Goal: Task Accomplishment & Management: Use online tool/utility

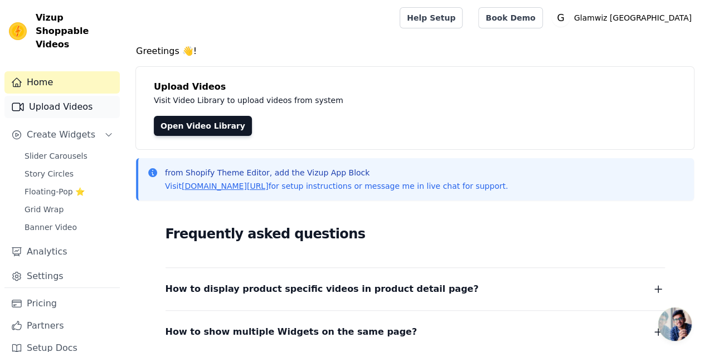
click at [76, 96] on link "Upload Videos" at bounding box center [61, 107] width 115 height 22
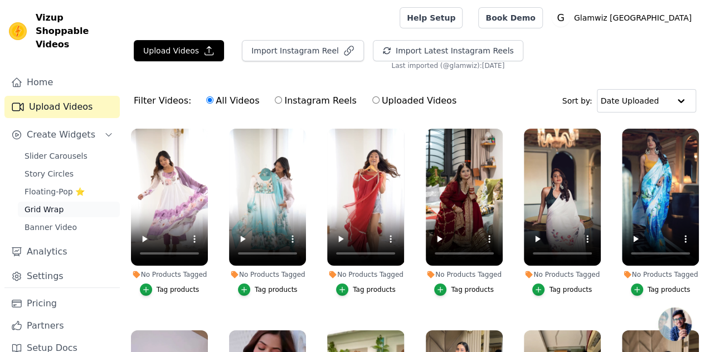
click at [47, 204] on span "Grid Wrap" at bounding box center [44, 209] width 39 height 11
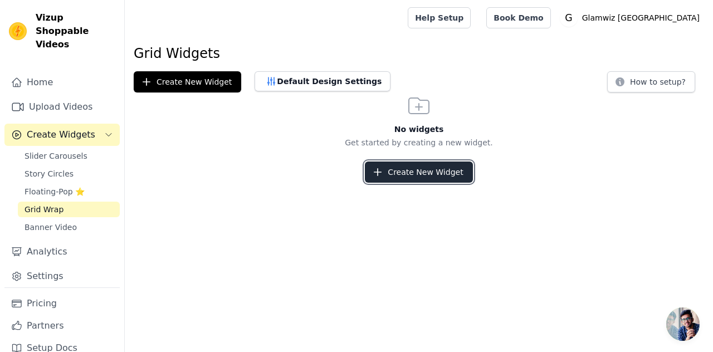
click at [387, 175] on button "Create New Widget" at bounding box center [419, 172] width 108 height 21
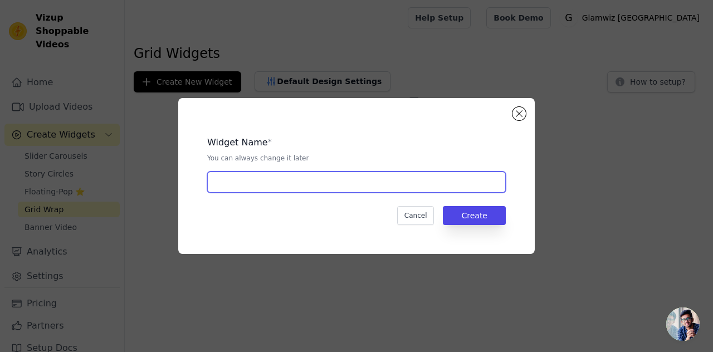
click at [314, 186] on input "text" at bounding box center [356, 182] width 299 height 21
click at [237, 182] on input "Video shopping" at bounding box center [356, 182] width 299 height 21
type input "Video Shopping"
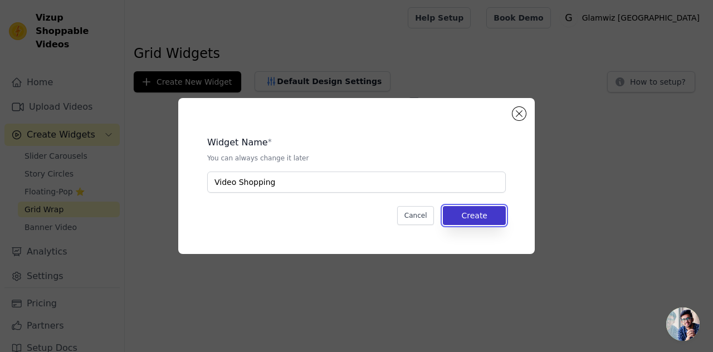
click at [459, 212] on button "Create" at bounding box center [474, 215] width 63 height 19
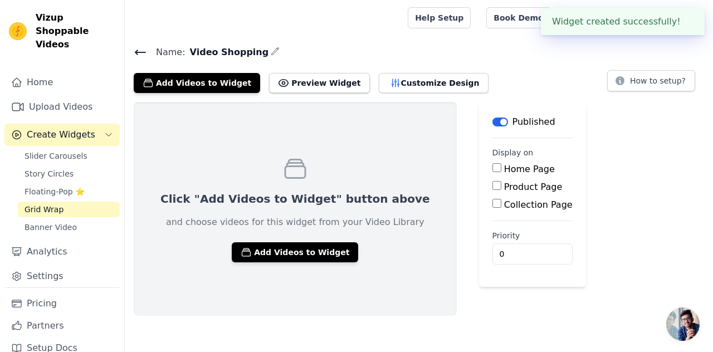
click at [273, 273] on div "Click "Add Videos to Widget" button above and choose videos for this widget fro…" at bounding box center [295, 209] width 323 height 214
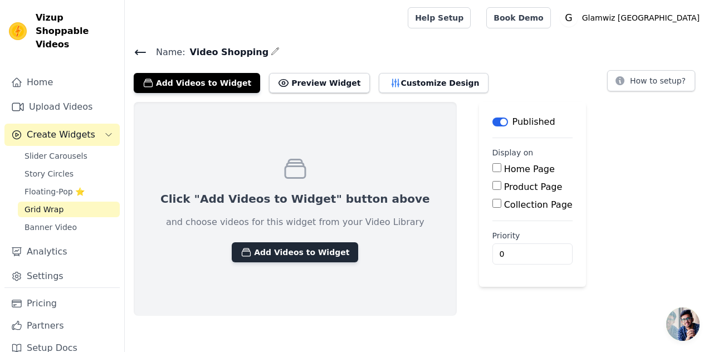
click at [277, 255] on button "Add Videos to Widget" at bounding box center [295, 252] width 126 height 20
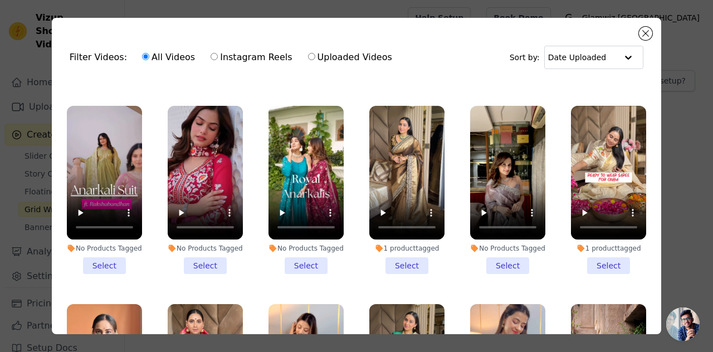
scroll to position [173, 0]
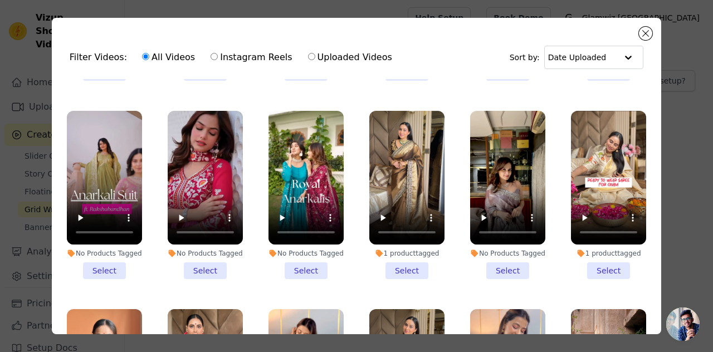
click at [398, 252] on li "1 product tagged Select" at bounding box center [406, 195] width 75 height 168
click at [0, 0] on input "1 product tagged Select" at bounding box center [0, 0] width 0 height 0
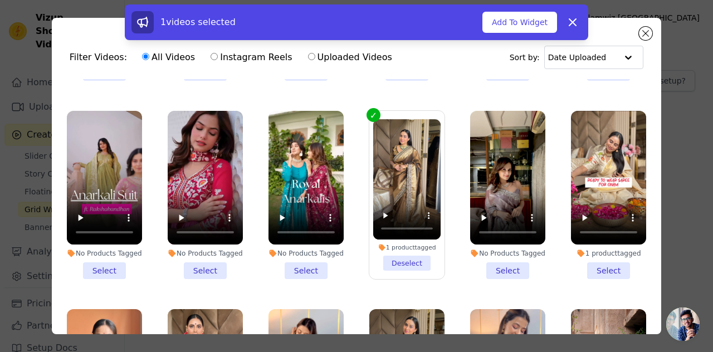
click at [602, 265] on li "1 product tagged Select" at bounding box center [608, 195] width 75 height 168
click at [0, 0] on input "1 product tagged Select" at bounding box center [0, 0] width 0 height 0
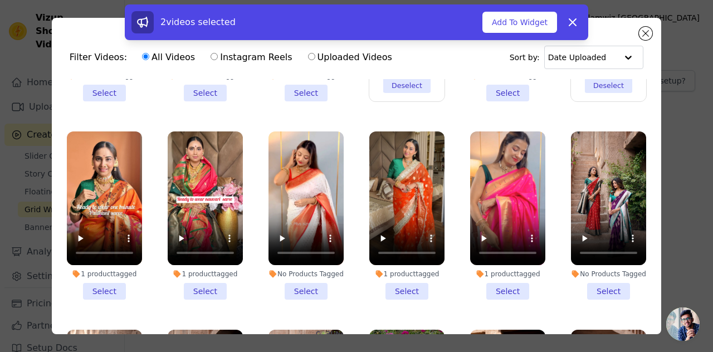
scroll to position [355, 0]
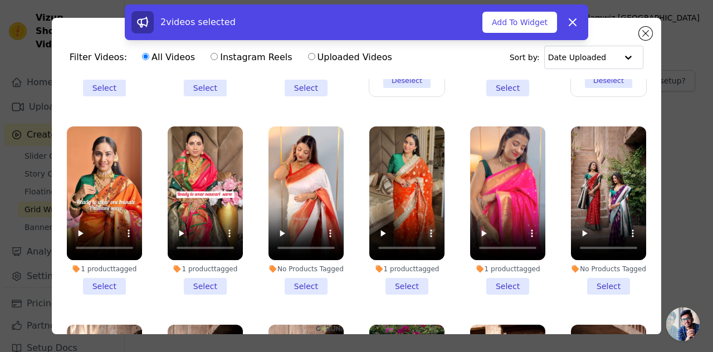
click at [96, 276] on li "1 product tagged Select" at bounding box center [104, 210] width 75 height 168
click at [0, 0] on input "1 product tagged Select" at bounding box center [0, 0] width 0 height 0
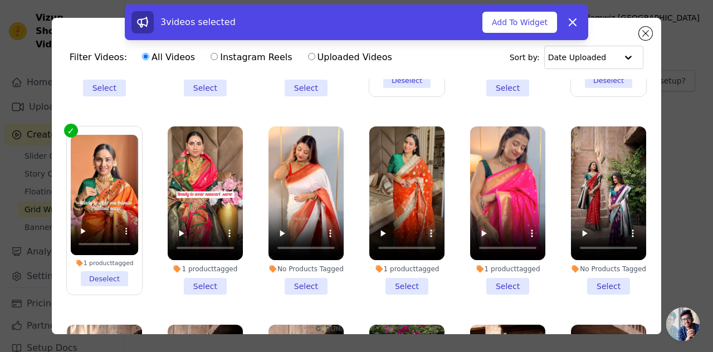
click at [391, 276] on li "1 product tagged Select" at bounding box center [406, 210] width 75 height 168
click at [0, 0] on input "1 product tagged Select" at bounding box center [0, 0] width 0 height 0
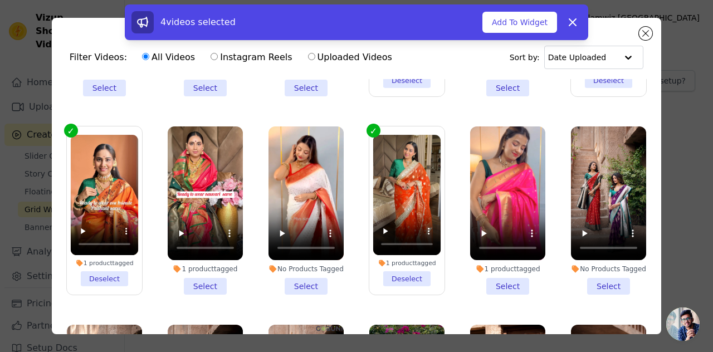
click at [494, 279] on li "1 product tagged Select" at bounding box center [507, 210] width 75 height 168
click at [0, 0] on input "1 product tagged Select" at bounding box center [0, 0] width 0 height 0
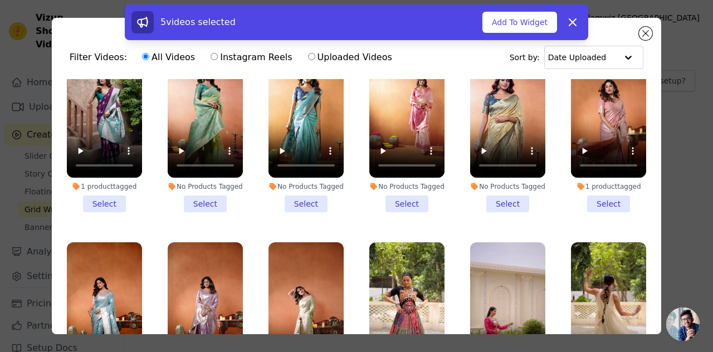
scroll to position [840, 0]
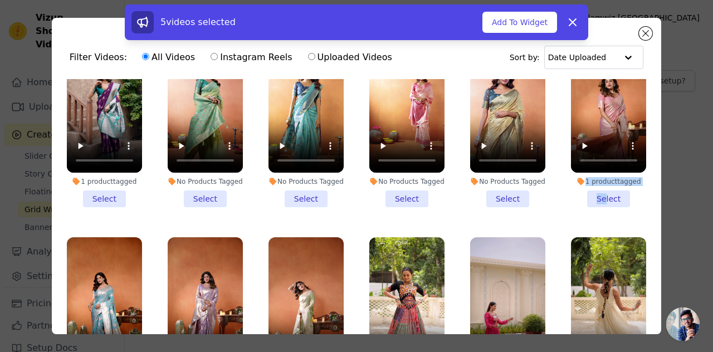
drag, startPoint x: 592, startPoint y: 173, endPoint x: 642, endPoint y: 160, distance: 51.8
click at [642, 160] on ul "No Products Tagged Select No Products Tagged Select No Products Tagged Select N…" at bounding box center [357, 237] width 592 height 316
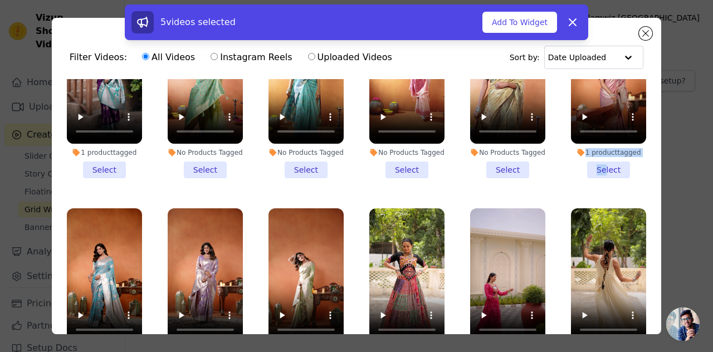
click at [593, 148] on li "1 product tagged Select" at bounding box center [608, 94] width 75 height 168
click at [0, 0] on input "1 product tagged Select" at bounding box center [0, 0] width 0 height 0
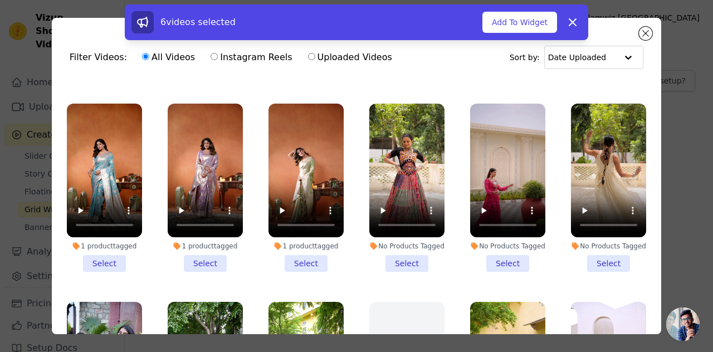
scroll to position [1013, 0]
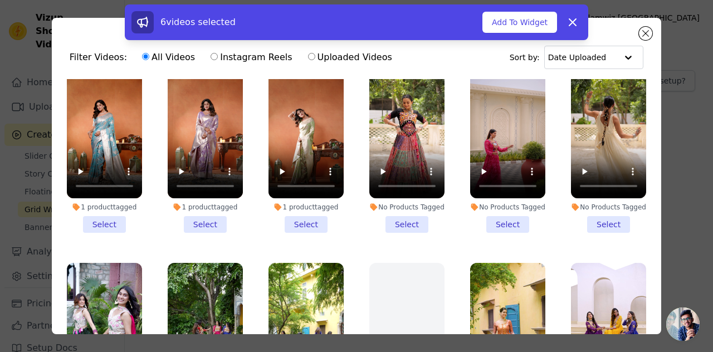
click at [188, 196] on li "1 product tagged Select" at bounding box center [205, 149] width 75 height 168
click at [0, 0] on input "1 product tagged Select" at bounding box center [0, 0] width 0 height 0
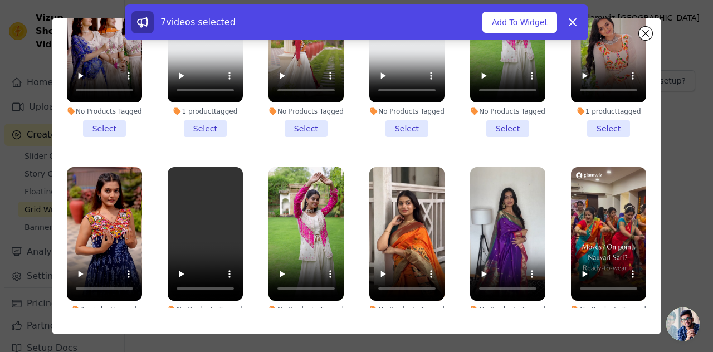
scroll to position [2638, 0]
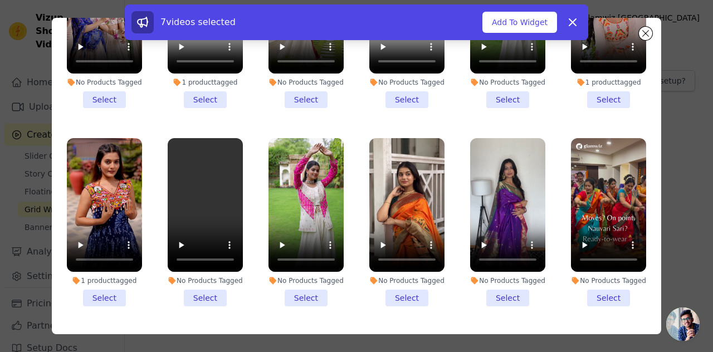
click at [501, 225] on li "No Products Tagged Select" at bounding box center [507, 222] width 75 height 168
click at [0, 0] on input "No Products Tagged Select" at bounding box center [0, 0] width 0 height 0
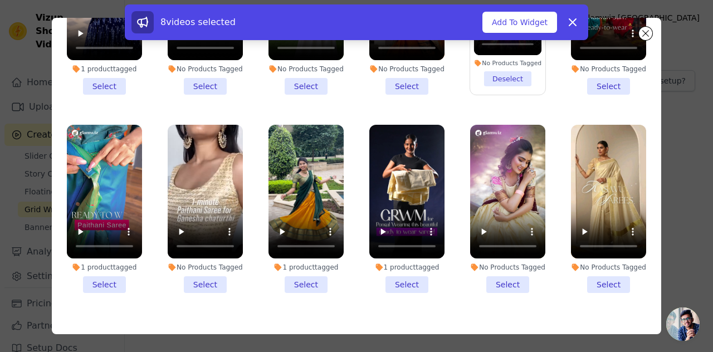
scroll to position [2854, 0]
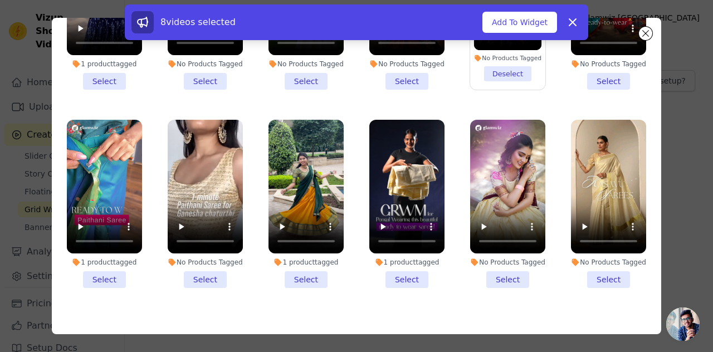
drag, startPoint x: 105, startPoint y: 229, endPoint x: 101, endPoint y: 214, distance: 15.4
click at [101, 214] on ul "No Products Tagged Select No Products Tagged Select No Products Tagged Select N…" at bounding box center [357, 150] width 592 height 316
click at [101, 214] on li "1 product tagged Select" at bounding box center [104, 204] width 75 height 168
click at [0, 0] on input "1 product tagged Select" at bounding box center [0, 0] width 0 height 0
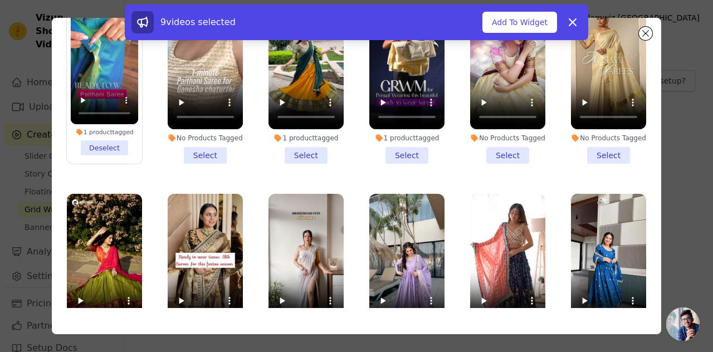
scroll to position [3057, 0]
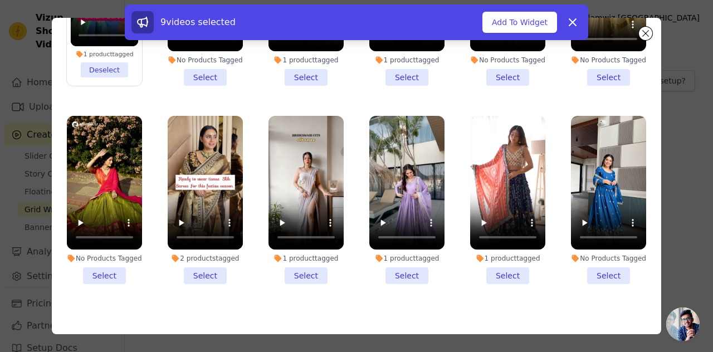
click at [284, 197] on li "1 product tagged Select" at bounding box center [306, 200] width 75 height 168
click at [0, 0] on input "1 product tagged Select" at bounding box center [0, 0] width 0 height 0
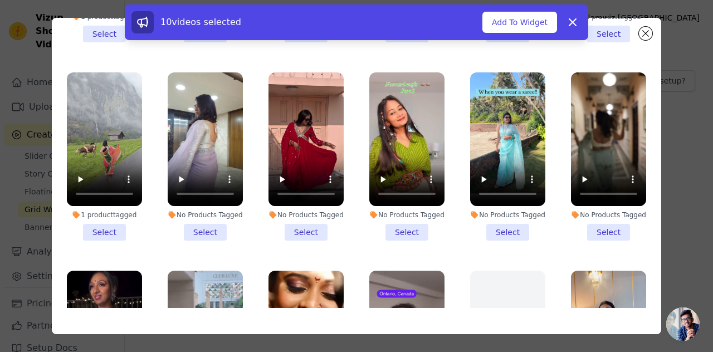
scroll to position [5801, 0]
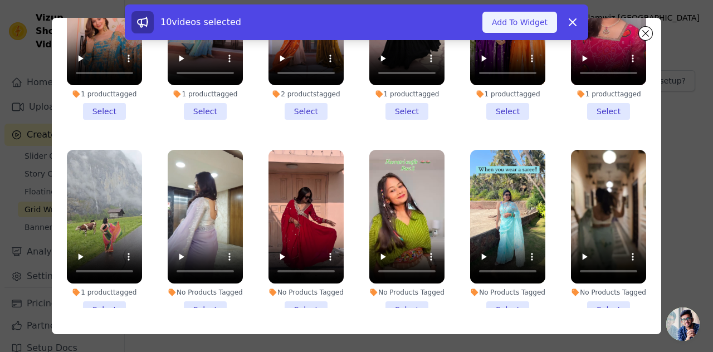
click at [510, 17] on button "Add To Widget" at bounding box center [520, 22] width 75 height 21
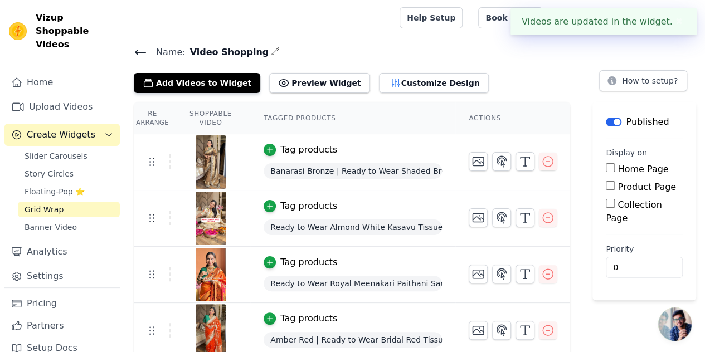
click at [633, 203] on label "Collection Page" at bounding box center [634, 211] width 56 height 24
click at [615, 203] on input "Collection Page" at bounding box center [610, 203] width 9 height 9
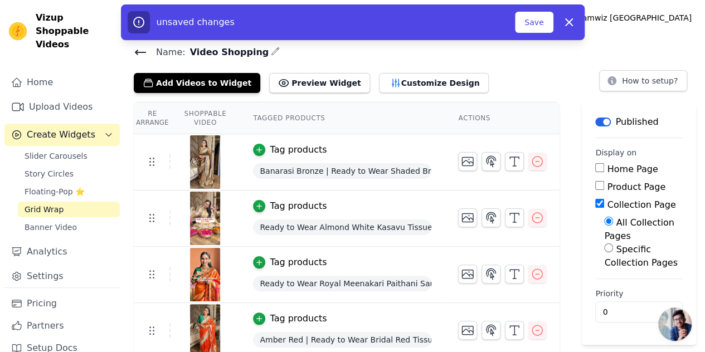
click at [607, 200] on label "Collection Page" at bounding box center [641, 204] width 69 height 11
click at [601, 200] on input "Collection Page" at bounding box center [599, 203] width 9 height 9
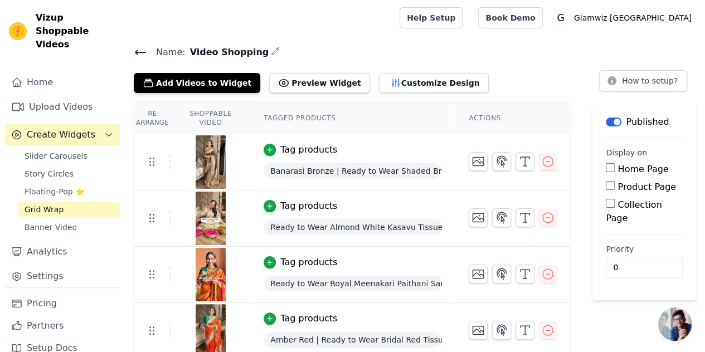
click at [634, 206] on label "Collection Page" at bounding box center [634, 211] width 56 height 24
click at [615, 206] on input "Collection Page" at bounding box center [610, 203] width 9 height 9
checkbox input "true"
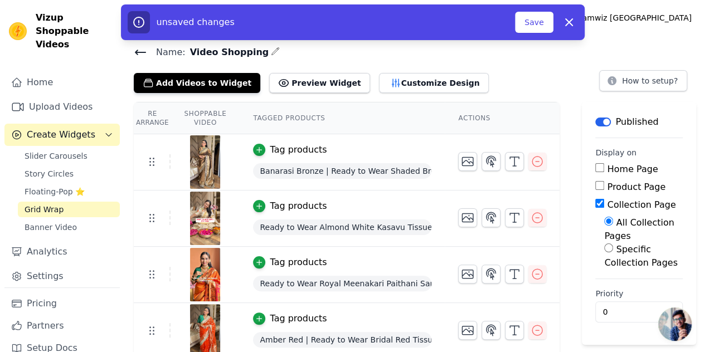
click at [618, 254] on label "Specific Collection Pages" at bounding box center [640, 256] width 73 height 24
click at [613, 252] on input "Specific Collection Pages" at bounding box center [608, 247] width 9 height 9
radio input "true"
click at [623, 288] on button "Select Collection Pages" at bounding box center [643, 297] width 79 height 37
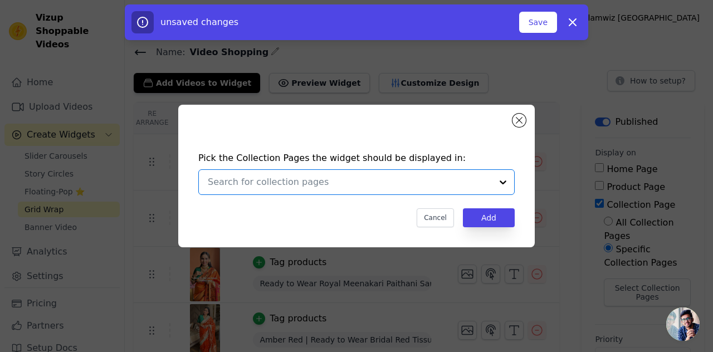
click at [254, 186] on input "text" at bounding box center [350, 182] width 284 height 13
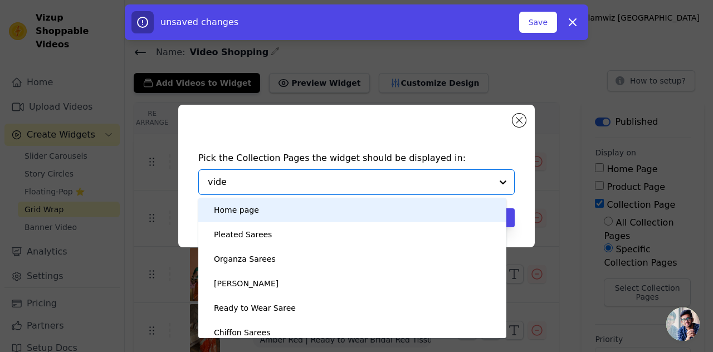
type input "video"
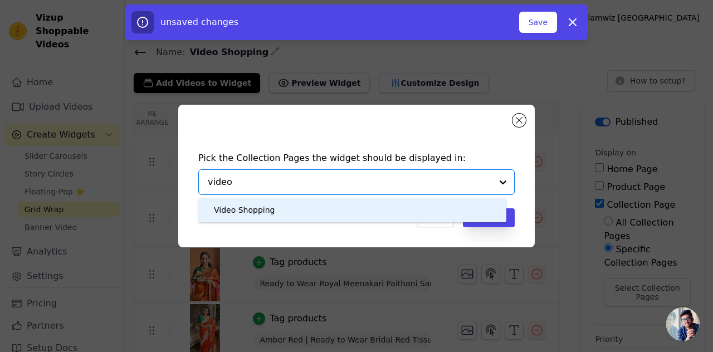
click at [269, 211] on div "Video Shopping" at bounding box center [244, 210] width 61 height 25
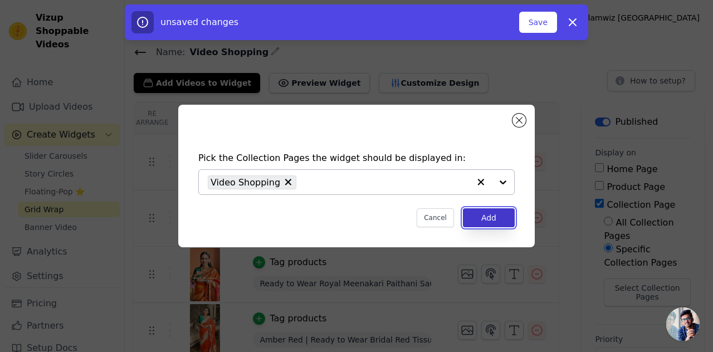
click at [481, 219] on button "Add" at bounding box center [489, 217] width 52 height 19
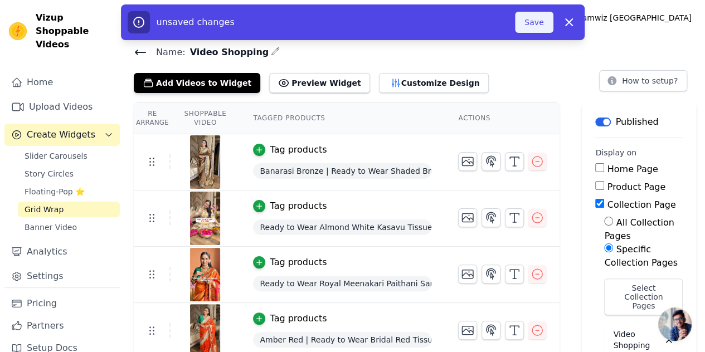
click at [532, 18] on button "Save" at bounding box center [534, 22] width 38 height 21
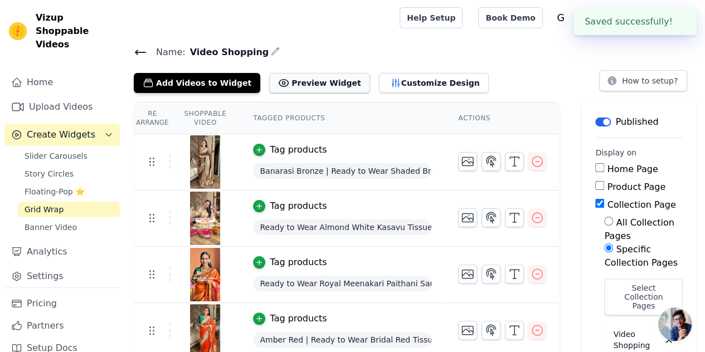
click at [309, 84] on button "Preview Widget" at bounding box center [319, 83] width 100 height 20
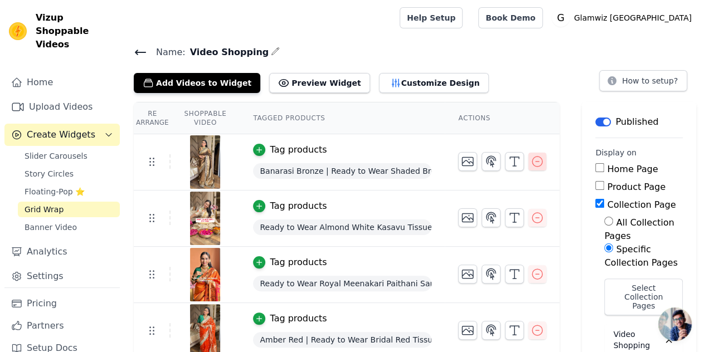
click at [532, 164] on icon "button" at bounding box center [537, 162] width 10 height 10
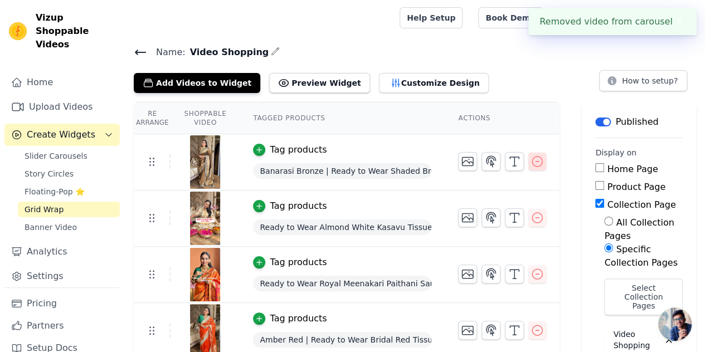
click at [532, 164] on icon "button" at bounding box center [537, 162] width 10 height 10
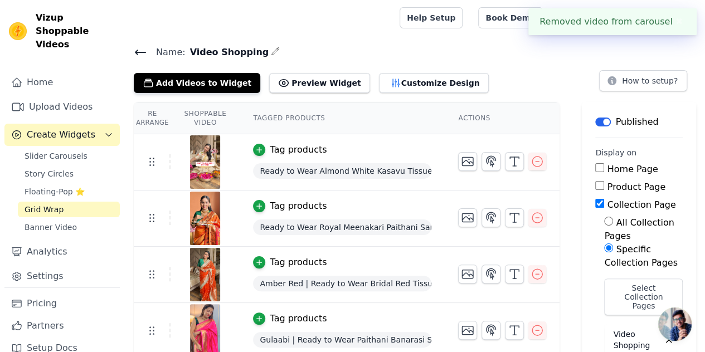
click at [532, 164] on icon "button" at bounding box center [537, 162] width 10 height 10
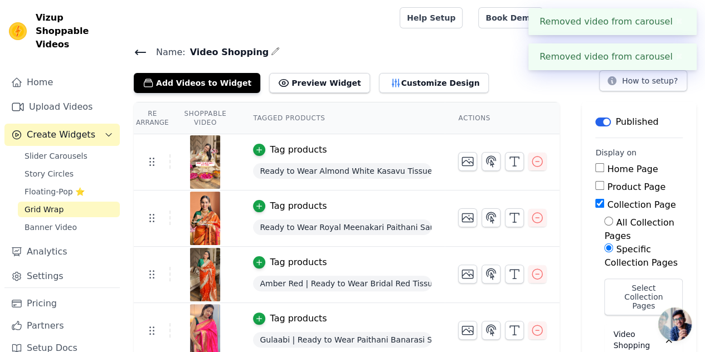
click at [532, 164] on icon "button" at bounding box center [537, 162] width 10 height 10
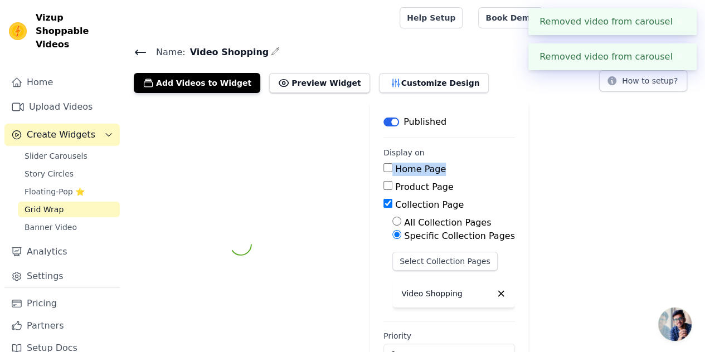
click at [529, 164] on div "Label Published Display on Home Page Product Page Collection Page All Collectio…" at bounding box center [415, 244] width 580 height 285
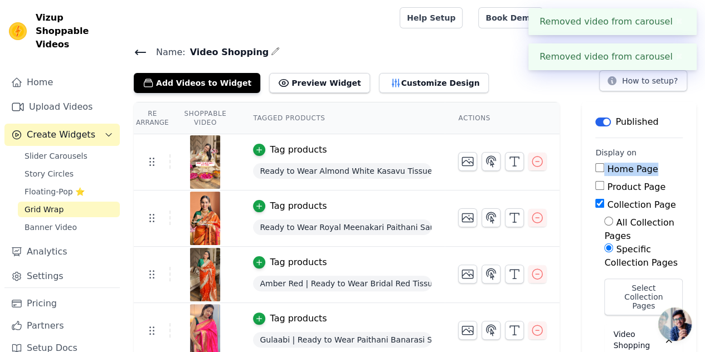
click at [532, 164] on icon "button" at bounding box center [537, 162] width 10 height 10
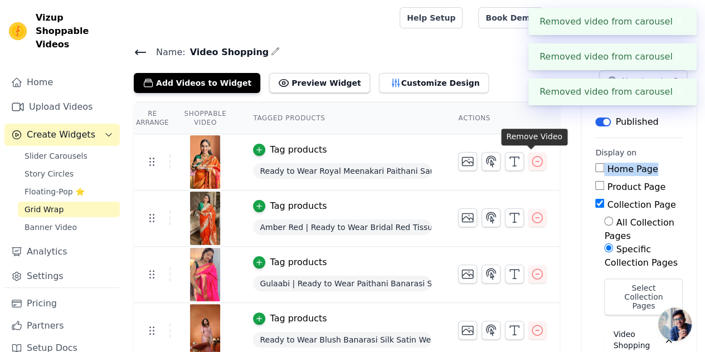
click at [529, 164] on div "Re Arrange Shoppable Video Tagged Products Actions Tag products Ready to Wear R…" at bounding box center [415, 342] width 580 height 481
click at [532, 164] on icon "button" at bounding box center [537, 162] width 10 height 10
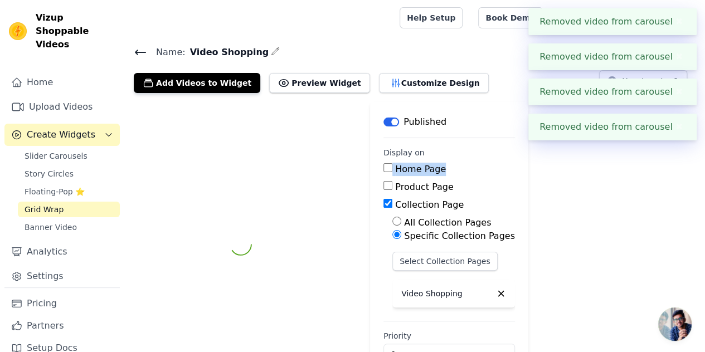
click at [529, 164] on div "Label Published Display on Home Page Product Page Collection Page All Collectio…" at bounding box center [415, 244] width 580 height 285
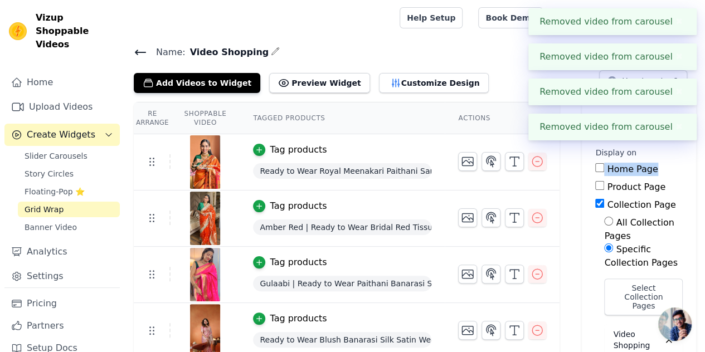
click at [532, 164] on icon "button" at bounding box center [537, 162] width 10 height 10
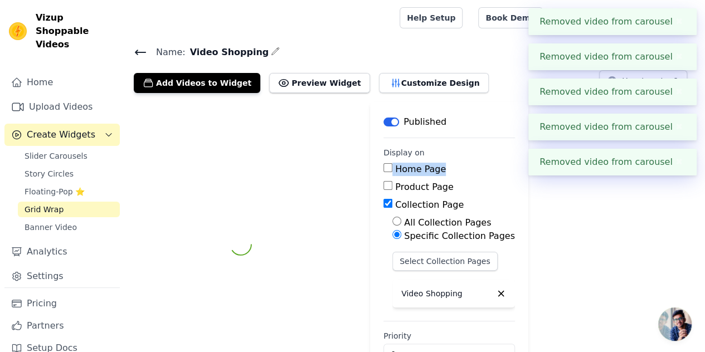
click at [529, 164] on div "Label Published Display on Home Page Product Page Collection Page All Collectio…" at bounding box center [415, 244] width 580 height 285
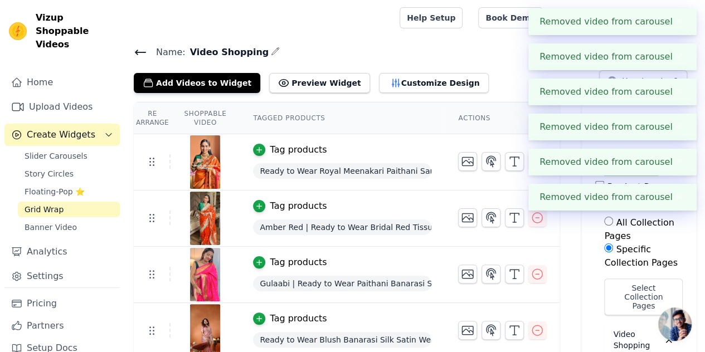
click at [532, 164] on icon "button" at bounding box center [537, 162] width 10 height 10
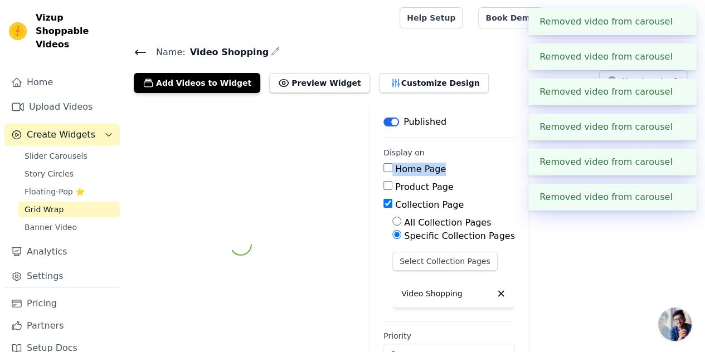
click at [529, 164] on div "Label Published Display on Home Page Product Page Collection Page All Collectio…" at bounding box center [415, 244] width 580 height 285
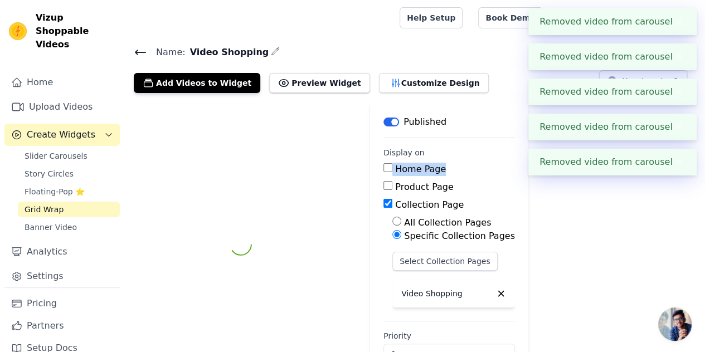
click at [529, 164] on div "Label Published Display on Home Page Product Page Collection Page All Collectio…" at bounding box center [415, 244] width 580 height 285
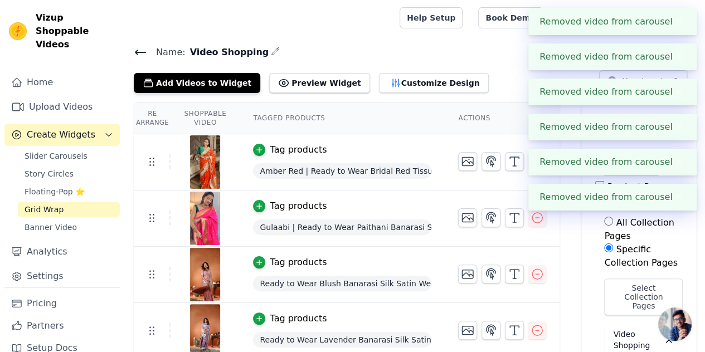
click at [532, 164] on icon "button" at bounding box center [537, 162] width 10 height 10
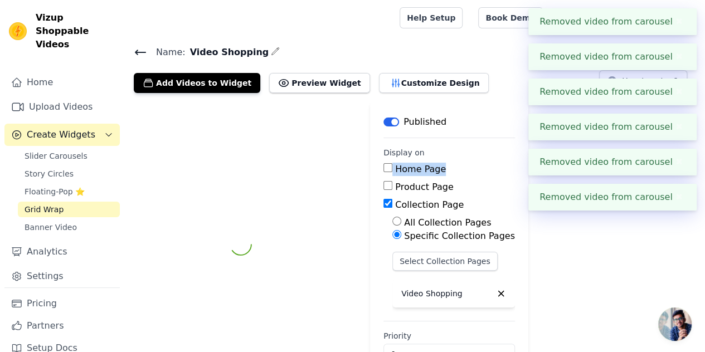
click at [529, 164] on div "Label Published Display on Home Page Product Page Collection Page All Collectio…" at bounding box center [415, 244] width 580 height 285
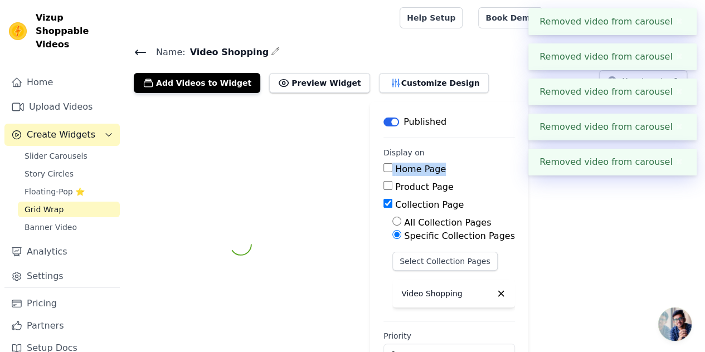
click at [529, 164] on div "Label Published Display on Home Page Product Page Collection Page All Collectio…" at bounding box center [415, 244] width 580 height 285
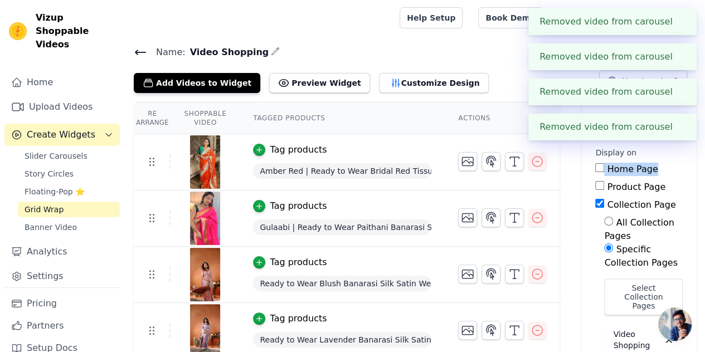
click at [530, 163] on icon "button" at bounding box center [536, 161] width 13 height 13
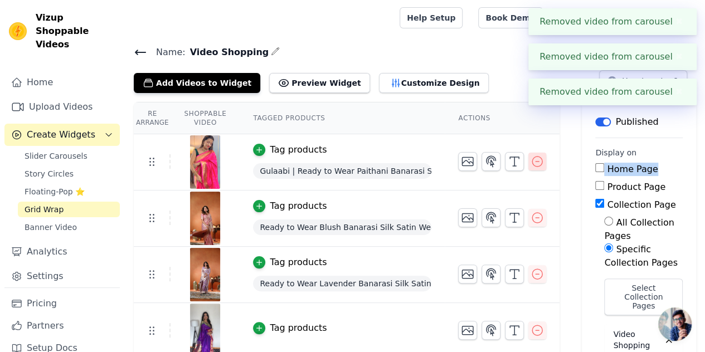
click at [530, 155] on icon "button" at bounding box center [536, 161] width 13 height 13
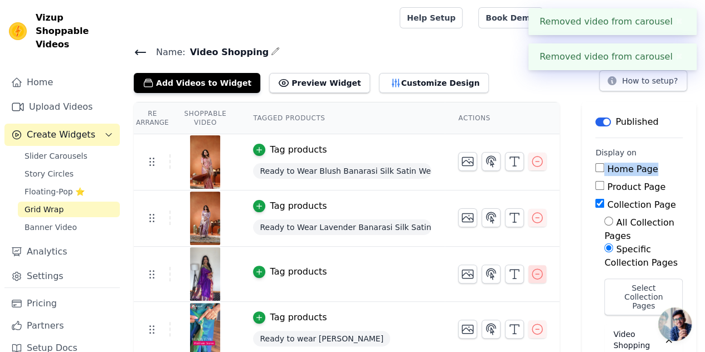
click at [537, 276] on icon "button" at bounding box center [536, 273] width 13 height 13
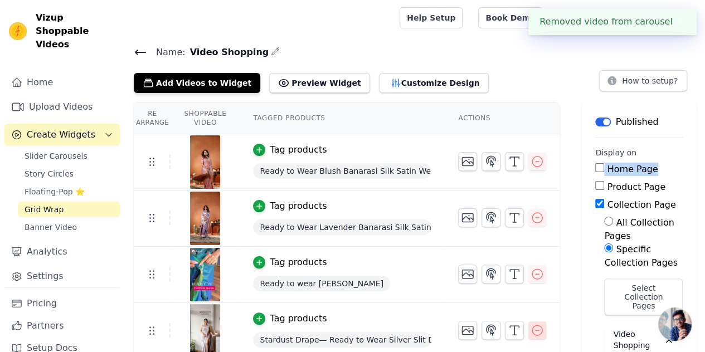
click at [533, 325] on icon "button" at bounding box center [537, 330] width 10 height 10
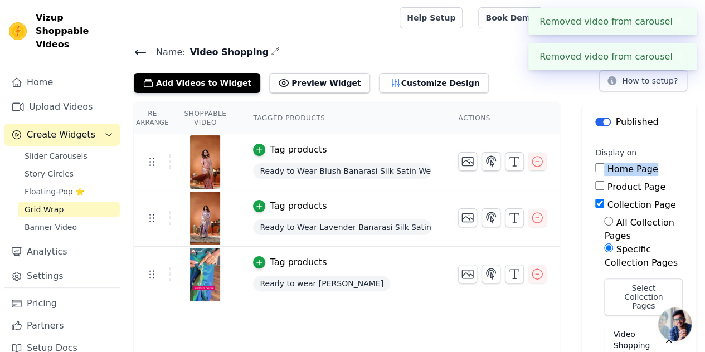
click at [530, 272] on icon "button" at bounding box center [536, 273] width 13 height 13
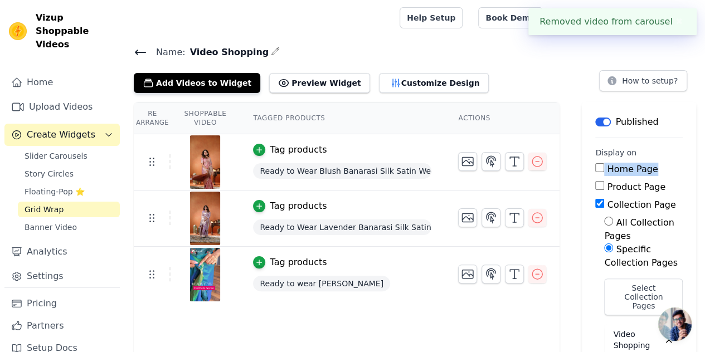
click at [530, 272] on icon "button" at bounding box center [536, 273] width 13 height 13
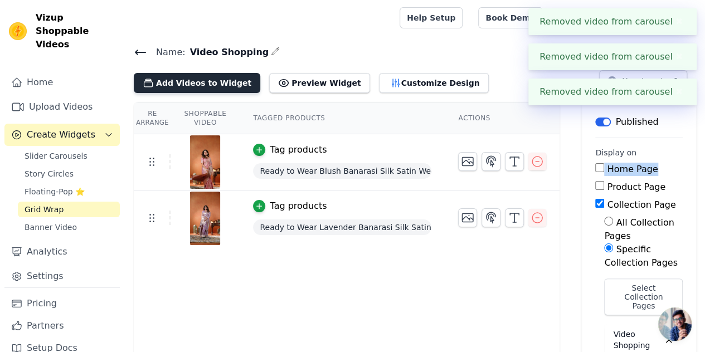
click at [195, 84] on button "Add Videos to Widget" at bounding box center [197, 83] width 126 height 20
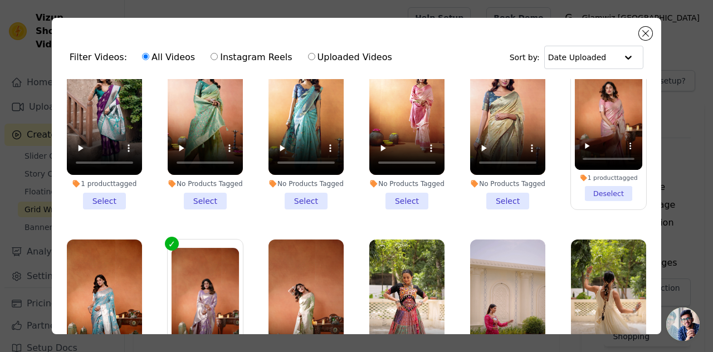
scroll to position [896, 0]
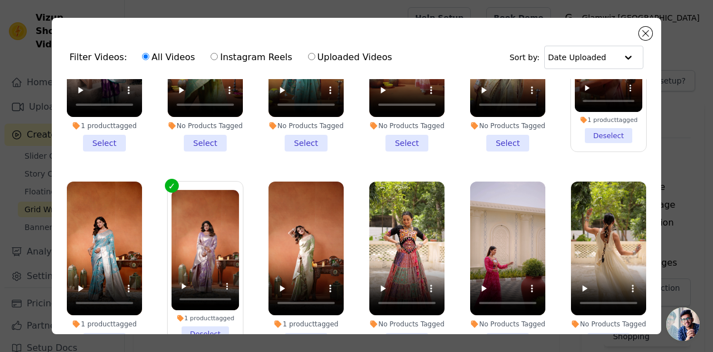
click at [99, 314] on li "1 product tagged Select" at bounding box center [104, 266] width 75 height 168
click at [0, 0] on input "1 product tagged Select" at bounding box center [0, 0] width 0 height 0
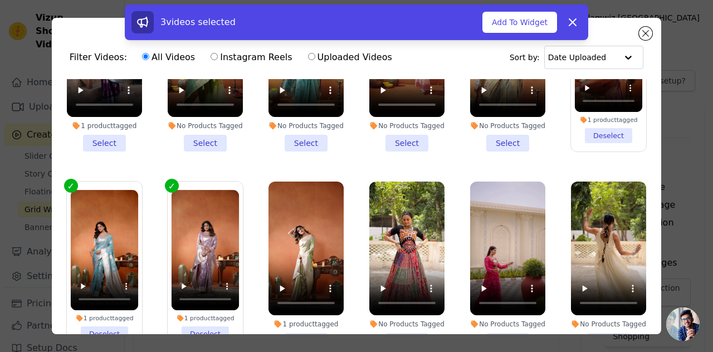
click at [308, 313] on li "1 product tagged Select" at bounding box center [306, 266] width 75 height 168
click at [0, 0] on input "1 product tagged Select" at bounding box center [0, 0] width 0 height 0
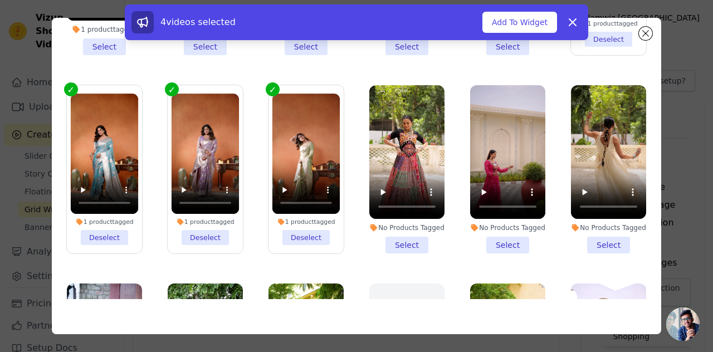
scroll to position [0, 0]
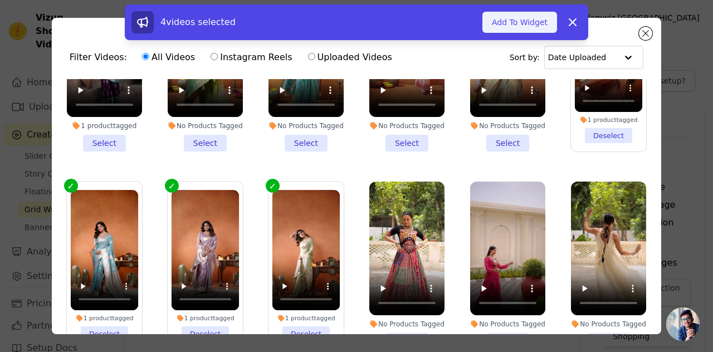
click at [502, 22] on button "Add To Widget" at bounding box center [520, 22] width 75 height 21
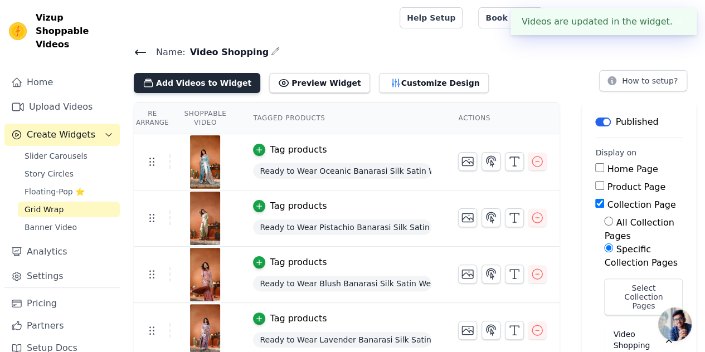
click at [206, 89] on button "Add Videos to Widget" at bounding box center [197, 83] width 126 height 20
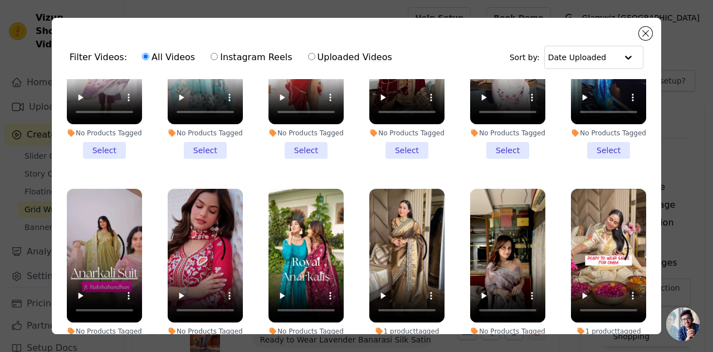
scroll to position [285, 0]
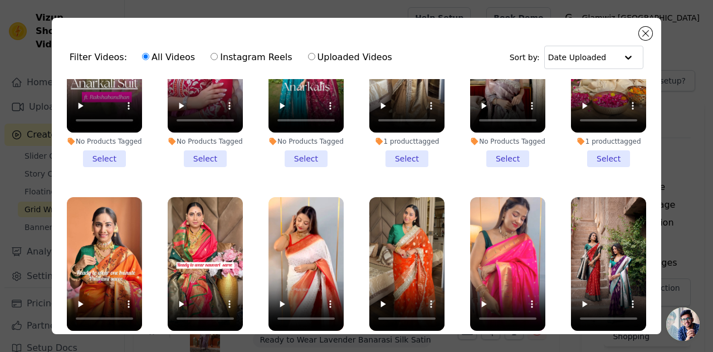
click at [401, 143] on li "1 product tagged Select" at bounding box center [406, 83] width 75 height 168
click at [0, 0] on input "1 product tagged Select" at bounding box center [0, 0] width 0 height 0
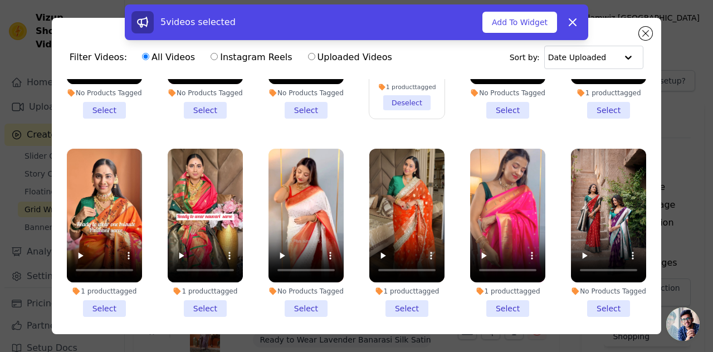
scroll to position [329, 0]
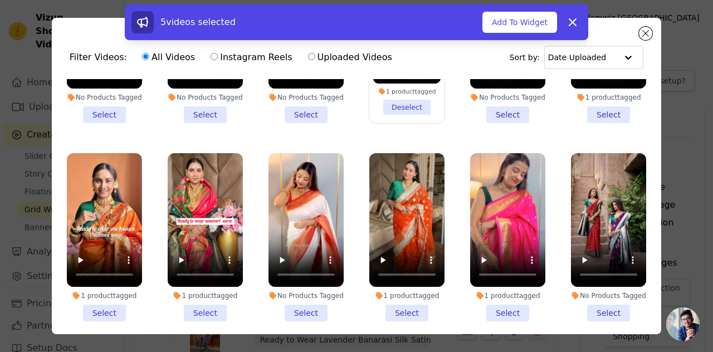
click at [408, 306] on li "1 product tagged Select" at bounding box center [406, 237] width 75 height 168
click at [0, 0] on input "1 product tagged Select" at bounding box center [0, 0] width 0 height 0
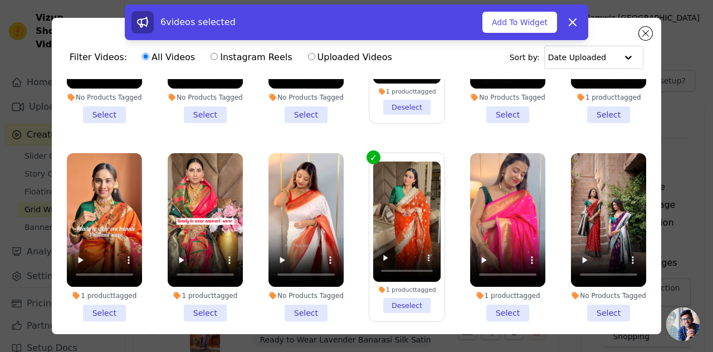
click at [401, 101] on li "1 product tagged Deselect" at bounding box center [407, 39] width 68 height 152
click at [0, 0] on input "1 product tagged Deselect" at bounding box center [0, 0] width 0 height 0
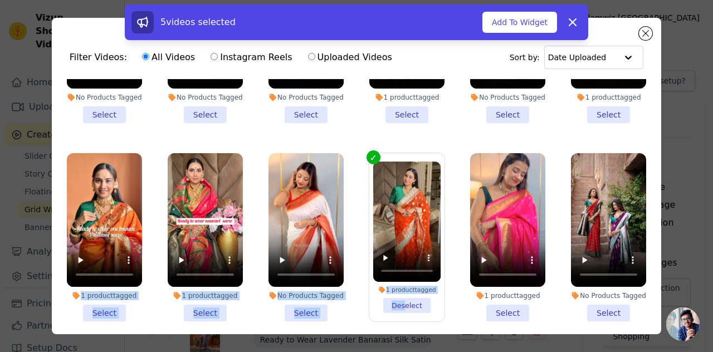
drag, startPoint x: 397, startPoint y: 297, endPoint x: 642, endPoint y: 122, distance: 301.2
click at [642, 122] on ul "No Products Tagged Select No Products Tagged Select No Products Tagged Select N…" at bounding box center [357, 237] width 592 height 316
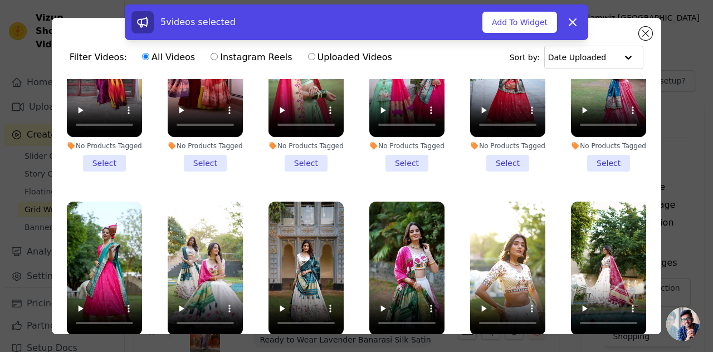
scroll to position [1851, 0]
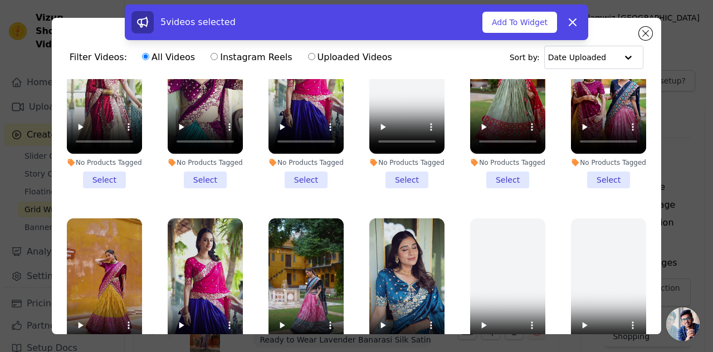
click at [638, 261] on div "1 product tagged Select" at bounding box center [608, 302] width 87 height 181
click at [332, 59] on label "Uploaded Videos" at bounding box center [350, 57] width 85 height 14
click at [315, 59] on input "Uploaded Videos" at bounding box center [311, 56] width 7 height 7
radio input "true"
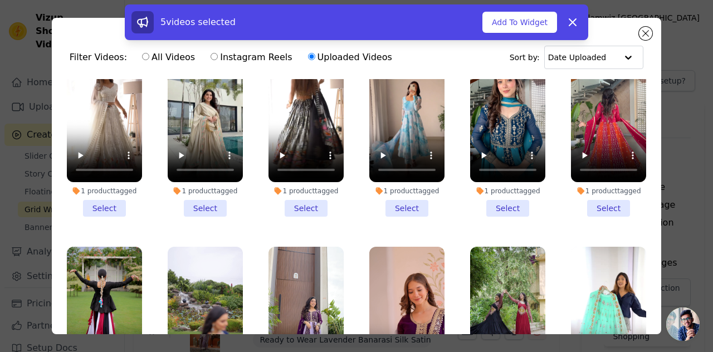
scroll to position [3029, 0]
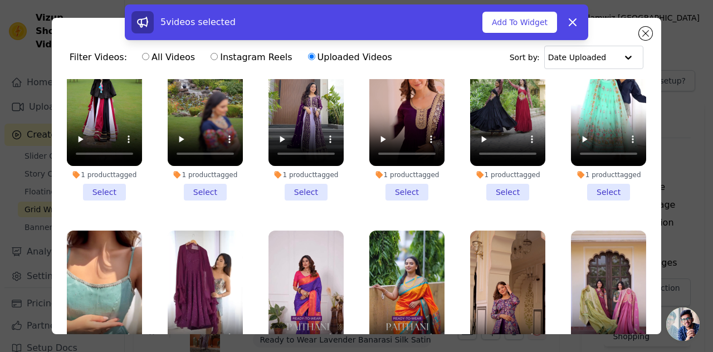
drag, startPoint x: 652, startPoint y: 245, endPoint x: 660, endPoint y: 251, distance: 10.3
click at [660, 251] on div "Filter Videos: All Videos Instagram Reels Uploaded Videos Sort by: Date Uploade…" at bounding box center [357, 176] width 610 height 316
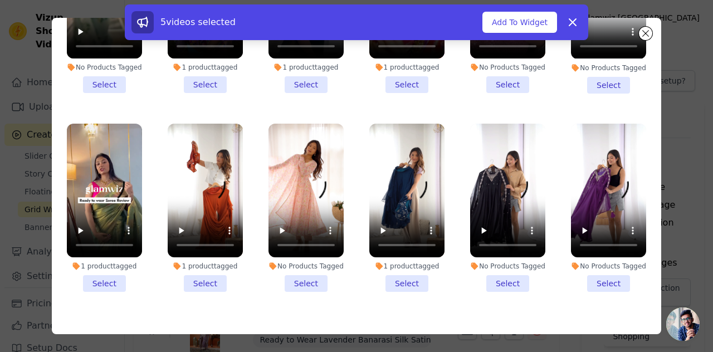
scroll to position [5427, 0]
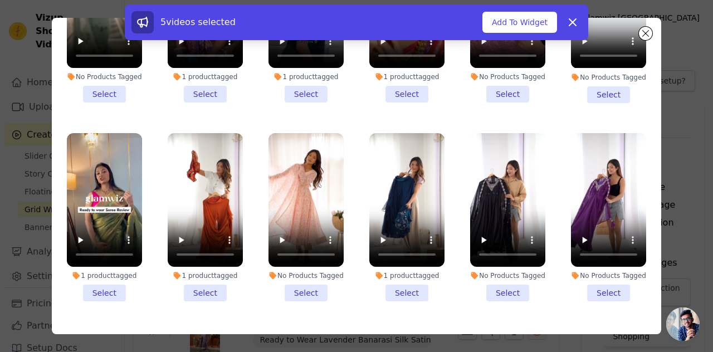
click at [98, 162] on li "1 product tagged Select" at bounding box center [104, 217] width 75 height 168
click at [0, 0] on input "1 product tagged Select" at bounding box center [0, 0] width 0 height 0
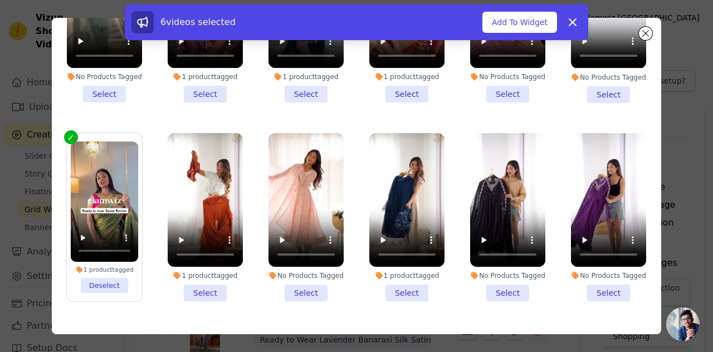
click at [105, 157] on li "1 product tagged Deselect" at bounding box center [105, 218] width 68 height 152
click at [0, 0] on input "1 product tagged Deselect" at bounding box center [0, 0] width 0 height 0
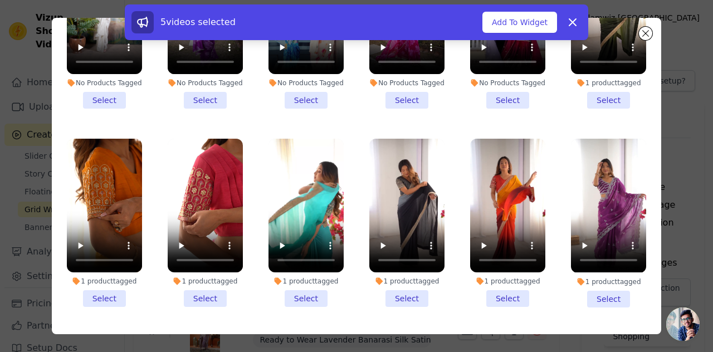
scroll to position [10013, 0]
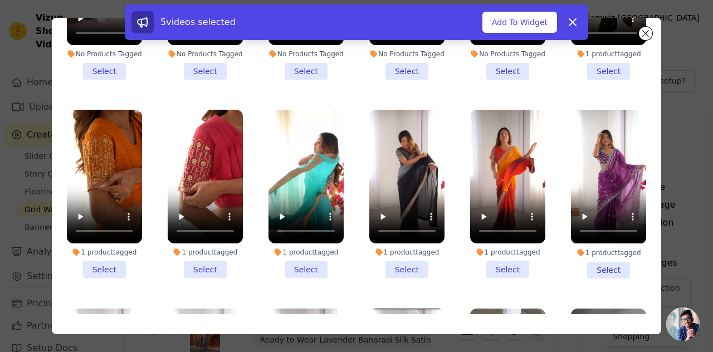
click at [0, 0] on input "1 product tagged Select" at bounding box center [0, 0] width 0 height 0
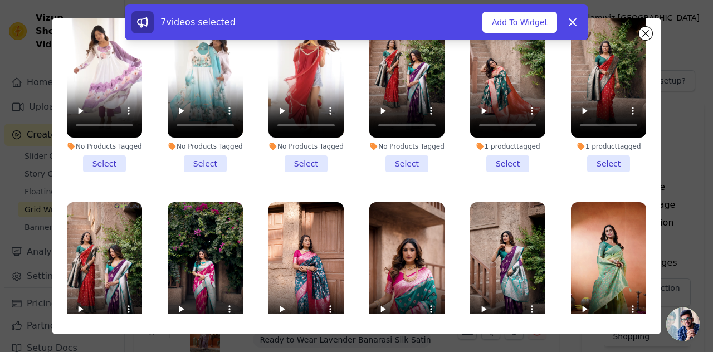
scroll to position [0, 0]
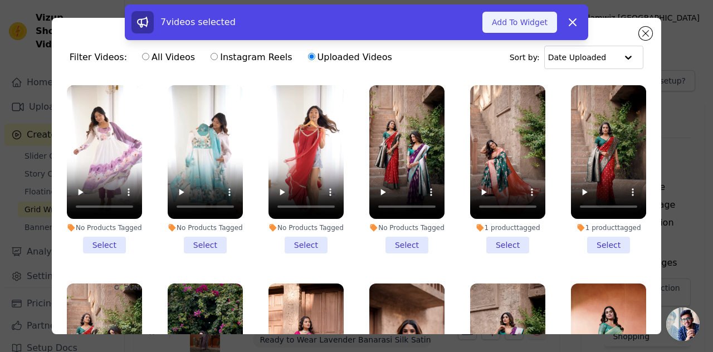
click at [526, 24] on button "Add To Widget" at bounding box center [520, 22] width 75 height 21
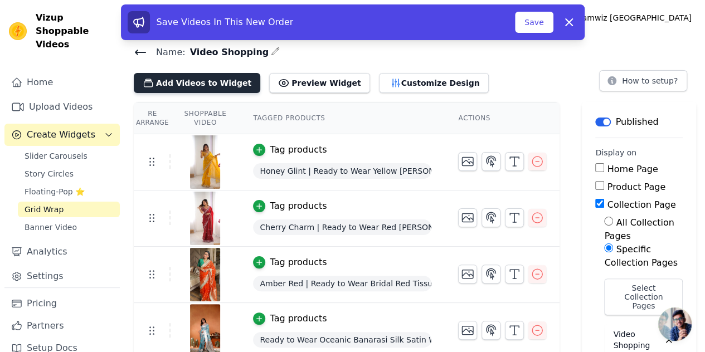
click at [211, 84] on button "Add Videos to Widget" at bounding box center [197, 83] width 126 height 20
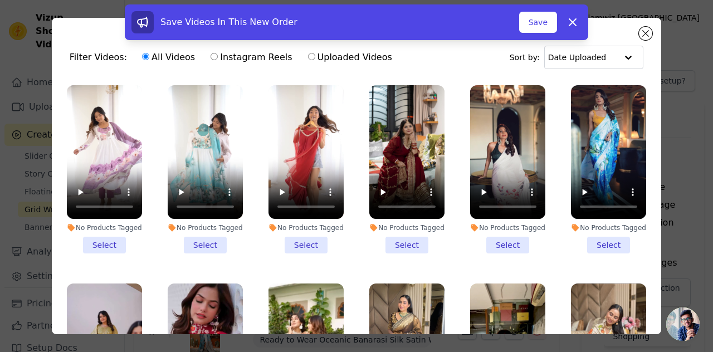
click at [639, 38] on div "Save Videos In This New Order Save Dismiss" at bounding box center [356, 24] width 713 height 40
click at [645, 31] on div "Save Videos In This New Order Save Dismiss" at bounding box center [356, 24] width 713 height 40
click at [575, 27] on icon at bounding box center [572, 22] width 13 height 13
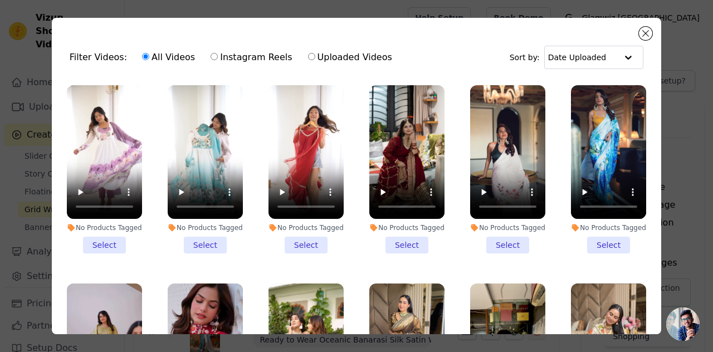
click at [213, 62] on label "Instagram Reels" at bounding box center [251, 57] width 82 height 14
click at [213, 60] on input "Instagram Reels" at bounding box center [214, 56] width 7 height 7
radio input "true"
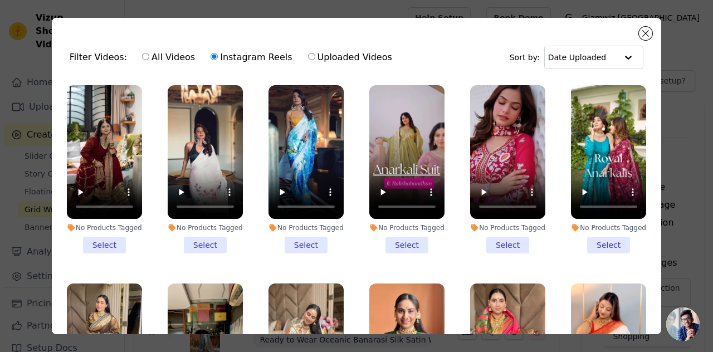
drag, startPoint x: 637, startPoint y: 101, endPoint x: 640, endPoint y: 121, distance: 20.2
click at [640, 121] on ul "No Products Tagged Select No Products Tagged Select No Products Tagged Select N…" at bounding box center [357, 237] width 592 height 316
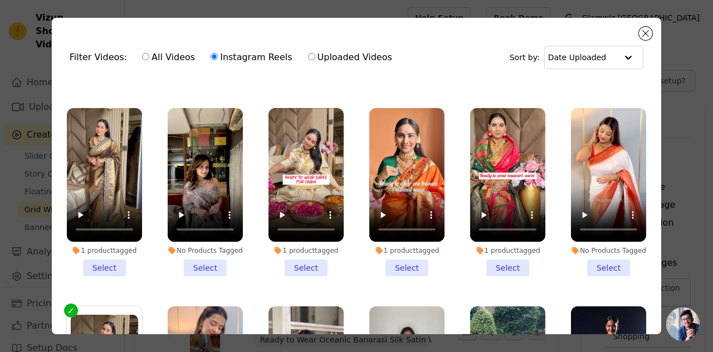
scroll to position [213, 0]
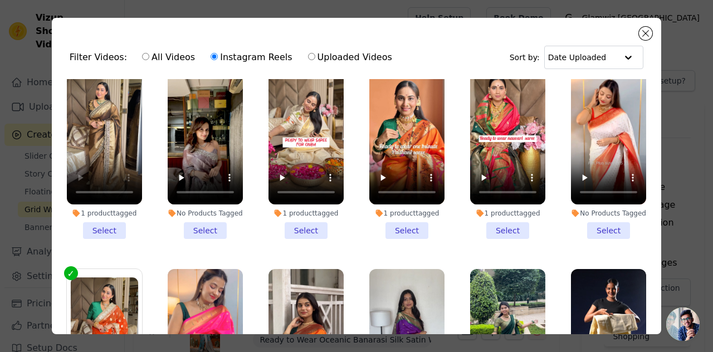
drag, startPoint x: 646, startPoint y: 147, endPoint x: 613, endPoint y: -21, distance: 170.9
click at [613, 0] on html "Vizup Shoppable Videos Home Upload Videos Create Widgets Slider Carousels Story…" at bounding box center [356, 0] width 713 height 0
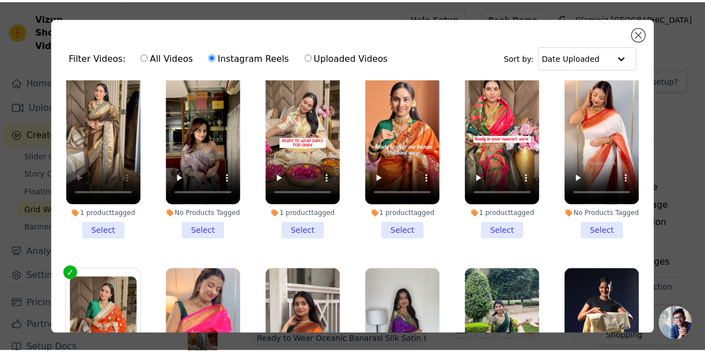
scroll to position [0, 0]
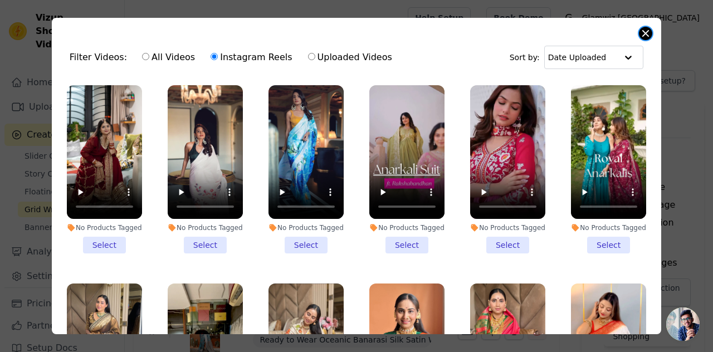
click at [644, 33] on button "Close modal" at bounding box center [645, 33] width 13 height 13
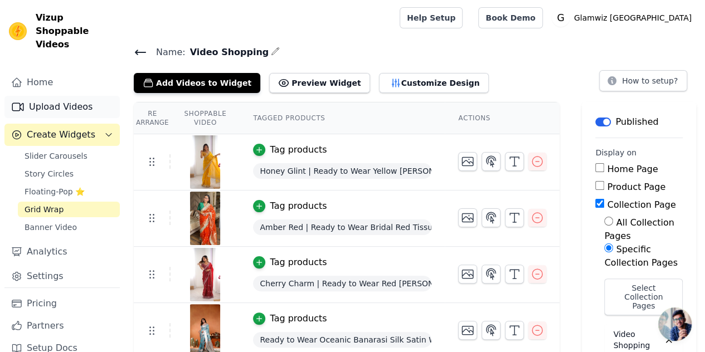
click at [57, 98] on link "Upload Videos" at bounding box center [61, 107] width 115 height 22
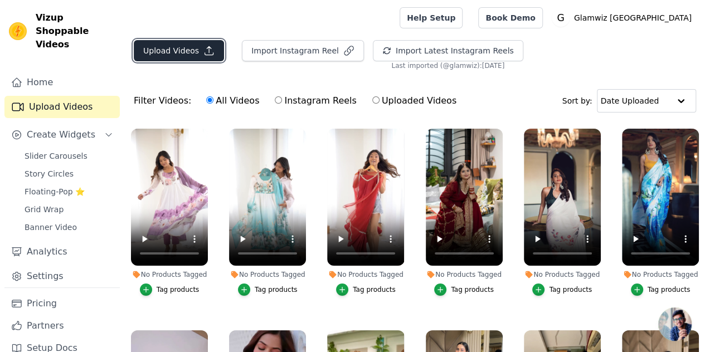
click at [181, 44] on button "Upload Videos" at bounding box center [179, 50] width 90 height 21
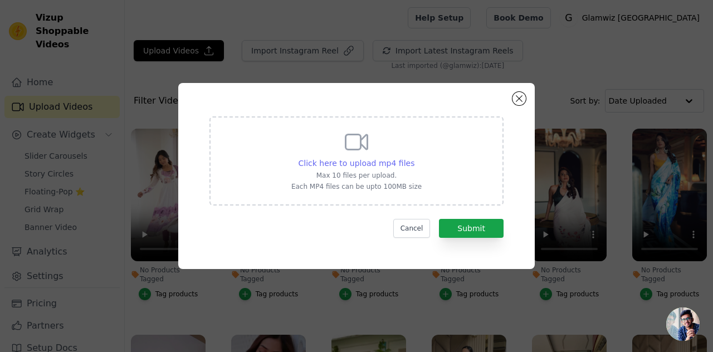
click at [308, 162] on span "Click here to upload mp4 files" at bounding box center [357, 163] width 116 height 9
click at [414, 158] on input "Click here to upload mp4 files Max 10 files per upload. Each MP4 files can be u…" at bounding box center [414, 157] width 1 height 1
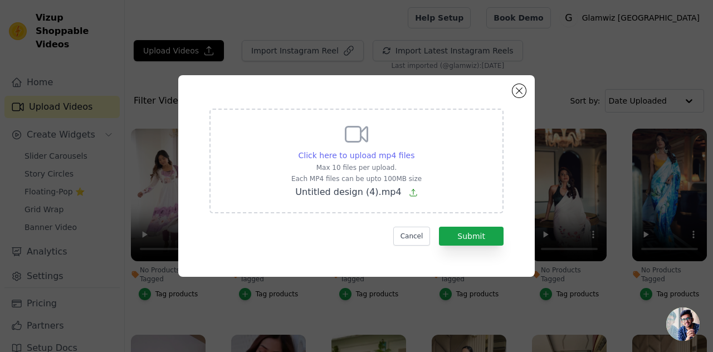
click at [323, 157] on span "Click here to upload mp4 files" at bounding box center [357, 155] width 116 height 9
click at [414, 150] on input "Click here to upload mp4 files Max 10 files per upload. Each MP4 files can be u…" at bounding box center [414, 149] width 1 height 1
click at [484, 241] on button "Submit" at bounding box center [471, 236] width 65 height 19
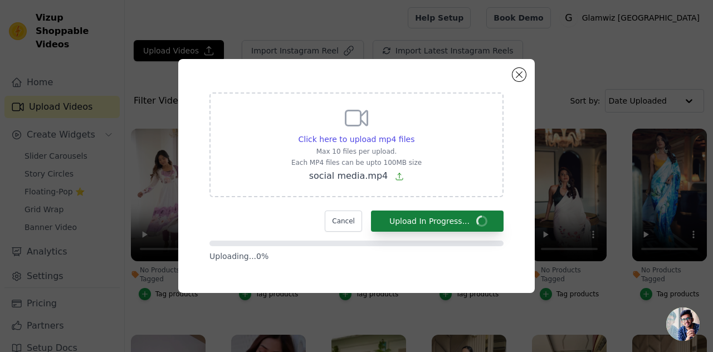
click at [484, 241] on div at bounding box center [356, 244] width 294 height 6
click at [325, 138] on span "Click here to upload mp4 files" at bounding box center [357, 139] width 116 height 9
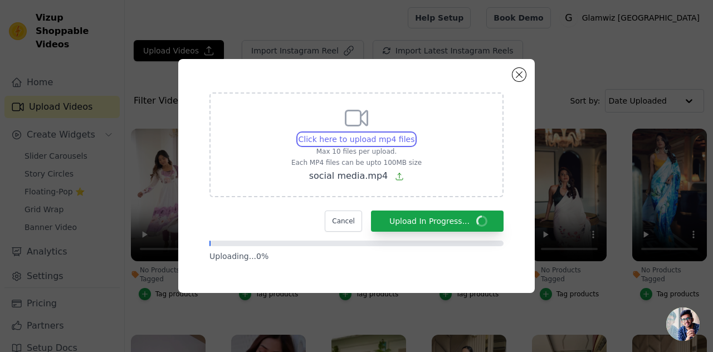
click at [414, 134] on input "Click here to upload mp4 files Max 10 files per upload. Each MP4 files can be u…" at bounding box center [414, 133] width 1 height 1
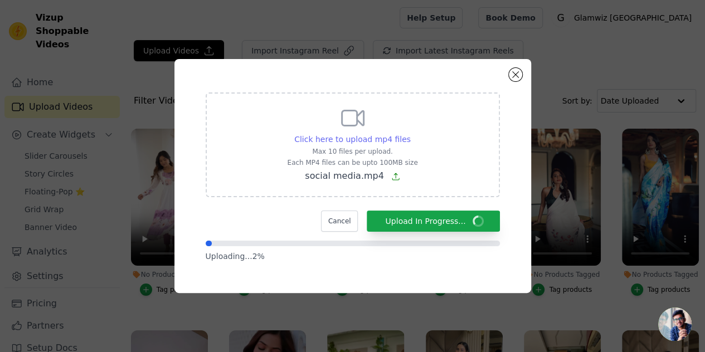
type input "C:\fakepath\durga Pooja_edited (4).mp4"
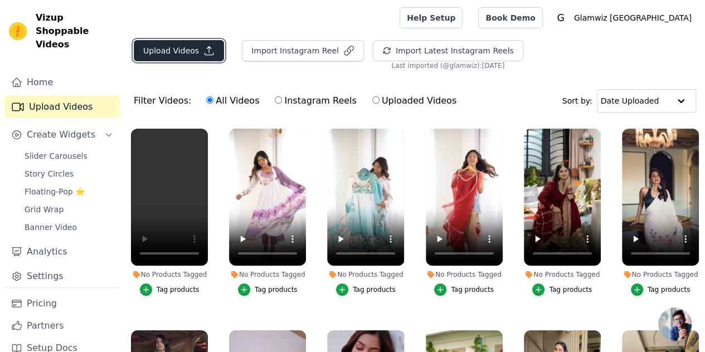
click at [186, 49] on button "Upload Videos" at bounding box center [179, 50] width 90 height 21
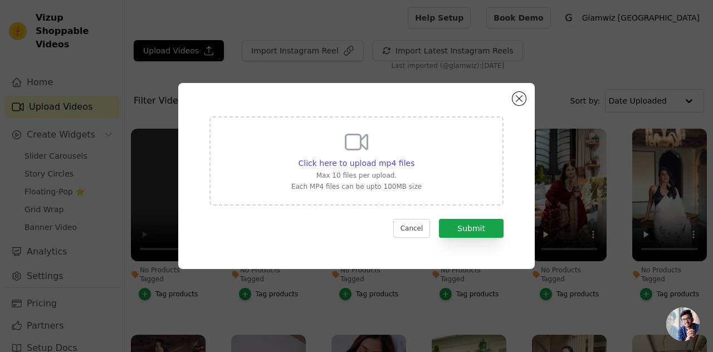
click at [321, 150] on div "Click here to upload mp4 files Max 10 files per upload. Each MP4 files can be u…" at bounding box center [356, 160] width 130 height 62
click at [414, 157] on input "Click here to upload mp4 files Max 10 files per upload. Each MP4 files can be u…" at bounding box center [414, 157] width 1 height 1
type input "C:\fakepath\durga Pooja_edited (4).mp4"
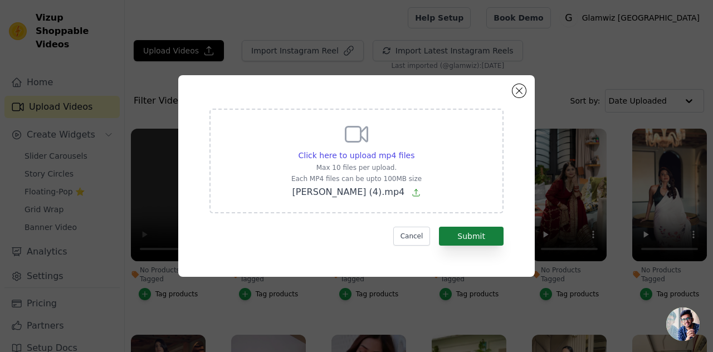
drag, startPoint x: 446, startPoint y: 250, endPoint x: 457, endPoint y: 244, distance: 12.2
click at [457, 244] on div "Click here to upload mp4 files Max 10 files per upload. Each MP4 files can be u…" at bounding box center [356, 176] width 316 height 162
click at [457, 244] on button "Submit" at bounding box center [471, 236] width 65 height 19
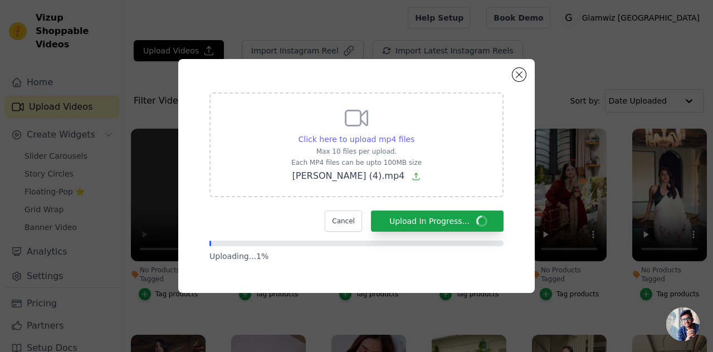
click at [373, 142] on span "Click here to upload mp4 files" at bounding box center [357, 139] width 116 height 9
click at [414, 134] on input "Click here to upload mp4 files Max 10 files per upload. Each MP4 files can be u…" at bounding box center [414, 133] width 1 height 1
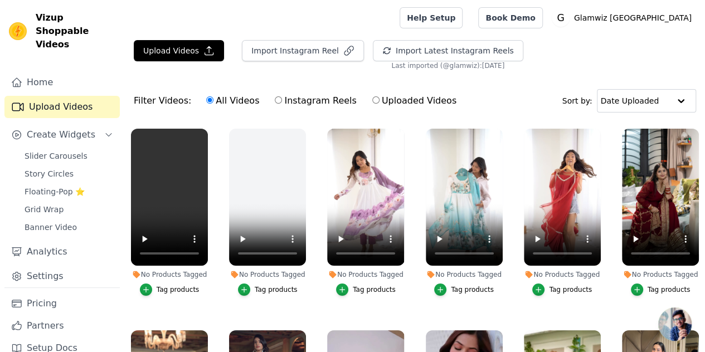
click at [185, 64] on div "Upload Videos Import Instagram Reel Import Latest Instagram Reels Import Latest…" at bounding box center [415, 55] width 580 height 30
drag, startPoint x: 181, startPoint y: 61, endPoint x: 167, endPoint y: 48, distance: 18.9
click at [167, 48] on div "Upload Videos Import Instagram Reel Import Latest Instagram Reels Import Latest…" at bounding box center [415, 55] width 580 height 30
click at [167, 48] on button "Upload Videos" at bounding box center [179, 50] width 90 height 21
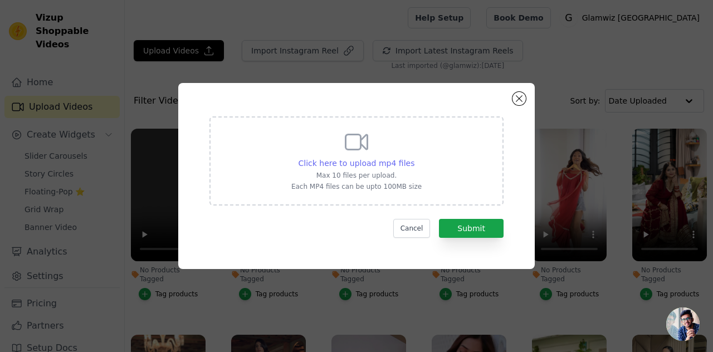
click at [311, 169] on div "Click here to upload mp4 files" at bounding box center [357, 163] width 116 height 11
click at [414, 158] on input "Click here to upload mp4 files Max 10 files per upload. Each MP4 files can be u…" at bounding box center [414, 157] width 1 height 1
type input "C:\fakepath\Copy of MH-GANESHA CHATURTHI.mp4"
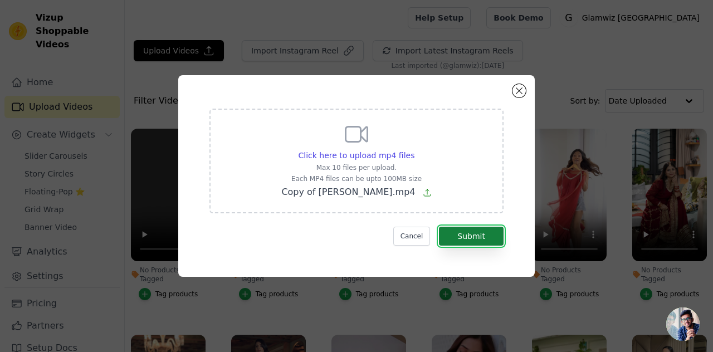
click at [496, 240] on button "Submit" at bounding box center [471, 236] width 65 height 19
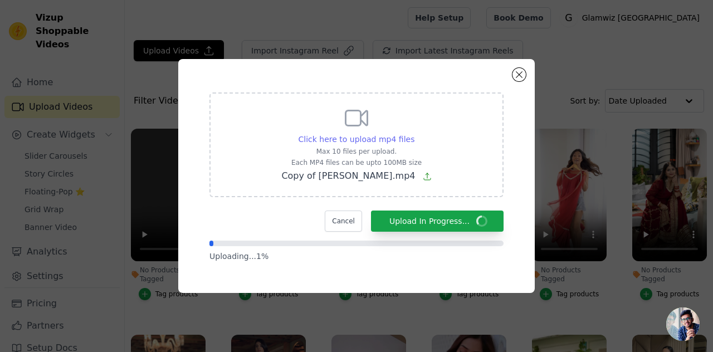
click at [352, 135] on span "Click here to upload mp4 files" at bounding box center [357, 139] width 116 height 9
click at [414, 134] on input "Click here to upload mp4 files Max 10 files per upload. Each MP4 files can be u…" at bounding box center [414, 133] width 1 height 1
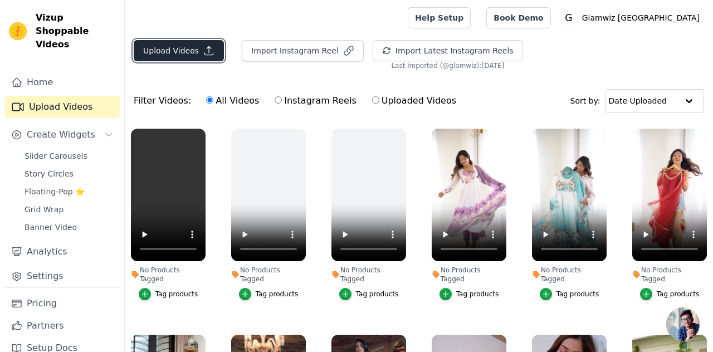
click at [195, 42] on button "Upload Videos" at bounding box center [179, 50] width 90 height 21
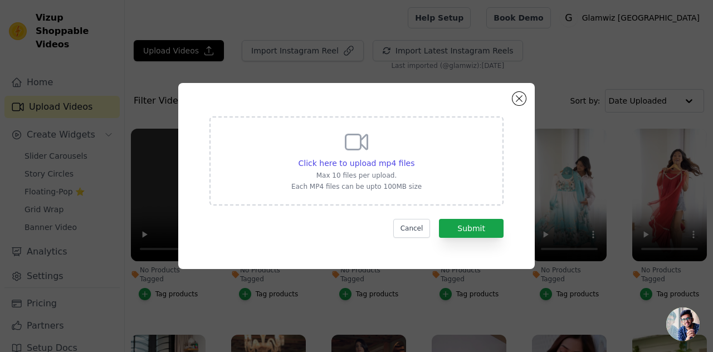
click at [341, 125] on div "Click here to upload mp4 files Max 10 files per upload. Each MP4 files can be u…" at bounding box center [356, 160] width 294 height 89
click at [414, 157] on input "Click here to upload mp4 files Max 10 files per upload. Each MP4 files can be u…" at bounding box center [414, 157] width 1 height 1
type input "C:\fakepath\If you don’t know how to drape a saree, this will feel sooo easy an…"
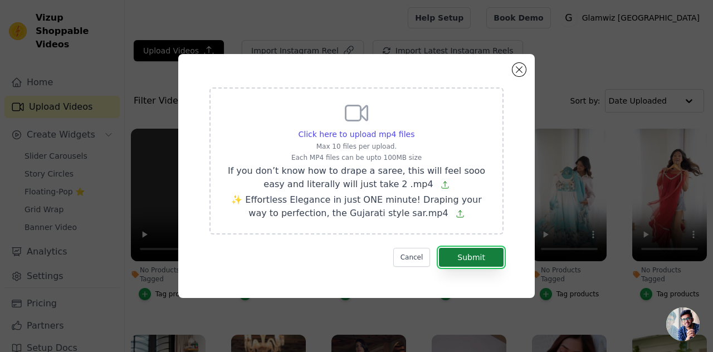
click at [479, 257] on button "Submit" at bounding box center [471, 257] width 65 height 19
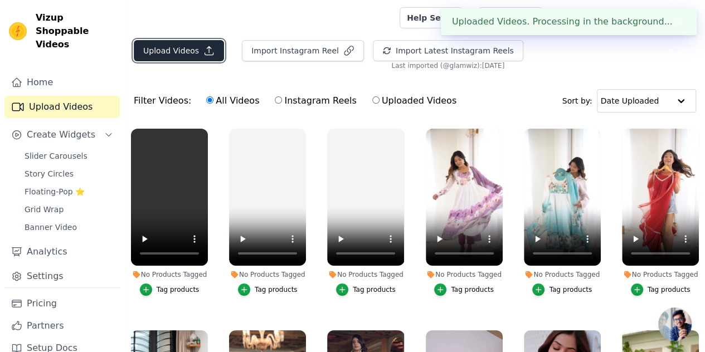
click at [171, 51] on button "Upload Videos" at bounding box center [179, 50] width 90 height 21
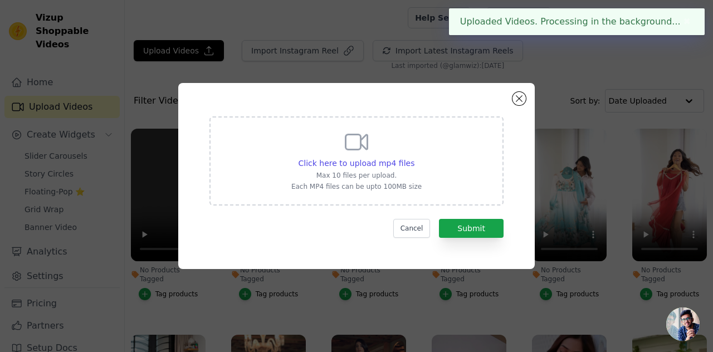
click at [291, 169] on div "Click here to upload mp4 files Max 10 files per upload. Each MP4 files can be u…" at bounding box center [356, 160] width 294 height 89
click at [414, 158] on input "Click here to upload mp4 files Max 10 files per upload. Each MP4 files can be u…" at bounding box center [414, 157] width 1 height 1
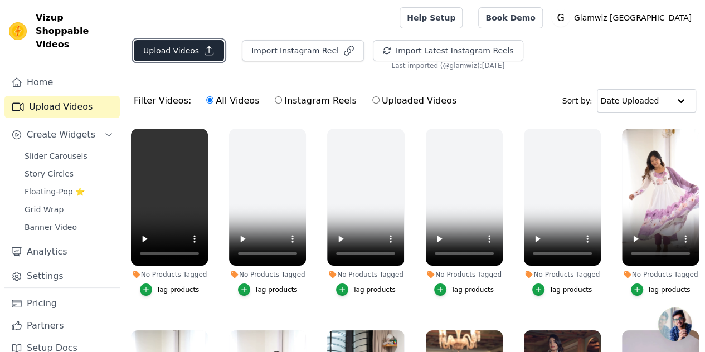
click at [197, 53] on button "Upload Videos" at bounding box center [179, 50] width 90 height 21
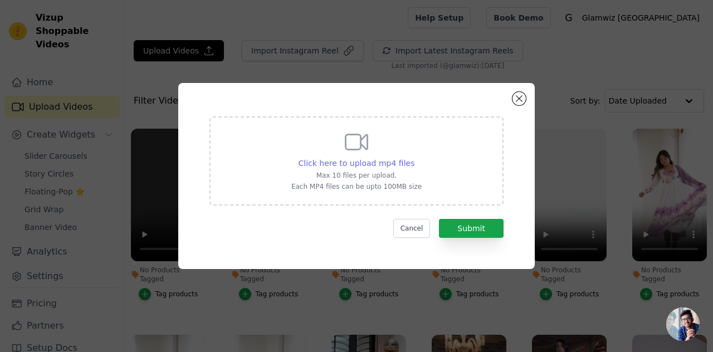
click at [351, 169] on div "Click here to upload mp4 files" at bounding box center [357, 163] width 116 height 11
click at [414, 158] on input "Click here to upload mp4 files Max 10 files per upload. Each MP4 files can be u…" at bounding box center [414, 157] width 1 height 1
type input "C:\fakepath\Get party ready in less than a minute with this one minute sequins …"
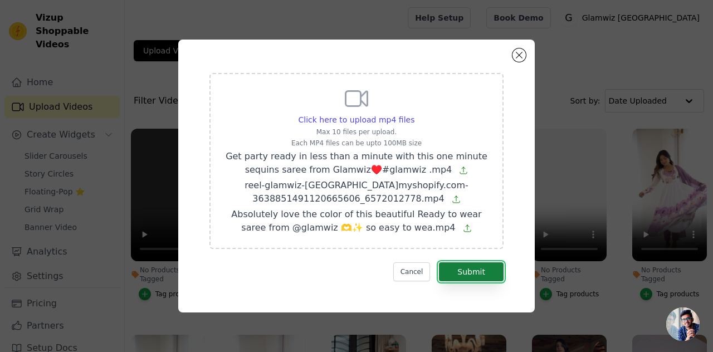
click at [474, 264] on button "Submit" at bounding box center [471, 271] width 65 height 19
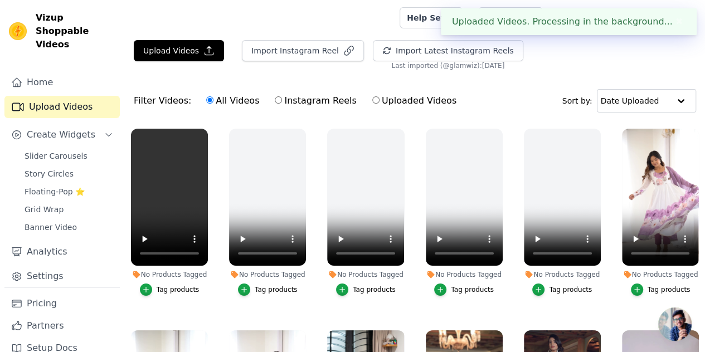
click at [329, 111] on div "All Videos Instagram Reels Uploaded Videos" at bounding box center [331, 101] width 262 height 26
click at [174, 44] on button "Upload Videos" at bounding box center [179, 50] width 90 height 21
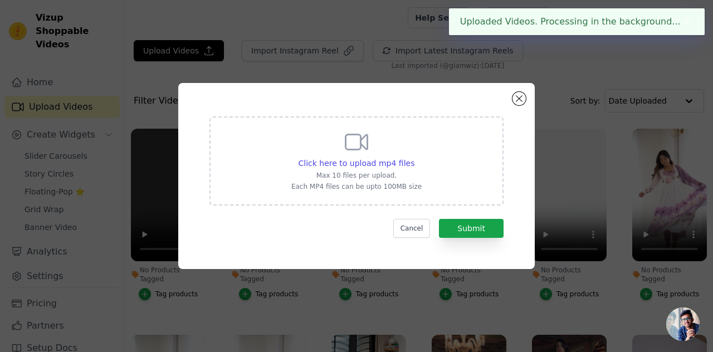
click at [309, 115] on div "Click here to upload mp4 files Max 10 files per upload. Each MP4 files can be u…" at bounding box center [356, 176] width 316 height 146
click at [312, 131] on div "Click here to upload mp4 files Max 10 files per upload. Each MP4 files can be u…" at bounding box center [356, 160] width 130 height 62
click at [414, 157] on input "Click here to upload mp4 files Max 10 files per upload. Each MP4 files can be u…" at bounding box center [414, 157] width 1 height 1
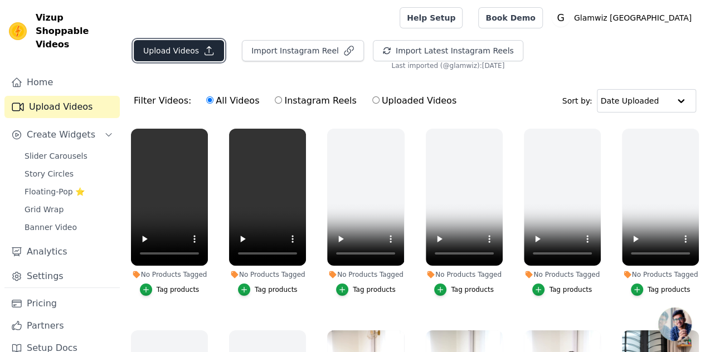
click at [152, 54] on button "Upload Videos" at bounding box center [179, 50] width 90 height 21
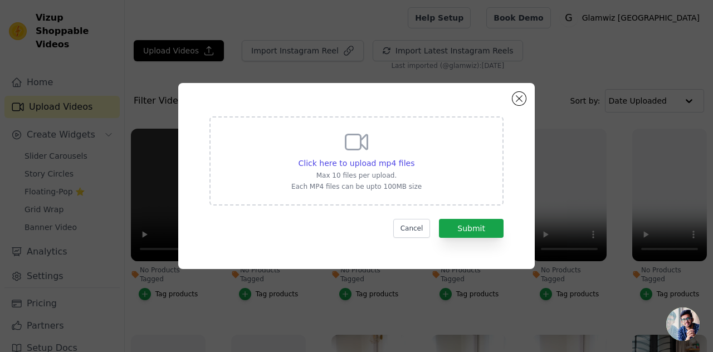
click at [263, 141] on div "Click here to upload mp4 files Max 10 files per upload. Each MP4 files can be u…" at bounding box center [356, 160] width 294 height 89
click at [414, 157] on input "Click here to upload mp4 files Max 10 files per upload. Each MP4 files can be u…" at bounding box center [414, 157] width 1 height 1
type input "C:\fakepath\Untitled design (4).mp4"
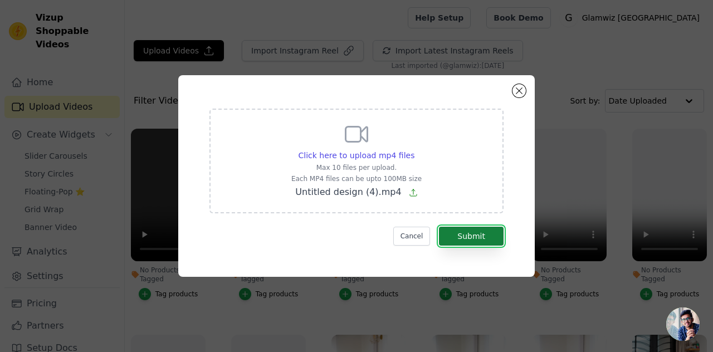
click at [498, 237] on button "Submit" at bounding box center [471, 236] width 65 height 19
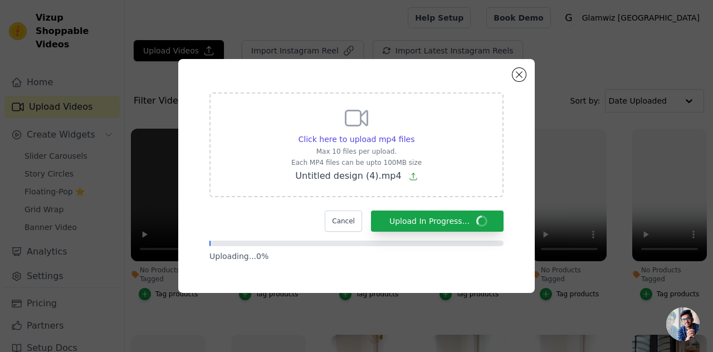
click at [296, 109] on div "Click here to upload mp4 files Max 10 files per upload. Each MP4 files can be u…" at bounding box center [356, 144] width 294 height 105
click at [414, 133] on input "Click here to upload mp4 files Max 10 files per upload. Each MP4 files can be u…" at bounding box center [414, 133] width 1 height 1
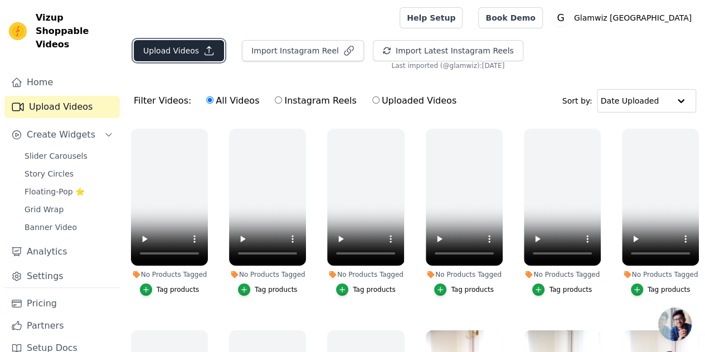
click at [170, 53] on button "Upload Videos" at bounding box center [179, 50] width 90 height 21
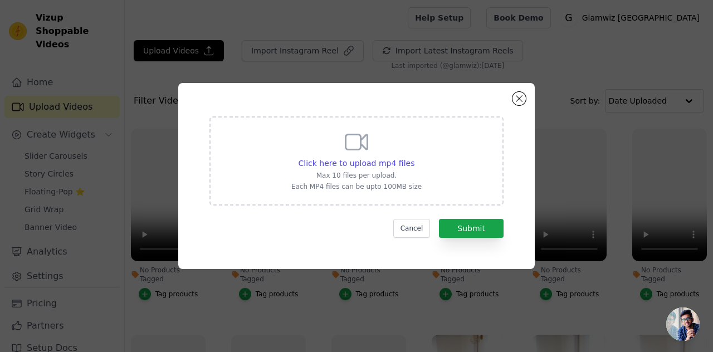
click at [427, 173] on div "Click here to upload mp4 files Max 10 files per upload. Each MP4 files can be u…" at bounding box center [356, 160] width 294 height 89
click at [415, 158] on input "Click here to upload mp4 files Max 10 files per upload. Each MP4 files can be u…" at bounding box center [414, 157] width 1 height 1
type input "C:\fakepath\Copy of ombre saree.mp4"
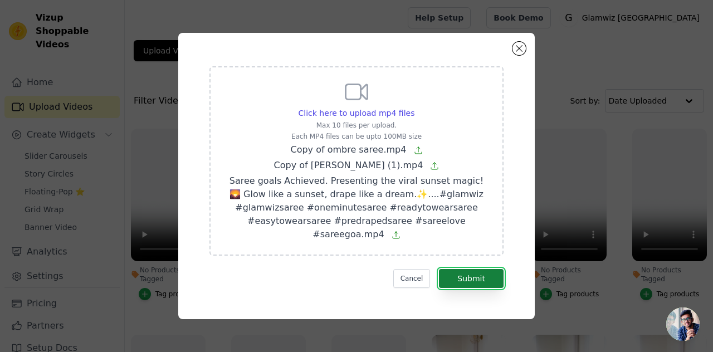
click at [488, 277] on button "Submit" at bounding box center [471, 278] width 65 height 19
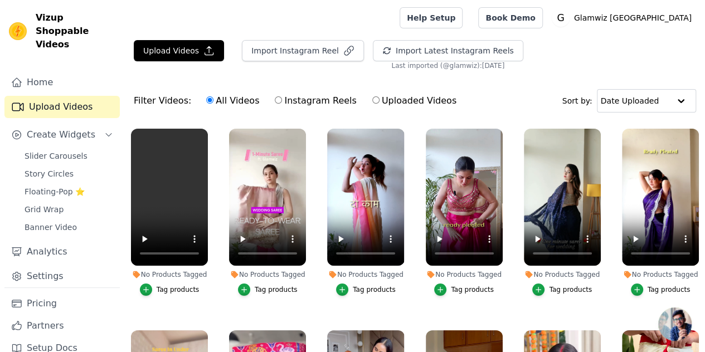
click at [251, 284] on button "Tag products" at bounding box center [268, 290] width 60 height 12
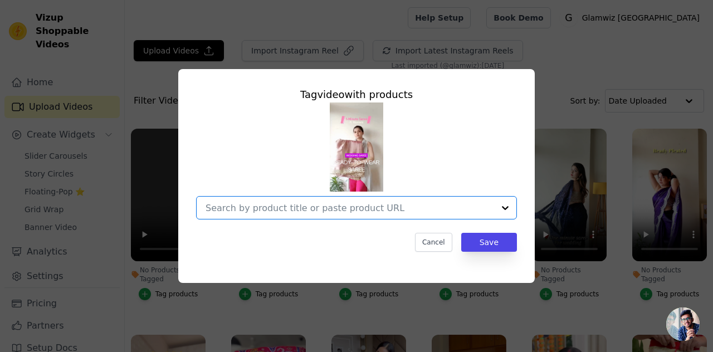
click at [275, 211] on input "No Products Tagged Tag video with products Option undefined, selected. Select i…" at bounding box center [350, 208] width 289 height 11
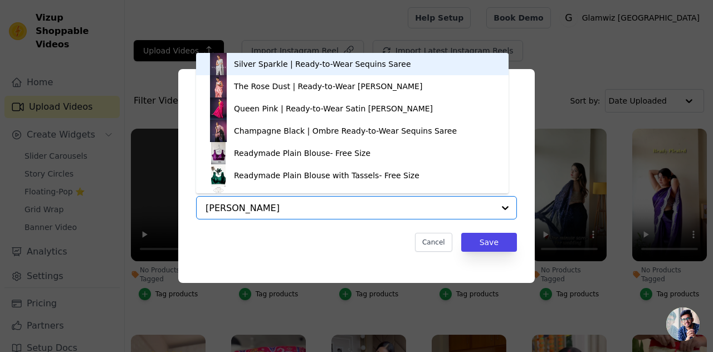
type input "golden blu"
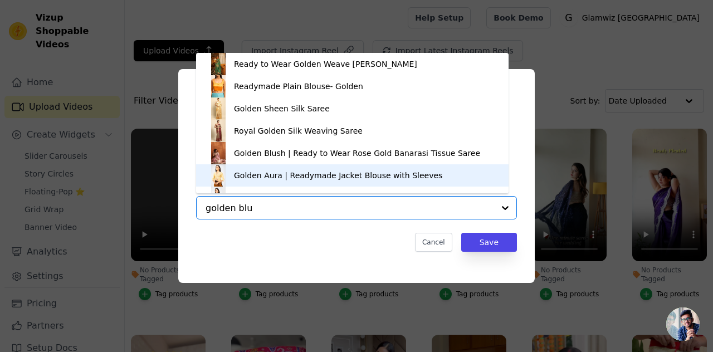
scroll to position [16, 0]
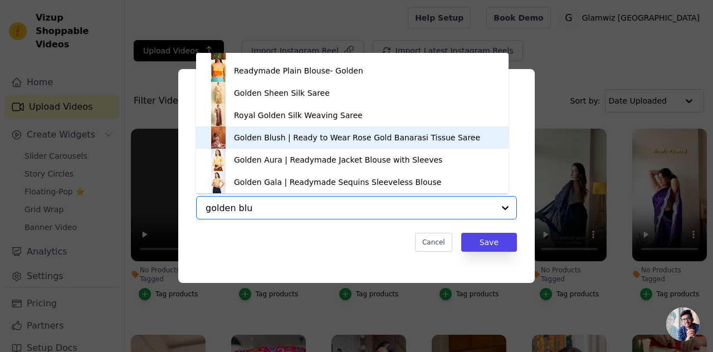
click at [257, 131] on div "Golden Blush | Ready to Wear Rose Gold Banarasi Tissue Saree" at bounding box center [352, 137] width 290 height 22
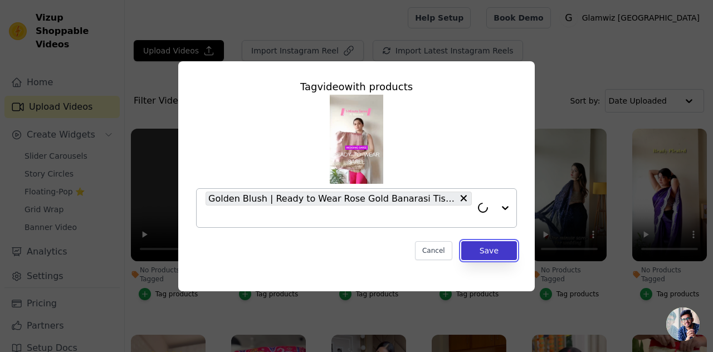
click at [487, 247] on button "Save" at bounding box center [489, 250] width 56 height 19
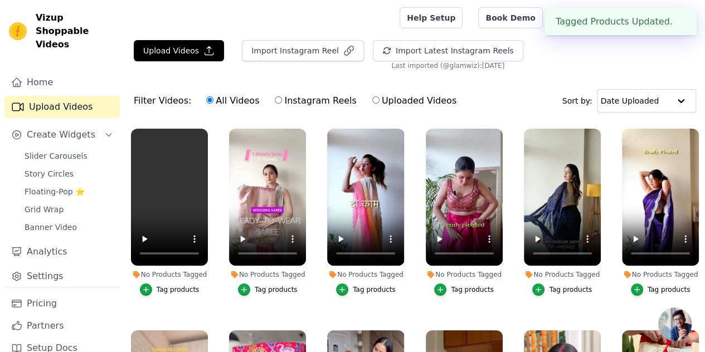
click at [162, 285] on div "Tag products" at bounding box center [178, 289] width 43 height 9
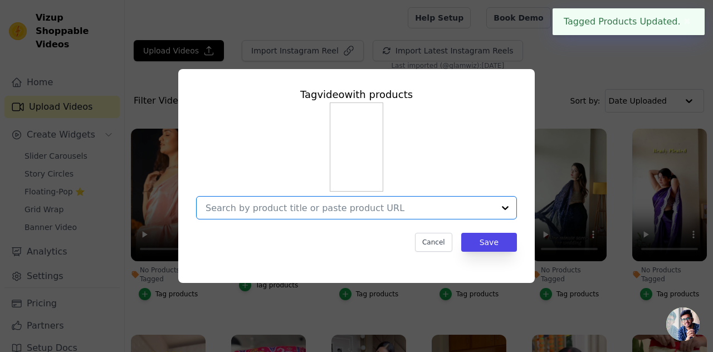
click at [250, 210] on input "No Products Tagged Tag video with products Option undefined, selected. Select i…" at bounding box center [350, 208] width 289 height 11
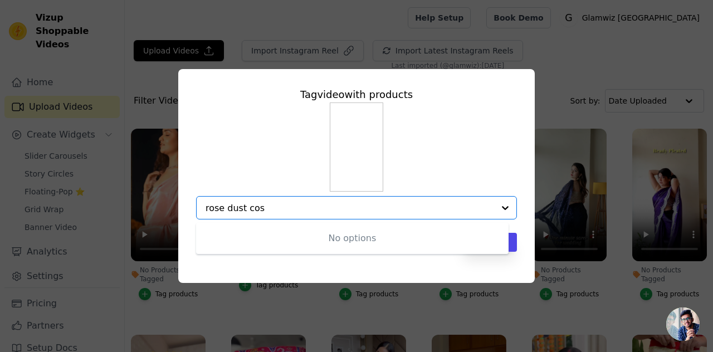
click at [233, 208] on input "rose dust cos" at bounding box center [350, 208] width 289 height 11
type input "rose cos"
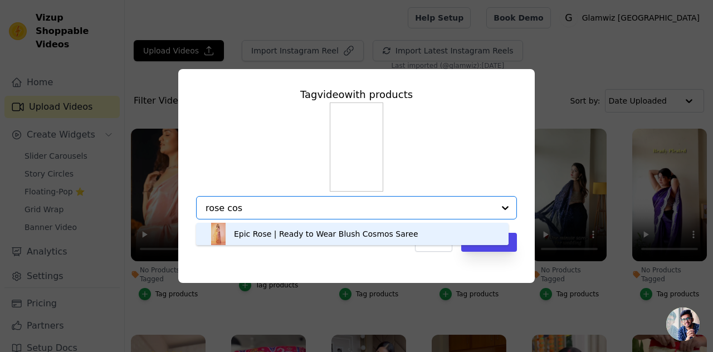
click at [247, 213] on input "rose cos" at bounding box center [350, 208] width 289 height 11
click at [255, 235] on div "Epic Rose | Ready to Wear Blush Cosmos Saree" at bounding box center [326, 233] width 184 height 11
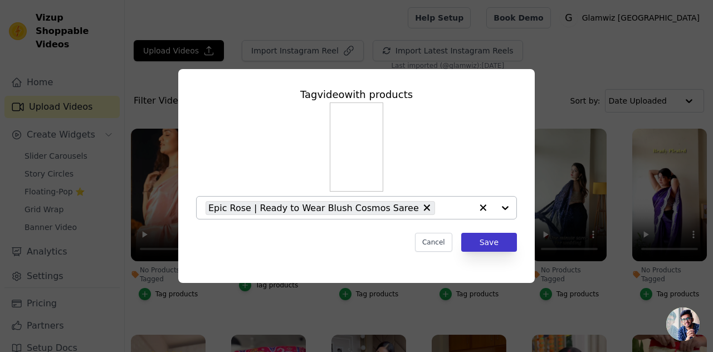
drag, startPoint x: 495, startPoint y: 256, endPoint x: 497, endPoint y: 247, distance: 9.2
click at [497, 247] on div "Tag video with products Epic Rose | Ready to Wear Blush Cosmos Saree Cancel Save" at bounding box center [356, 169] width 339 height 183
click at [497, 247] on button "Save" at bounding box center [489, 242] width 56 height 19
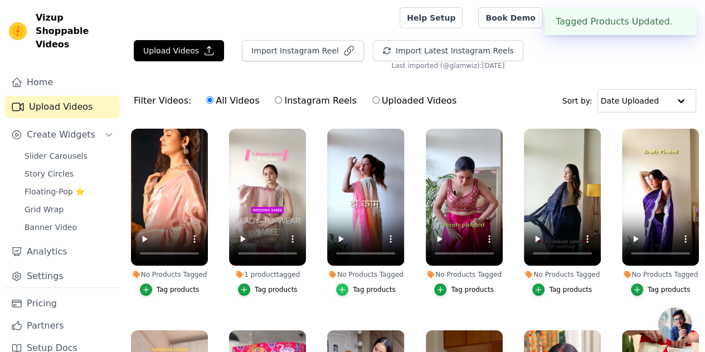
click at [345, 284] on div "button" at bounding box center [342, 290] width 12 height 12
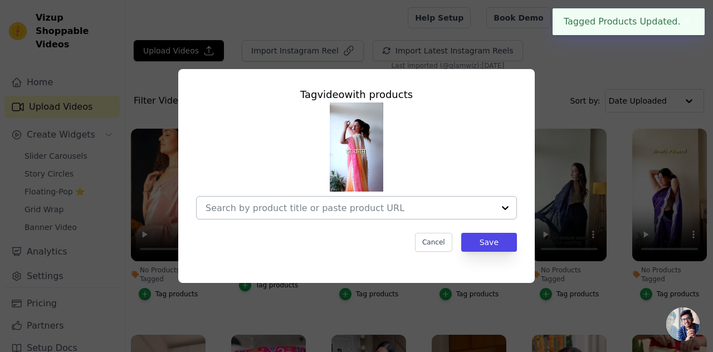
click at [325, 199] on div at bounding box center [350, 208] width 289 height 22
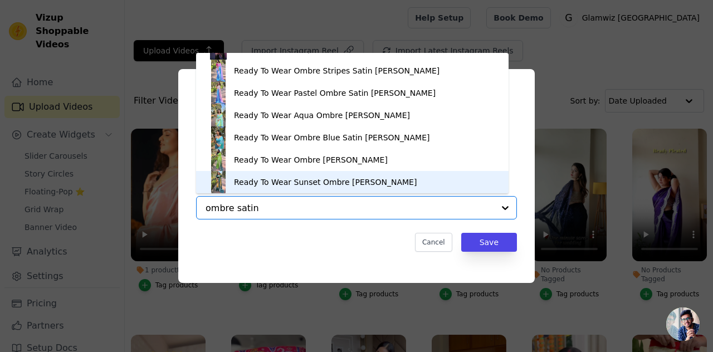
click at [231, 211] on input "ombre satin" at bounding box center [350, 208] width 289 height 11
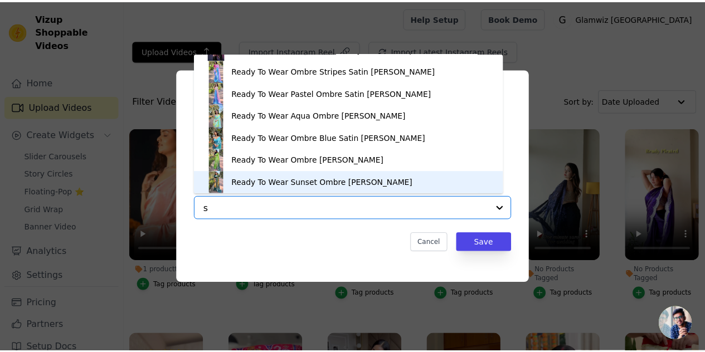
scroll to position [0, 0]
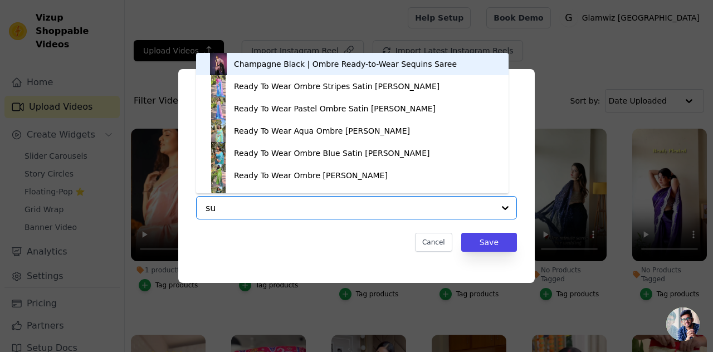
type input "sun"
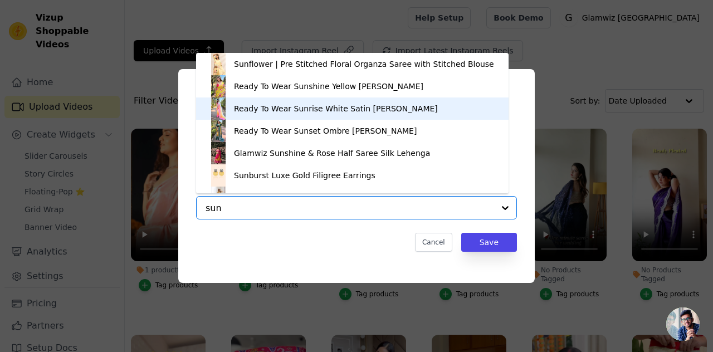
click at [299, 111] on div "Ready To Wear Sunrise White Satin [PERSON_NAME]" at bounding box center [336, 108] width 204 height 11
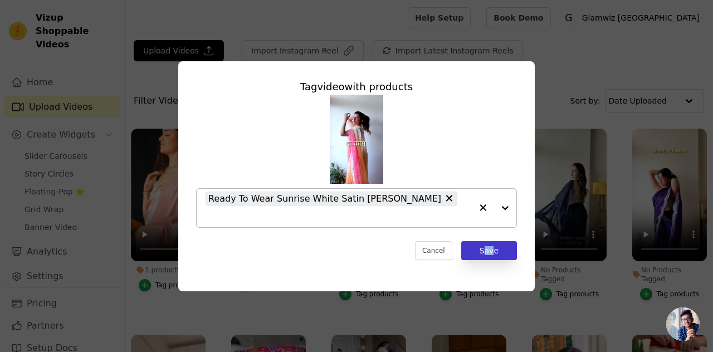
drag, startPoint x: 488, startPoint y: 254, endPoint x: 496, endPoint y: 246, distance: 11.0
click at [496, 246] on div "Tag video with products Ready To Wear Sunrise White Satin [PERSON_NAME] Cancel …" at bounding box center [356, 169] width 339 height 199
click at [496, 246] on button "Save" at bounding box center [489, 250] width 56 height 19
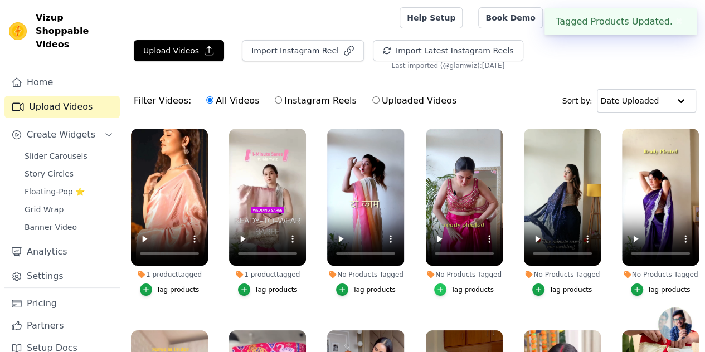
click at [435, 284] on div "button" at bounding box center [440, 290] width 12 height 12
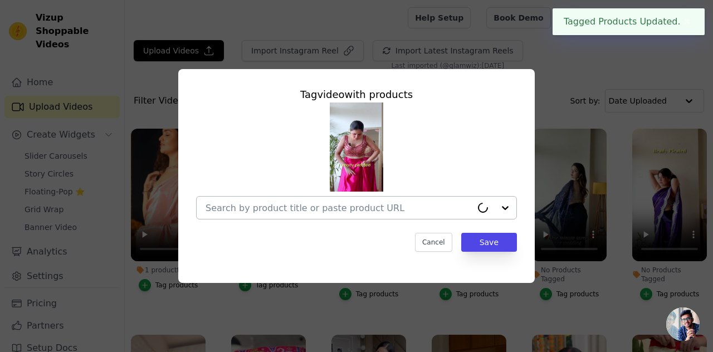
click at [314, 211] on input "No Products Tagged Tag video with products Cancel Save Tag products" at bounding box center [339, 208] width 266 height 11
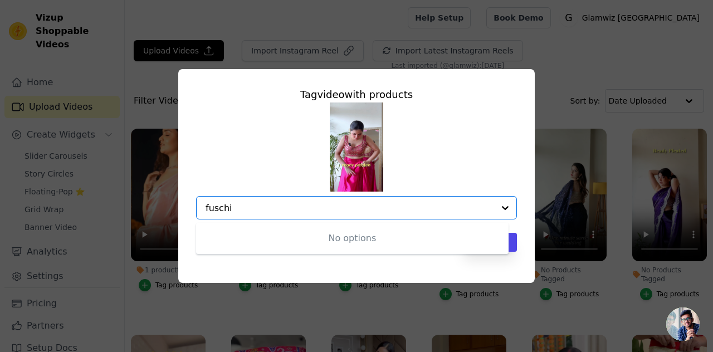
type input "fuschia"
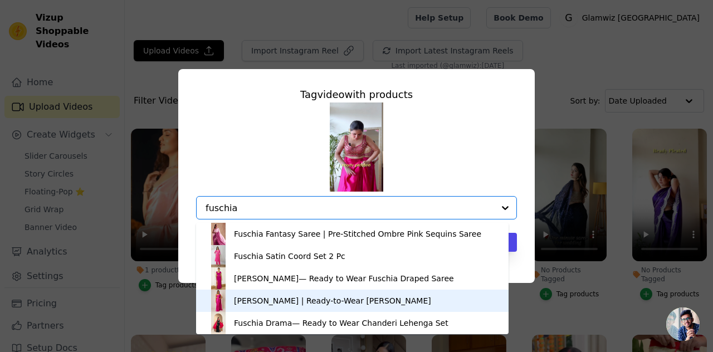
click at [261, 299] on div "[PERSON_NAME] | Ready-to-Wear [PERSON_NAME]" at bounding box center [332, 300] width 197 height 11
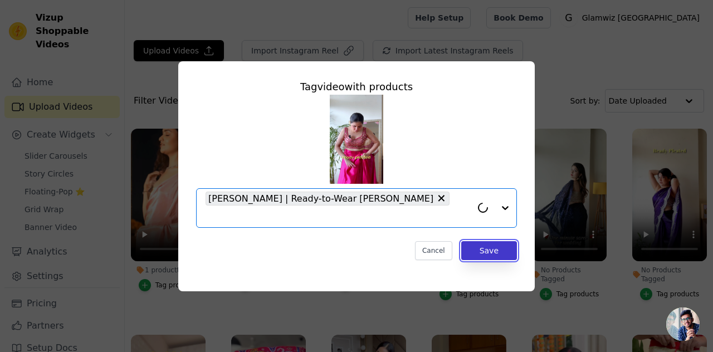
click at [467, 241] on button "Save" at bounding box center [489, 250] width 56 height 19
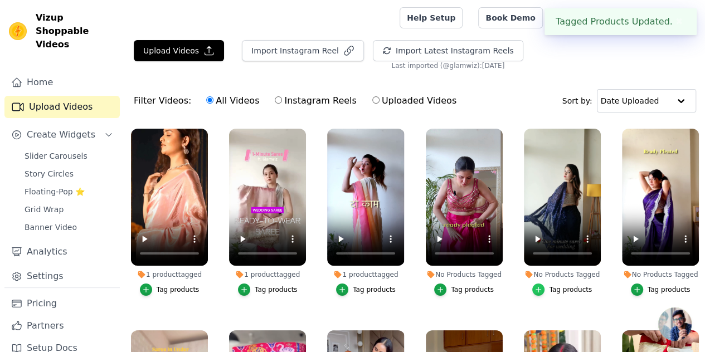
click at [542, 284] on div "button" at bounding box center [538, 290] width 12 height 12
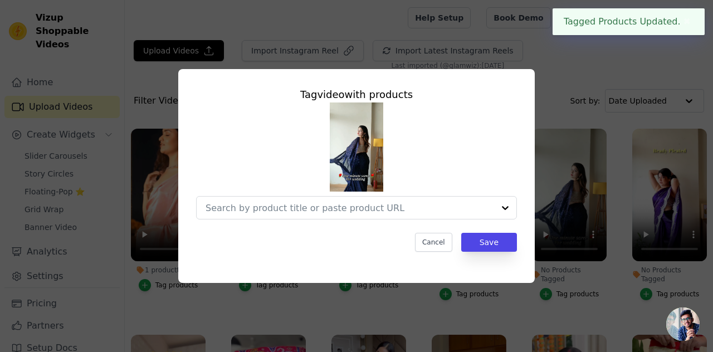
click at [323, 192] on div at bounding box center [356, 161] width 321 height 117
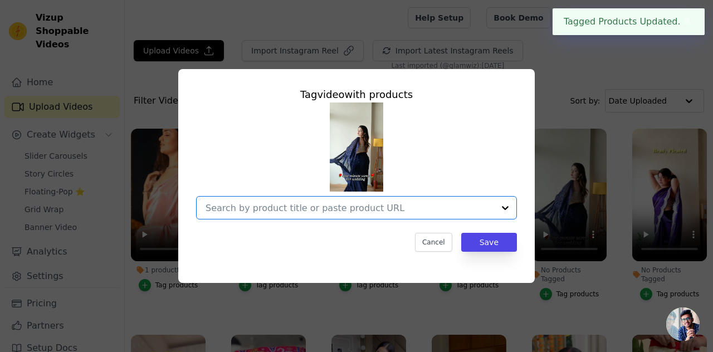
click at [321, 209] on input "No Products Tagged Tag video with products Option undefined, selected. Select i…" at bounding box center [350, 208] width 289 height 11
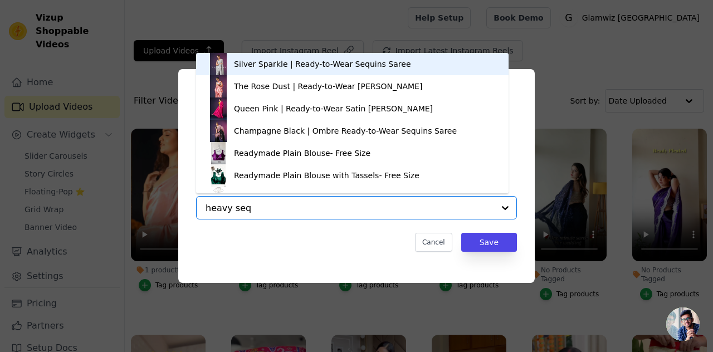
type input "heavy sequ"
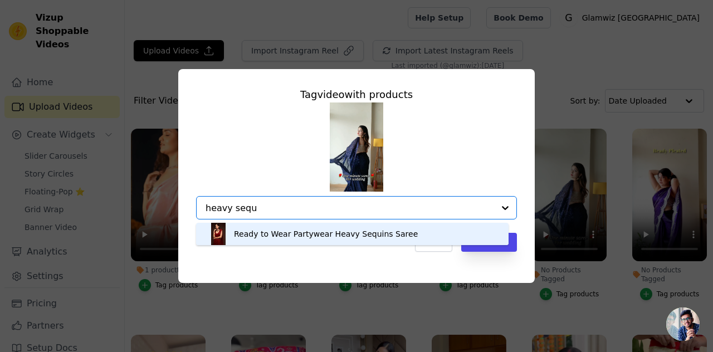
click at [277, 238] on div "Ready to Wear Partywear Heavy Sequins Saree" at bounding box center [326, 233] width 184 height 11
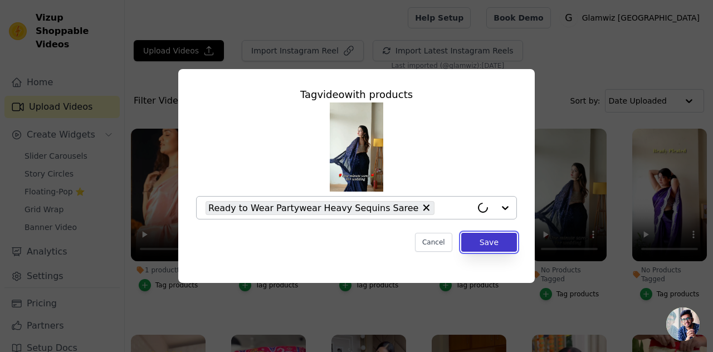
click at [479, 240] on button "Save" at bounding box center [489, 242] width 56 height 19
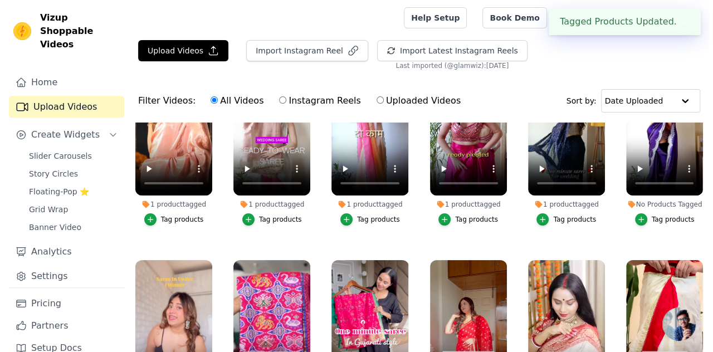
scroll to position [75, 0]
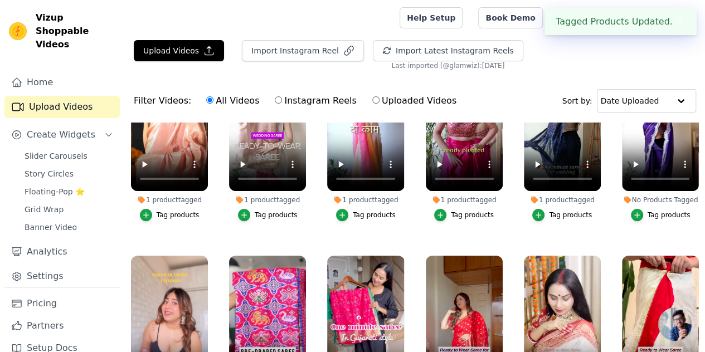
click at [645, 209] on button "Tag products" at bounding box center [661, 215] width 60 height 12
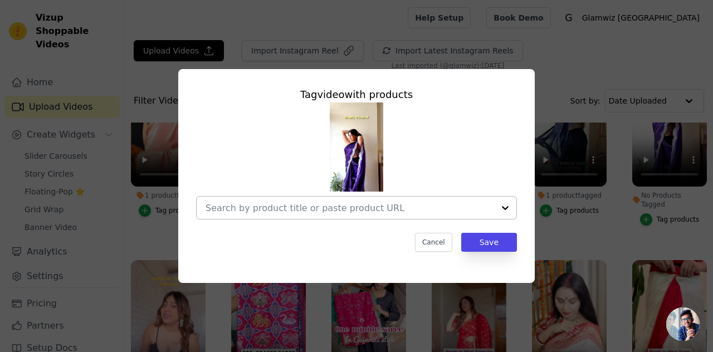
click at [374, 214] on div at bounding box center [350, 208] width 289 height 22
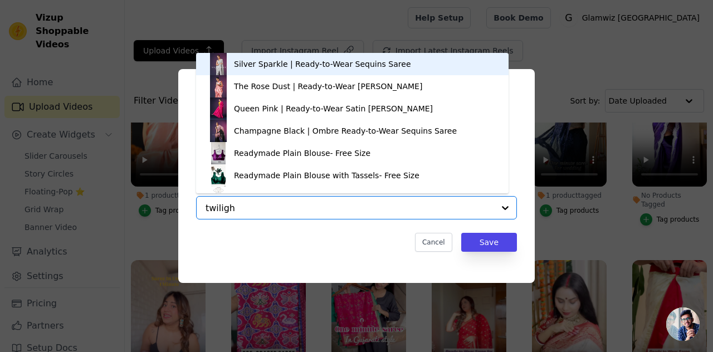
type input "twilight"
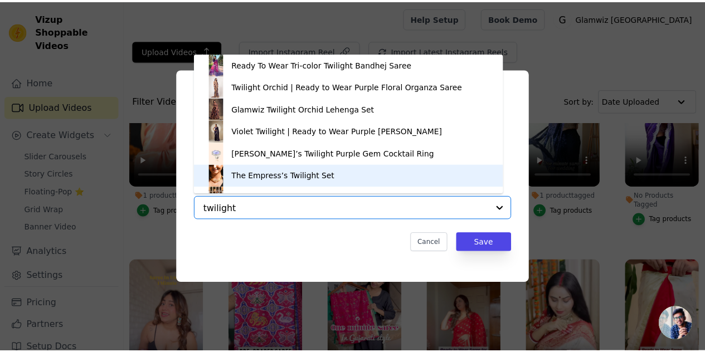
scroll to position [16, 0]
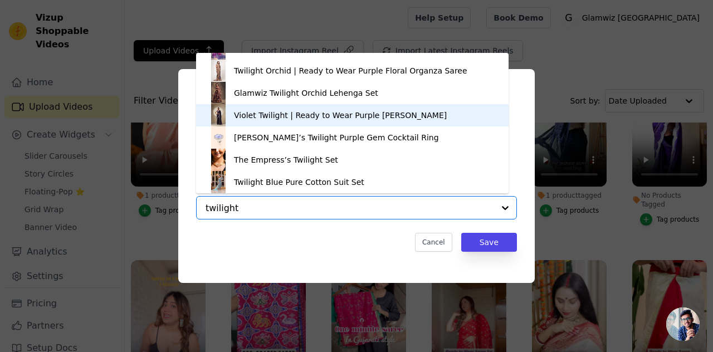
click at [271, 119] on div "Violet Twilight | Ready to Wear Purple [PERSON_NAME]" at bounding box center [340, 115] width 213 height 11
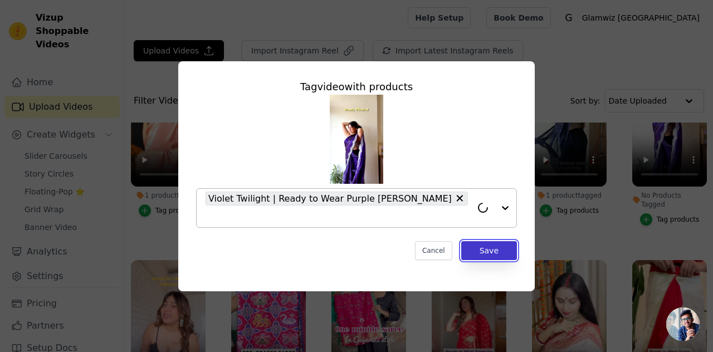
click at [481, 248] on button "Save" at bounding box center [489, 250] width 56 height 19
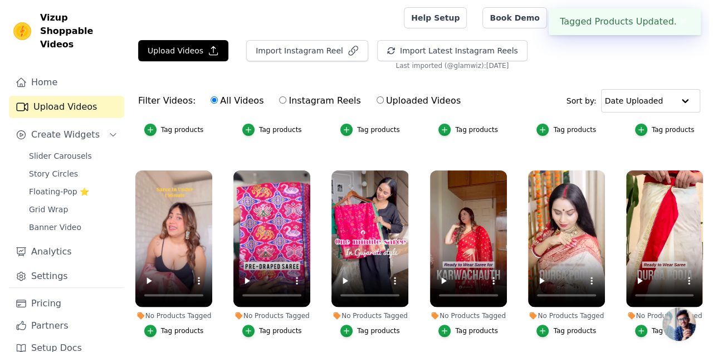
scroll to position [213, 0]
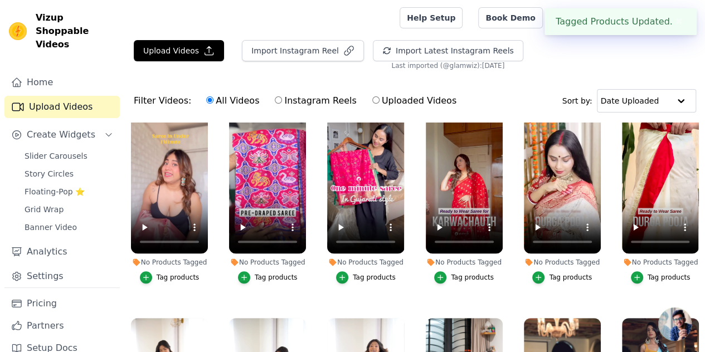
click at [642, 271] on button "Tag products" at bounding box center [661, 277] width 60 height 12
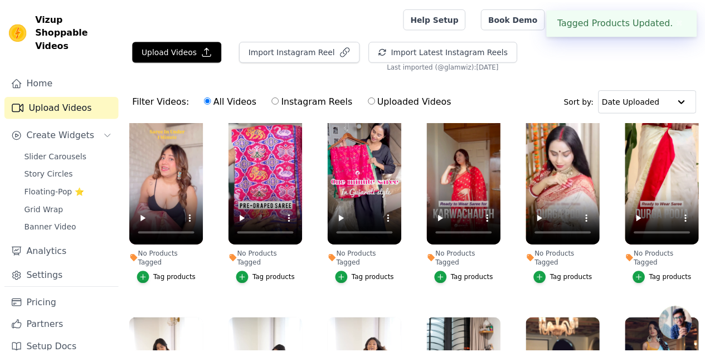
scroll to position [216, 0]
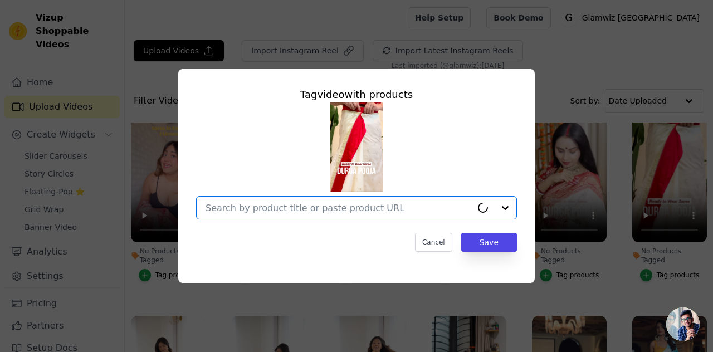
click at [252, 211] on input "No Products Tagged Tag video with products Option undefined, selected. Select i…" at bounding box center [339, 208] width 266 height 11
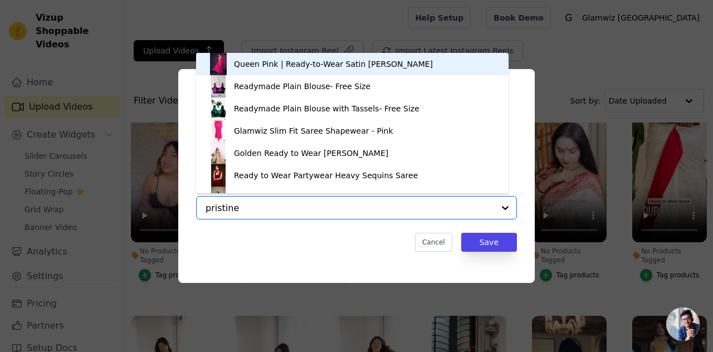
type input "pristine"
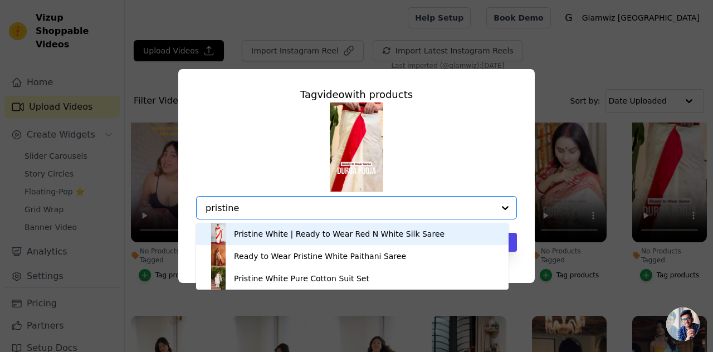
click at [232, 243] on div "Pristine White | Ready to Wear Red N White Silk Saree" at bounding box center [352, 234] width 290 height 22
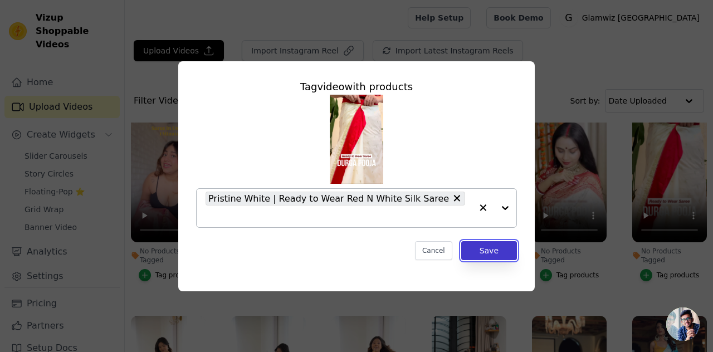
click at [480, 246] on button "Save" at bounding box center [489, 250] width 56 height 19
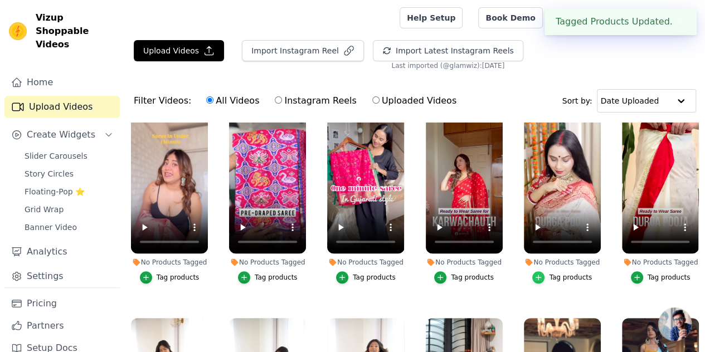
click at [540, 274] on icon "button" at bounding box center [538, 278] width 8 height 8
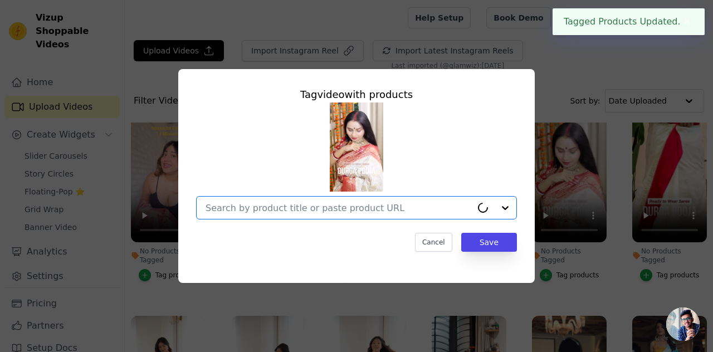
click at [313, 209] on input "No Products Tagged Tag video with products Option undefined, selected. Select i…" at bounding box center [339, 208] width 266 height 11
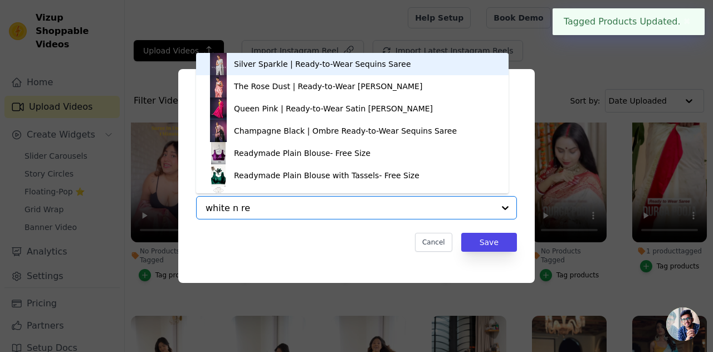
type input "white n red"
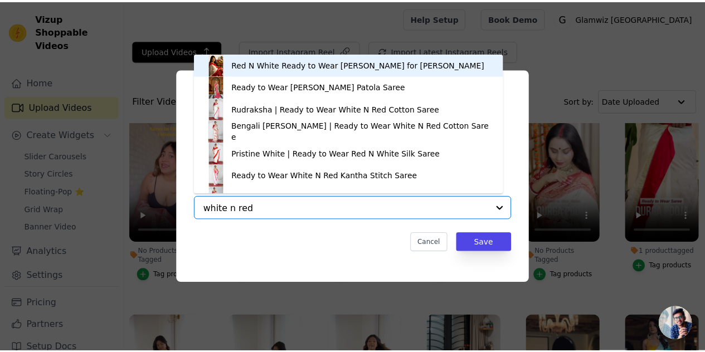
scroll to position [16, 0]
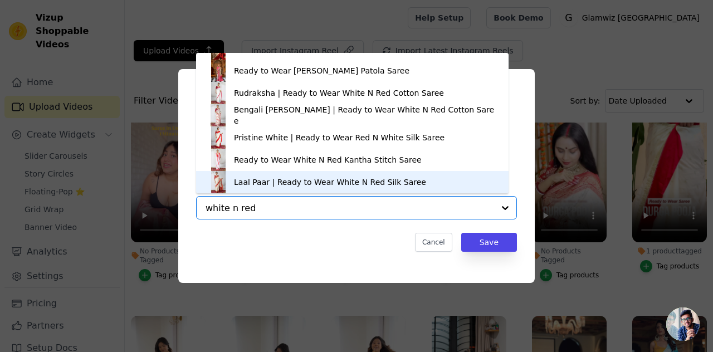
click at [302, 178] on div "Laal Paar | Ready to Wear White N Red Silk Saree" at bounding box center [330, 182] width 192 height 11
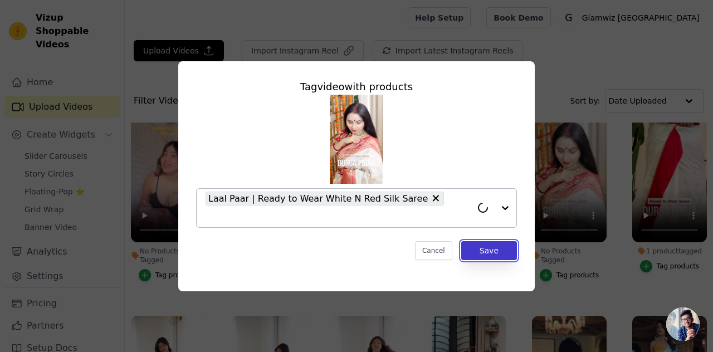
click at [489, 245] on button "Save" at bounding box center [489, 250] width 56 height 19
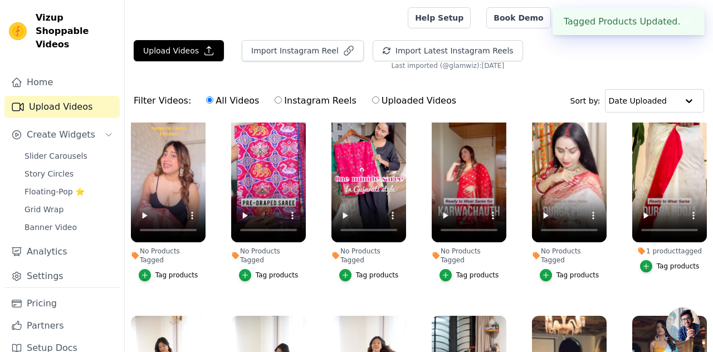
scroll to position [213, 0]
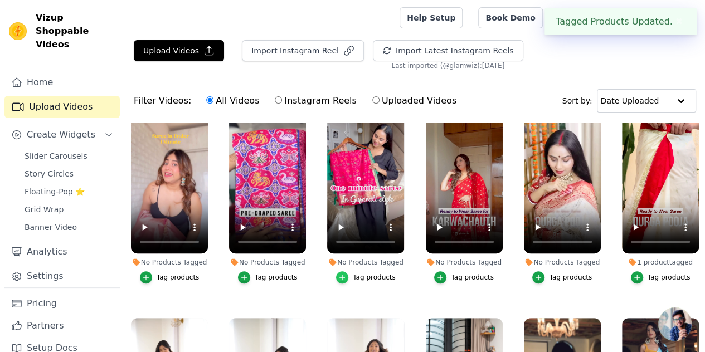
click at [337, 271] on div "button" at bounding box center [342, 277] width 12 height 12
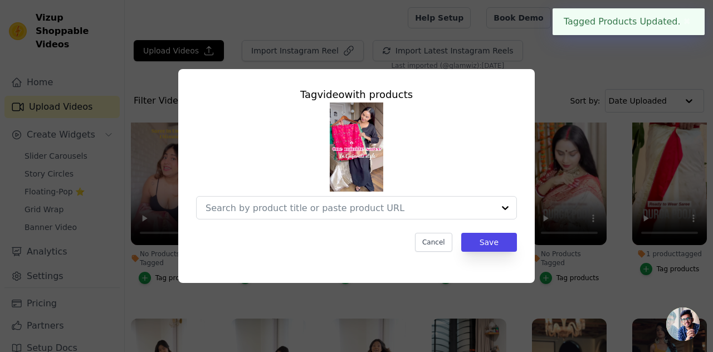
scroll to position [216, 0]
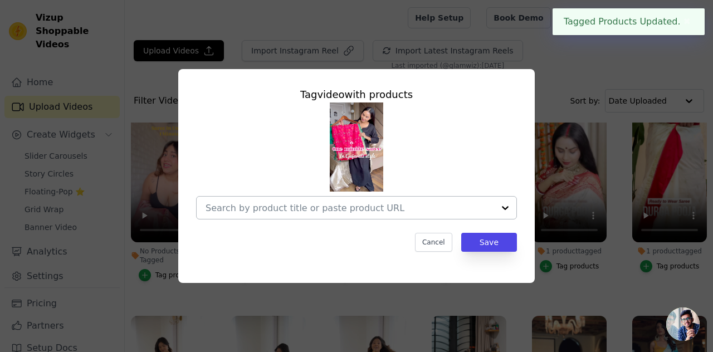
click at [263, 212] on input "No Products Tagged Tag video with products Cancel Save Tag products" at bounding box center [350, 208] width 289 height 11
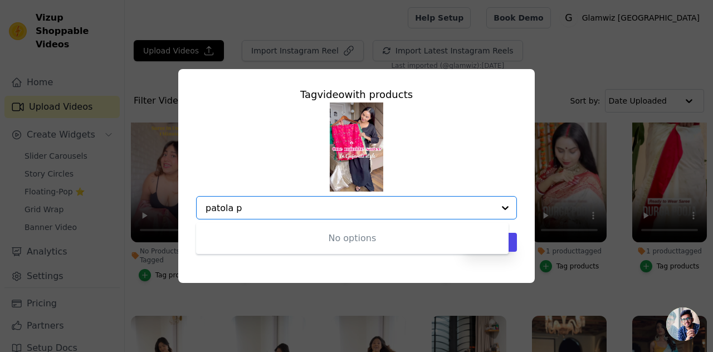
type input "patola pi"
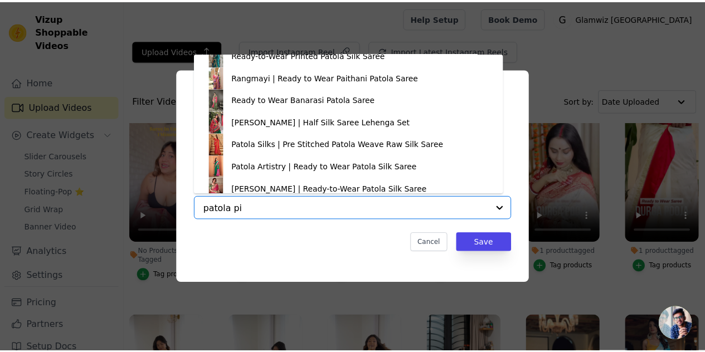
scroll to position [127, 0]
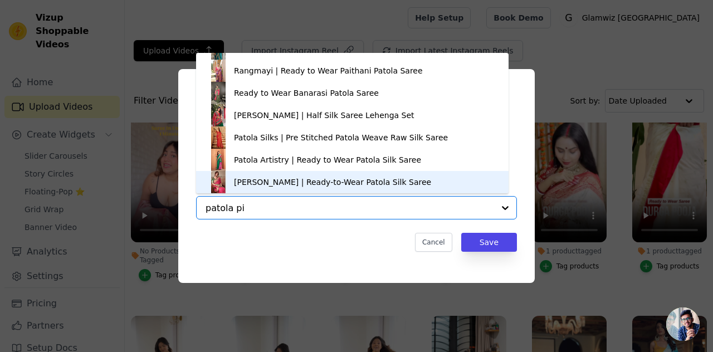
click at [433, 174] on div "[PERSON_NAME] | Ready-to-Wear Patola Silk Saree" at bounding box center [352, 182] width 290 height 22
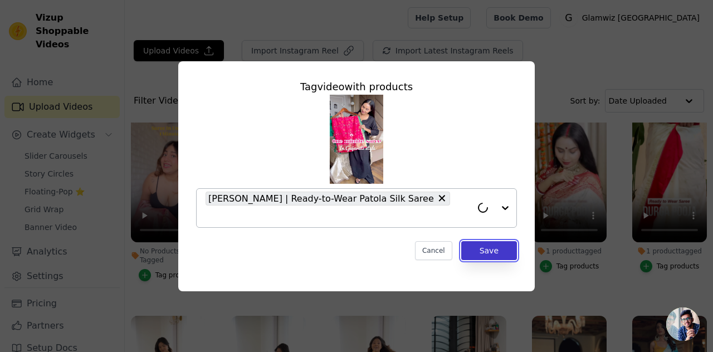
click at [486, 241] on button "Save" at bounding box center [489, 250] width 56 height 19
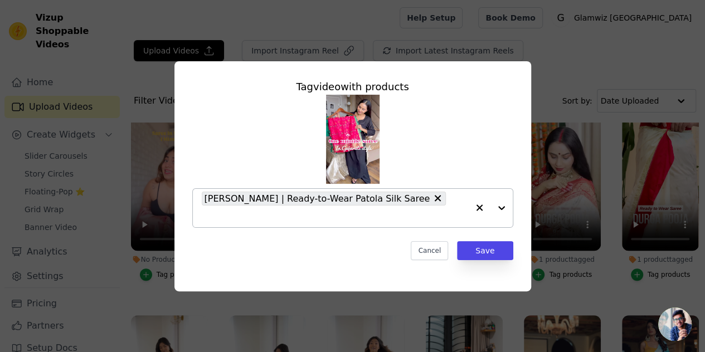
scroll to position [213, 0]
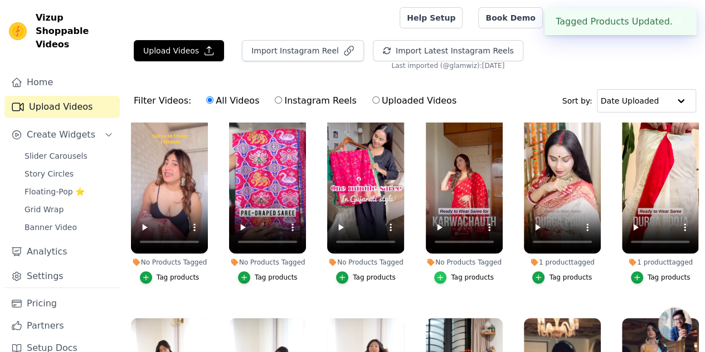
click at [438, 275] on icon "button" at bounding box center [440, 277] width 5 height 5
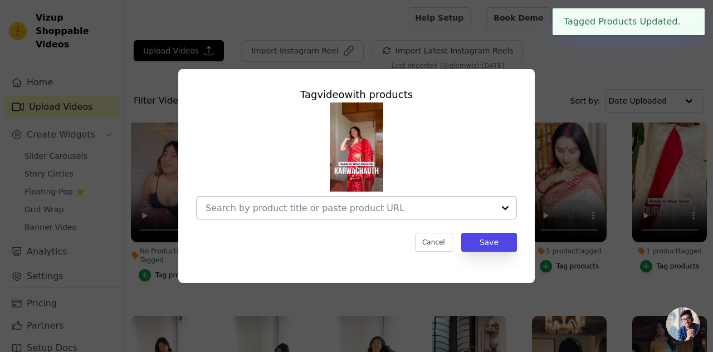
click at [301, 209] on input "No Products Tagged Tag video with products Cancel Save Tag products" at bounding box center [350, 208] width 289 height 11
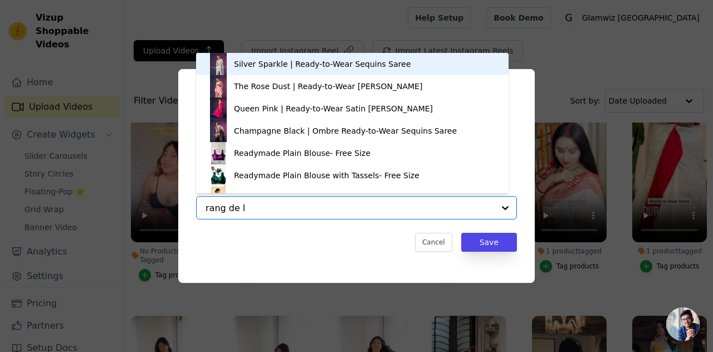
type input "rang de la"
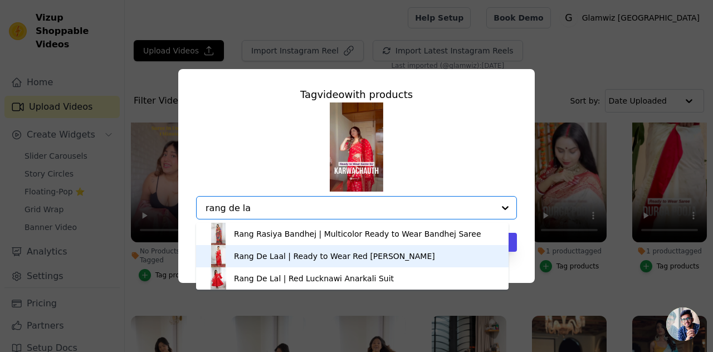
click at [379, 253] on div "Rang De Laal | Ready to Wear Red [PERSON_NAME]" at bounding box center [334, 256] width 201 height 11
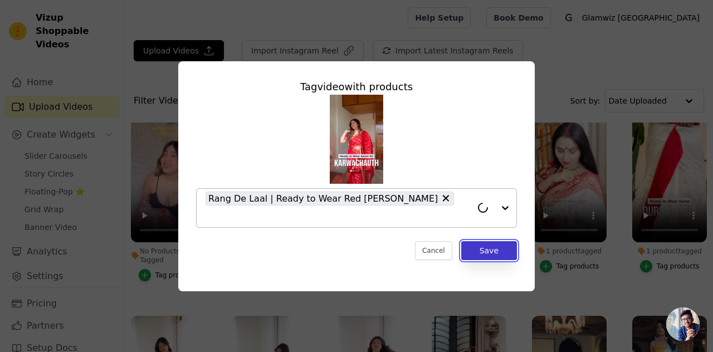
click at [474, 243] on button "Save" at bounding box center [489, 250] width 56 height 19
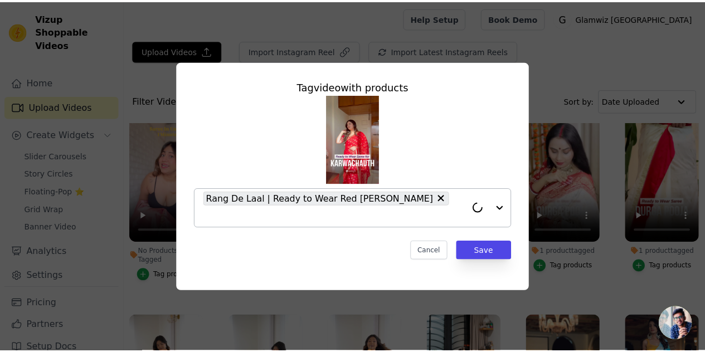
scroll to position [213, 0]
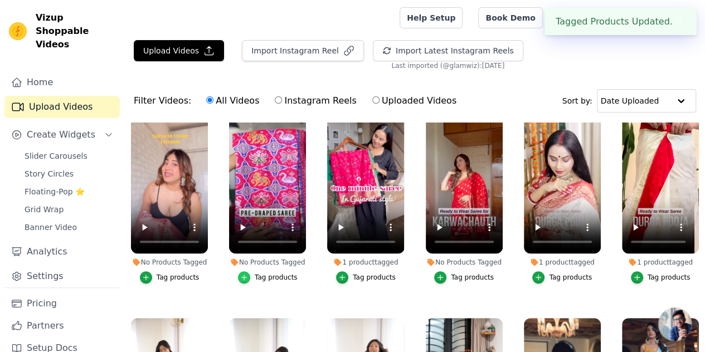
click at [245, 274] on icon "button" at bounding box center [244, 278] width 8 height 8
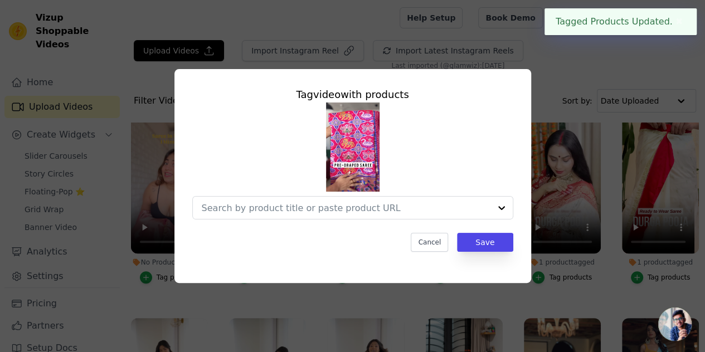
scroll to position [216, 0]
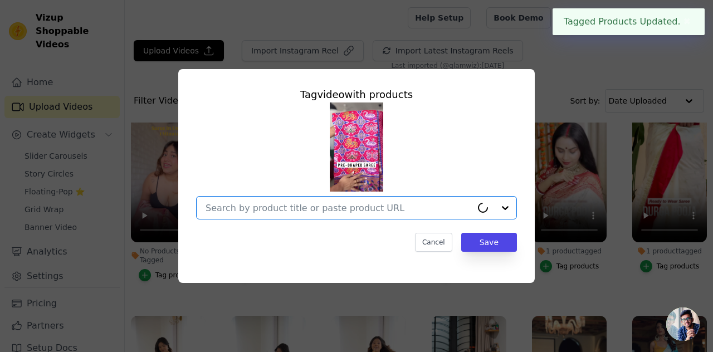
click at [248, 209] on input "No Products Tagged Tag video with products Option undefined, selected. Select i…" at bounding box center [339, 208] width 266 height 11
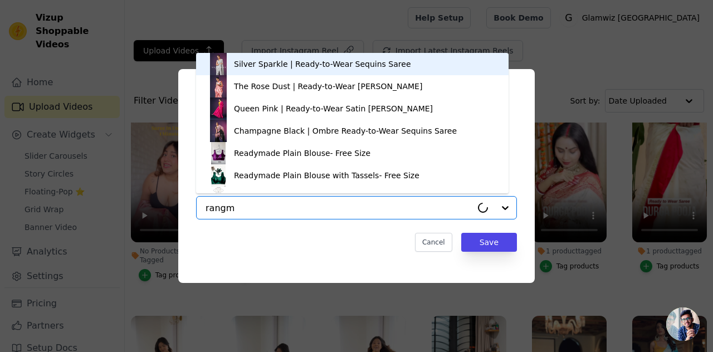
type input "rangma"
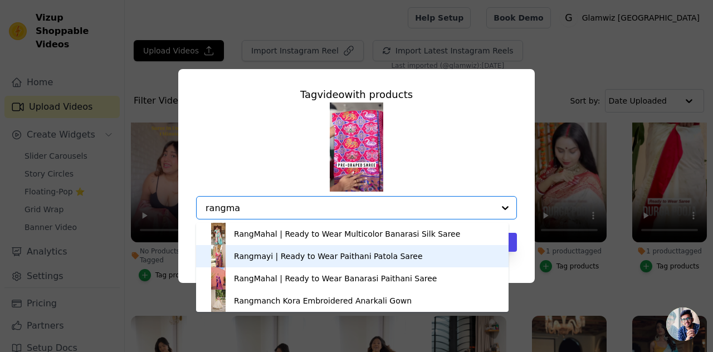
click at [262, 251] on div "Rangmayi | Ready to Wear Paithani Patola Saree" at bounding box center [352, 256] width 290 height 22
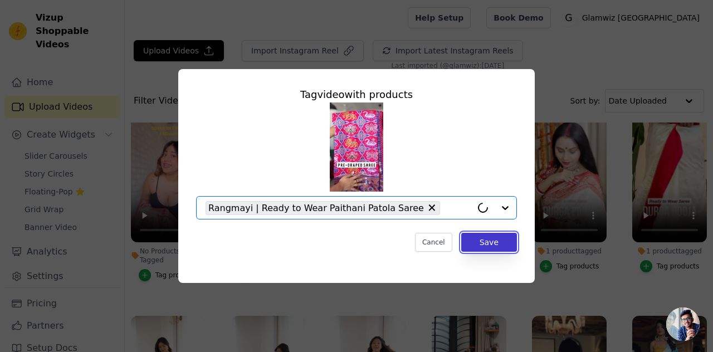
click at [477, 245] on button "Save" at bounding box center [489, 242] width 56 height 19
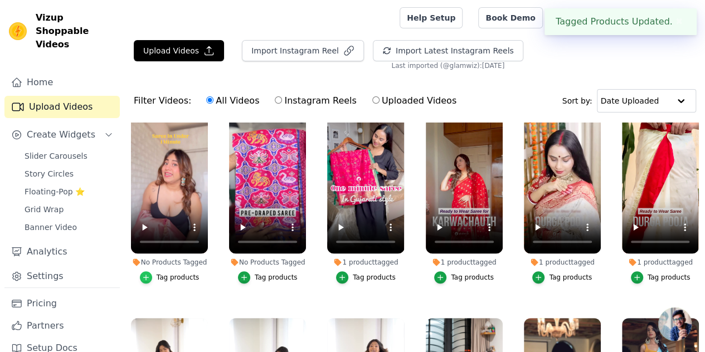
click at [145, 274] on icon "button" at bounding box center [146, 278] width 8 height 8
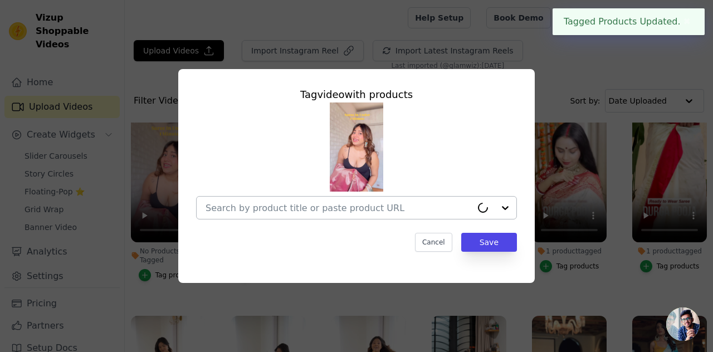
click at [251, 201] on div at bounding box center [339, 208] width 266 height 22
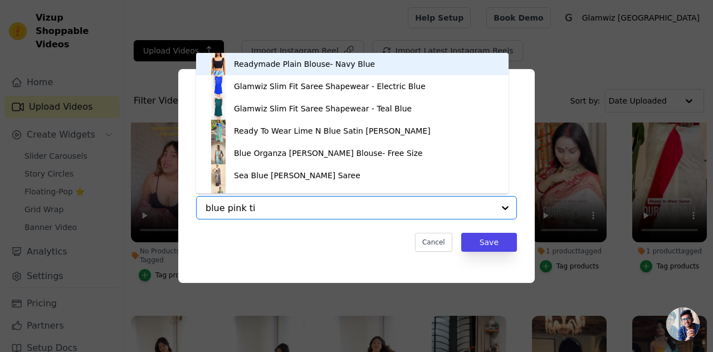
type input "blue pink tis"
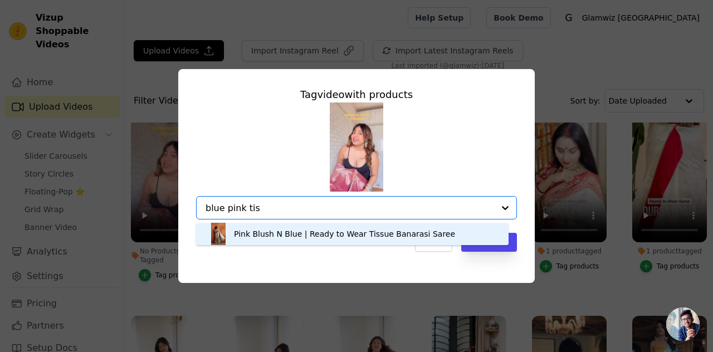
click at [253, 233] on div "Pink Blush N Blue | Ready to Wear Tissue Banarasi Saree" at bounding box center [344, 233] width 221 height 11
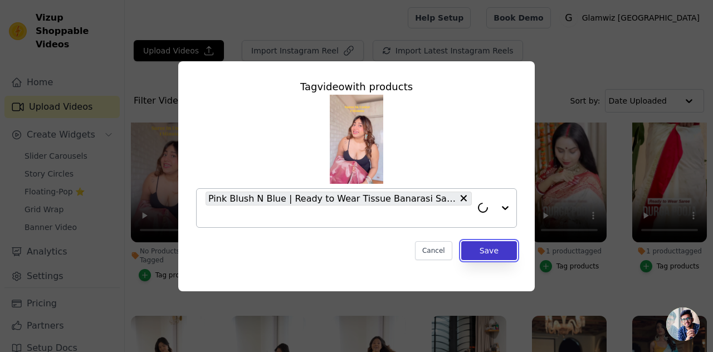
click at [483, 241] on button "Save" at bounding box center [489, 250] width 56 height 19
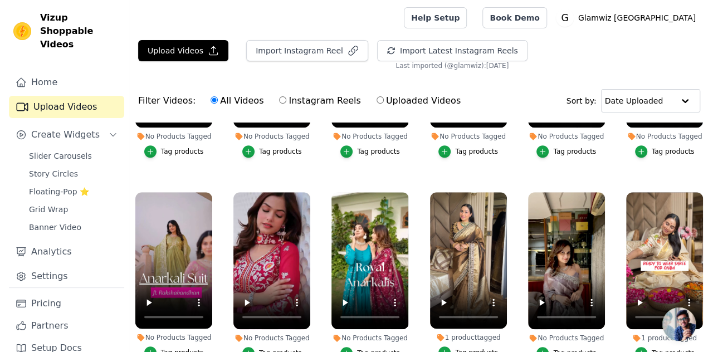
scroll to position [0, 0]
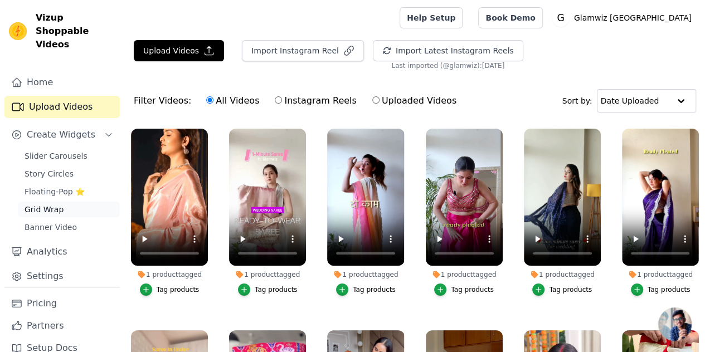
click at [36, 202] on link "Grid Wrap" at bounding box center [69, 210] width 102 height 16
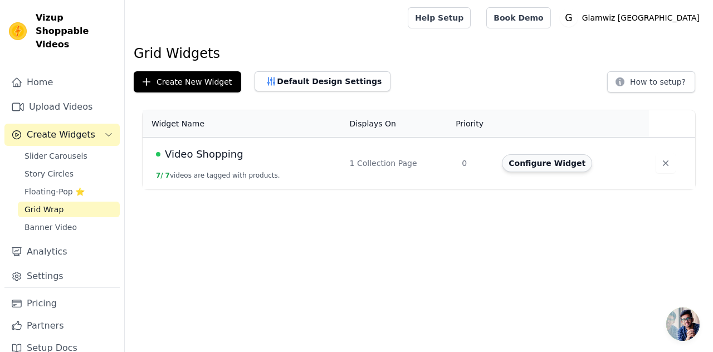
drag, startPoint x: 529, startPoint y: 150, endPoint x: 534, endPoint y: 160, distance: 11.5
click at [534, 160] on td "Configure Widget" at bounding box center [571, 164] width 153 height 52
click at [262, 167] on td "Video Shopping 7 / 7 videos are tagged with products." at bounding box center [243, 164] width 201 height 52
click at [195, 162] on td "Video Shopping 7 / 7 videos are tagged with products." at bounding box center [243, 164] width 201 height 52
click at [194, 147] on span "Video Shopping" at bounding box center [204, 155] width 79 height 16
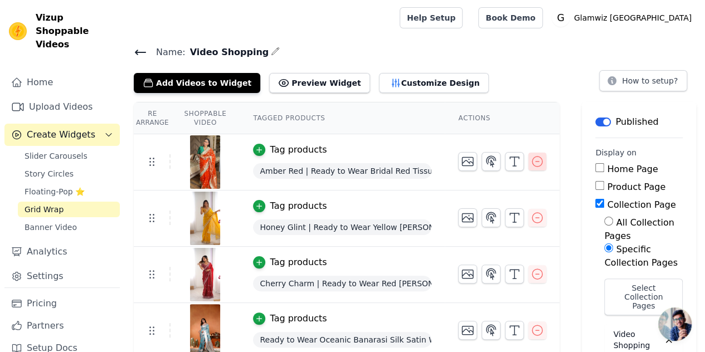
click at [535, 160] on icon "button" at bounding box center [536, 161] width 13 height 13
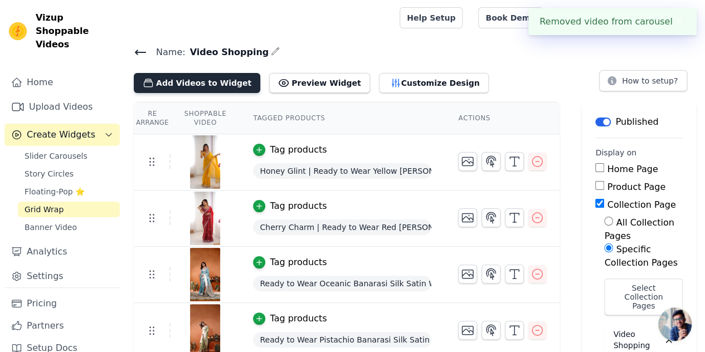
click at [179, 82] on button "Add Videos to Widget" at bounding box center [197, 83] width 126 height 20
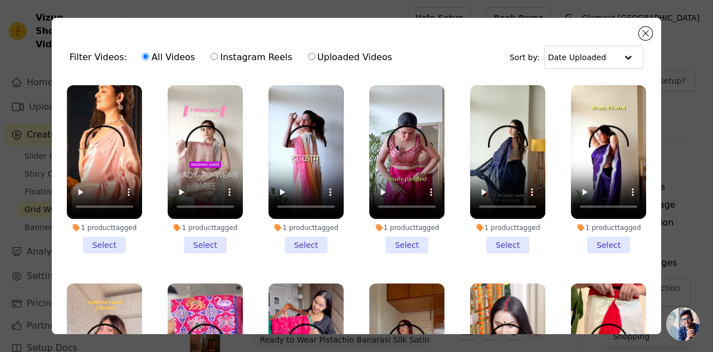
click at [90, 238] on li "1 product tagged Select" at bounding box center [104, 169] width 75 height 168
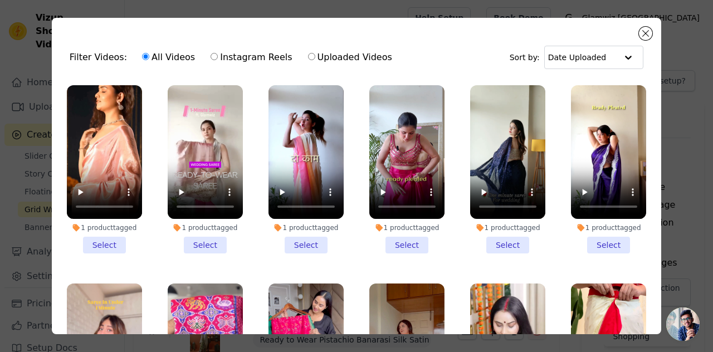
click at [0, 0] on input "1 product tagged Select" at bounding box center [0, 0] width 0 height 0
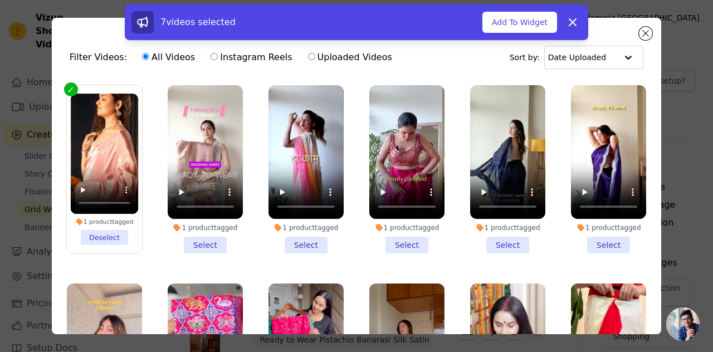
click at [70, 91] on label "1 product tagged Deselect" at bounding box center [104, 169] width 76 height 169
click at [0, 0] on input "1 product tagged Deselect" at bounding box center [0, 0] width 0 height 0
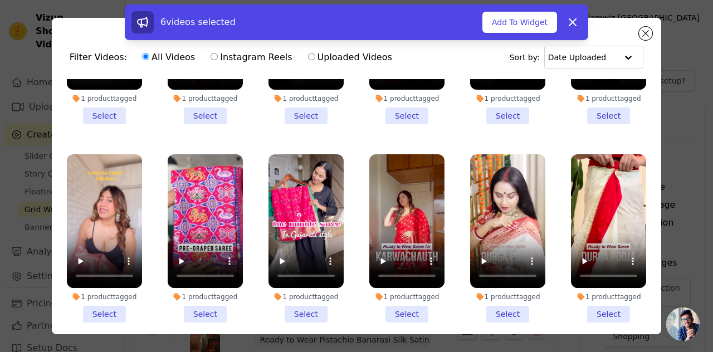
scroll to position [153, 0]
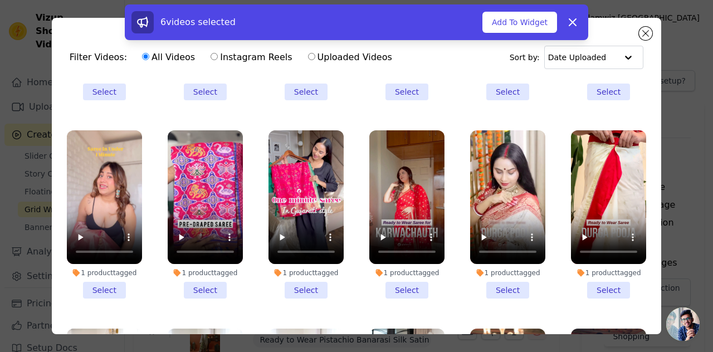
click at [195, 285] on li "1 product tagged Select" at bounding box center [205, 214] width 75 height 168
click at [0, 0] on input "1 product tagged Select" at bounding box center [0, 0] width 0 height 0
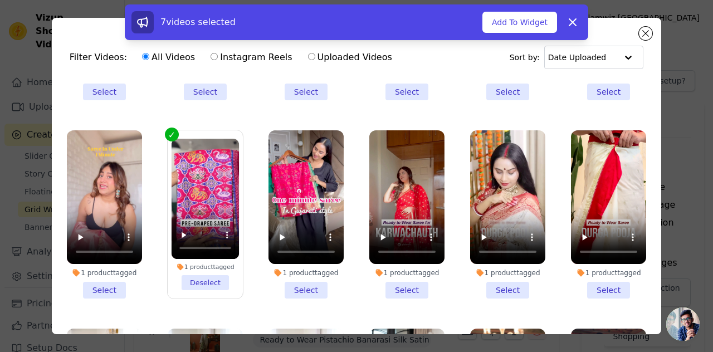
click at [401, 282] on li "1 product tagged Select" at bounding box center [406, 214] width 75 height 168
click at [0, 0] on input "1 product tagged Select" at bounding box center [0, 0] width 0 height 0
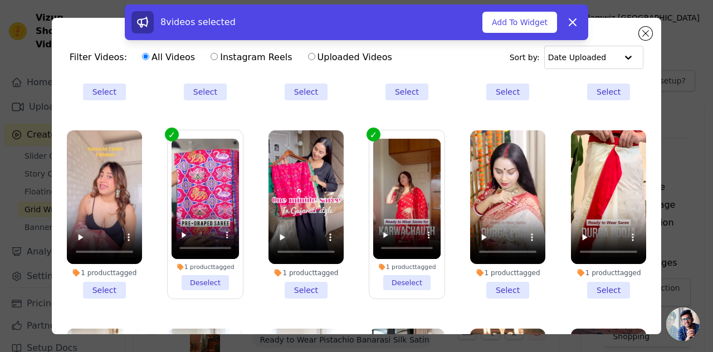
click at [486, 294] on div "1 product tagged Select" at bounding box center [507, 214] width 87 height 181
click at [489, 279] on li "1 product tagged Select" at bounding box center [507, 214] width 75 height 168
click at [0, 0] on input "1 product tagged Select" at bounding box center [0, 0] width 0 height 0
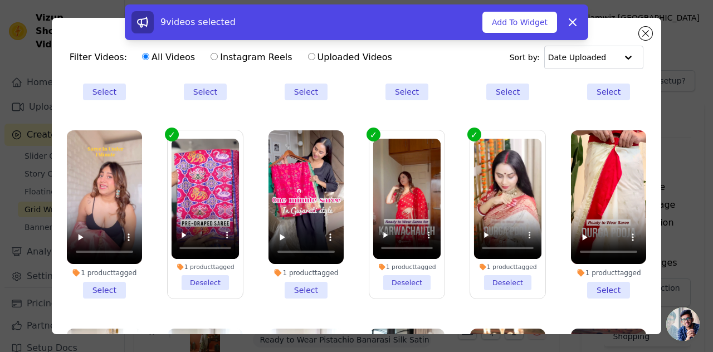
click at [576, 277] on li "1 product tagged Select" at bounding box center [608, 214] width 75 height 168
click at [0, 0] on input "1 product tagged Select" at bounding box center [0, 0] width 0 height 0
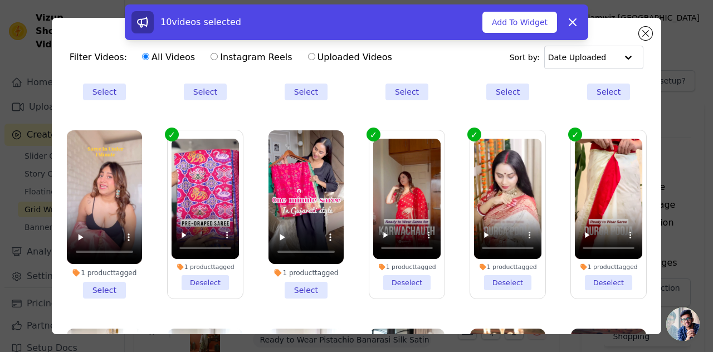
click at [299, 289] on li "1 product tagged Select" at bounding box center [306, 214] width 75 height 168
click at [0, 0] on input "1 product tagged Select" at bounding box center [0, 0] width 0 height 0
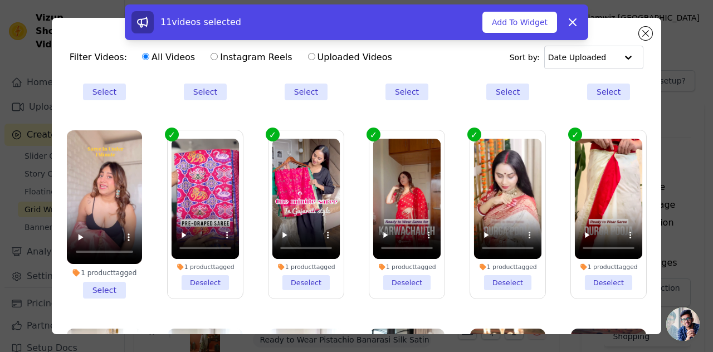
click at [496, 34] on div "11 videos selected Add To Widget Dismiss" at bounding box center [357, 22] width 464 height 36
click at [509, 22] on button "Add To Widget" at bounding box center [520, 22] width 75 height 21
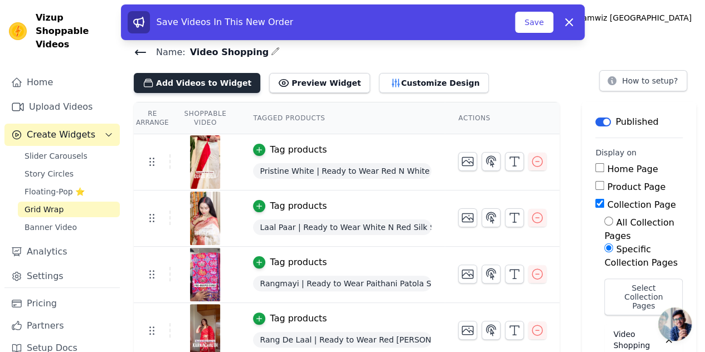
click at [186, 87] on button "Add Videos to Widget" at bounding box center [197, 83] width 126 height 20
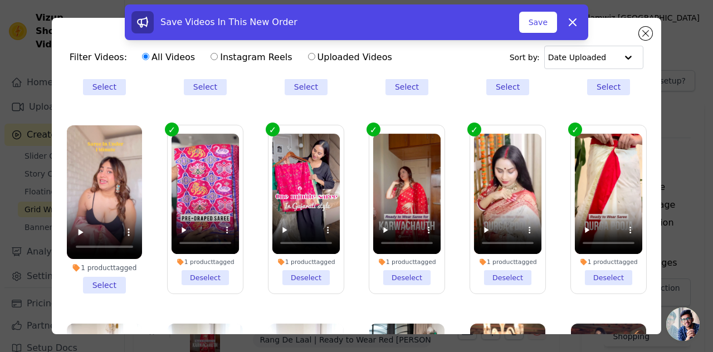
scroll to position [168, 0]
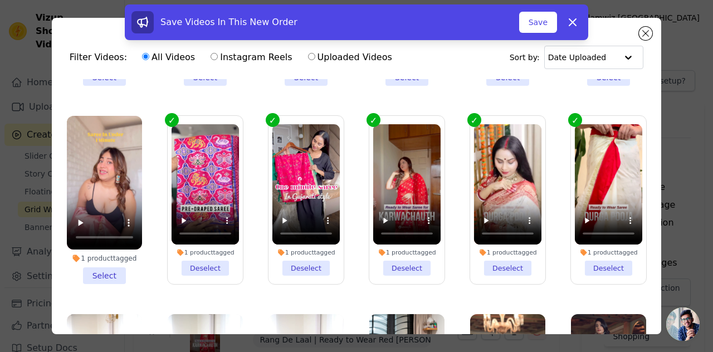
drag, startPoint x: 299, startPoint y: 262, endPoint x: 460, endPoint y: 134, distance: 206.2
click at [460, 134] on ul "1 product tagged Select 1 product tagged Select 1 product tagged Select 1 produ…" at bounding box center [357, 237] width 592 height 316
click at [643, 36] on div "Save Videos In This New Order Save Dismiss" at bounding box center [356, 24] width 713 height 40
click at [644, 34] on div "Save Videos In This New Order Save Dismiss" at bounding box center [356, 24] width 713 height 40
click at [640, 32] on div "Save Videos In This New Order Save Dismiss" at bounding box center [356, 24] width 713 height 40
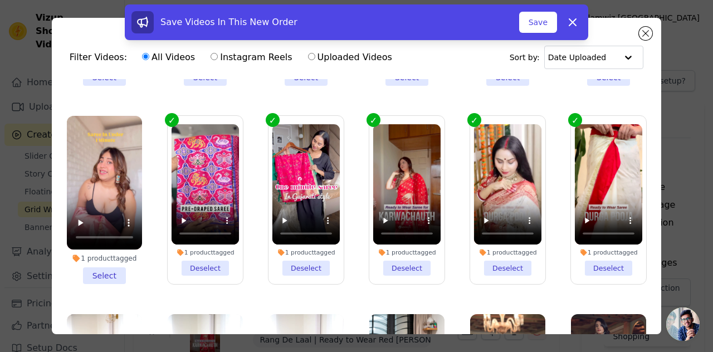
click at [637, 92] on ul "1 product tagged Select 1 product tagged Select 1 product tagged Select 1 produ…" at bounding box center [357, 237] width 592 height 316
drag, startPoint x: 637, startPoint y: 99, endPoint x: 639, endPoint y: 113, distance: 14.0
click at [639, 113] on ul "1 product tagged Select 1 product tagged Select 1 product tagged Select 1 produ…" at bounding box center [357, 237] width 592 height 316
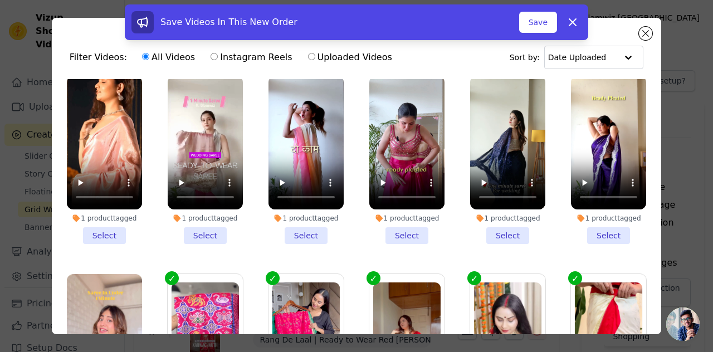
scroll to position [0, 0]
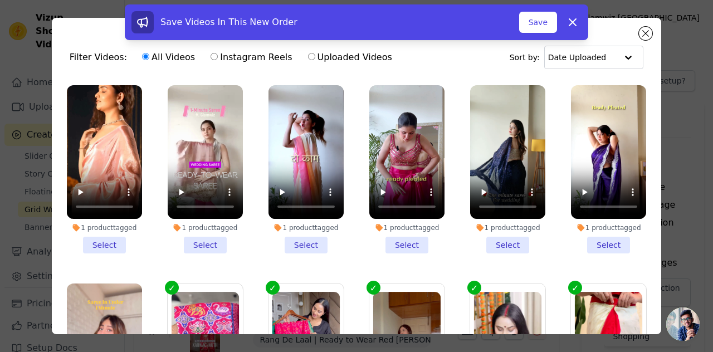
click at [407, 233] on li "1 product tagged Select" at bounding box center [406, 169] width 75 height 168
click at [0, 0] on input "1 product tagged Select" at bounding box center [0, 0] width 0 height 0
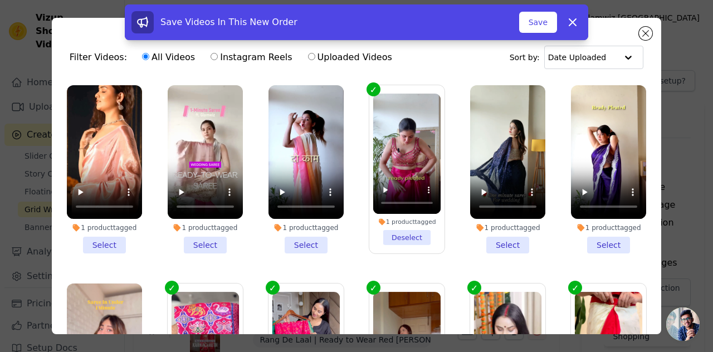
click at [486, 243] on li "1 product tagged Select" at bounding box center [507, 169] width 75 height 168
click at [0, 0] on input "1 product tagged Select" at bounding box center [0, 0] width 0 height 0
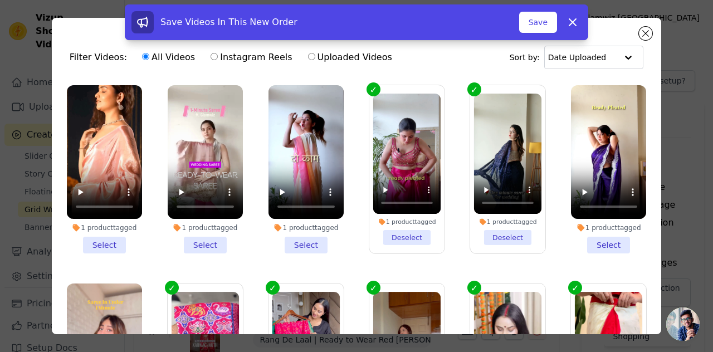
click at [603, 237] on li "1 product tagged Select" at bounding box center [608, 169] width 75 height 168
click at [0, 0] on input "1 product tagged Select" at bounding box center [0, 0] width 0 height 0
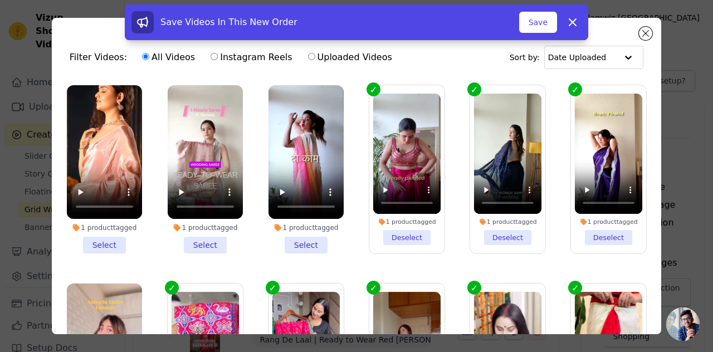
click at [99, 242] on li "1 product tagged Select" at bounding box center [104, 169] width 75 height 168
click at [0, 0] on input "1 product tagged Select" at bounding box center [0, 0] width 0 height 0
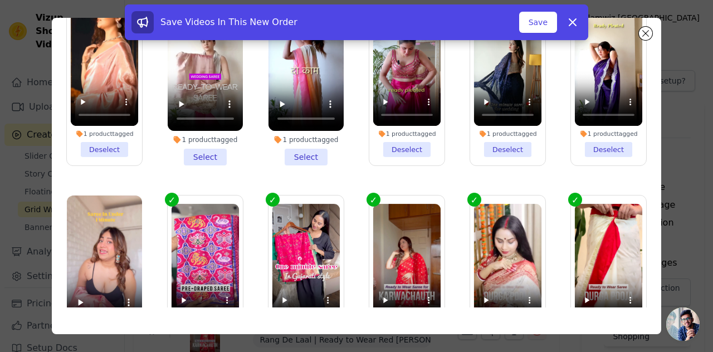
scroll to position [96, 0]
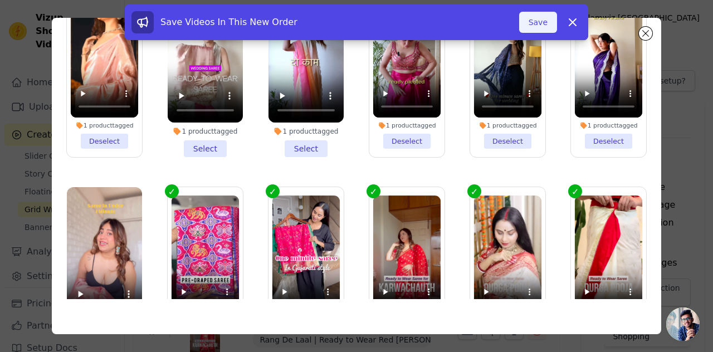
click at [539, 23] on button "Save" at bounding box center [538, 22] width 38 height 21
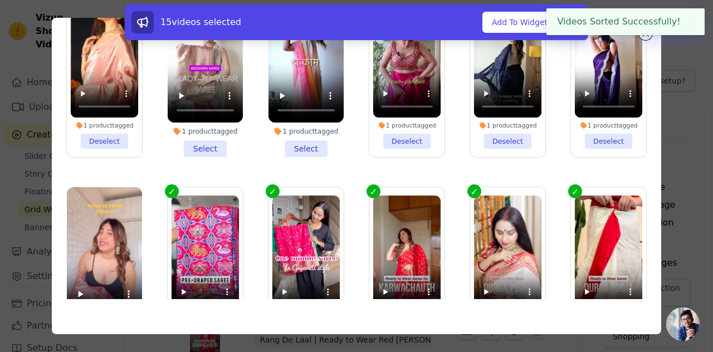
click at [645, 37] on div "15 videos selected Add To Widget Dismiss" at bounding box center [356, 24] width 713 height 40
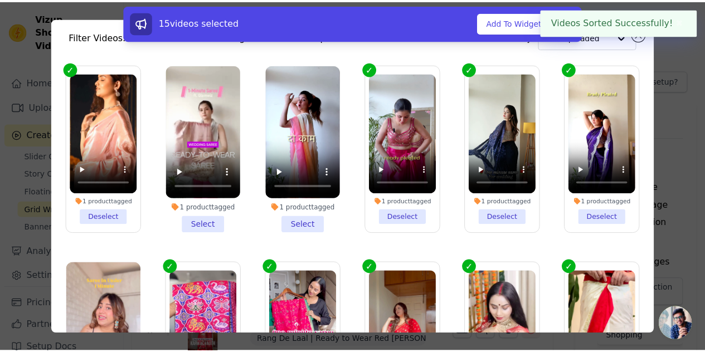
scroll to position [0, 0]
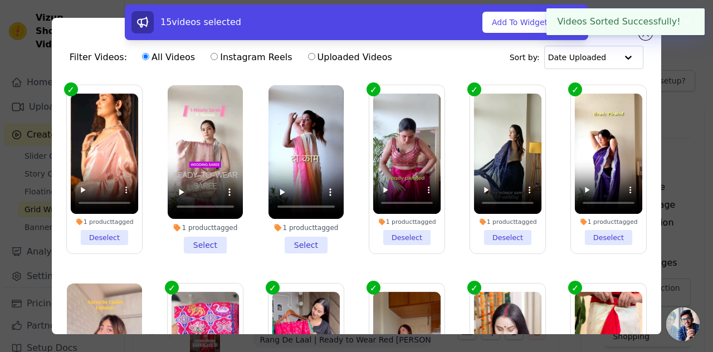
click at [424, 65] on div "Filter Videos: All Videos Instagram Reels Uploaded Videos Sort by: Date Uploaded" at bounding box center [357, 57] width 592 height 43
click at [692, 23] on button "✖" at bounding box center [687, 21] width 13 height 13
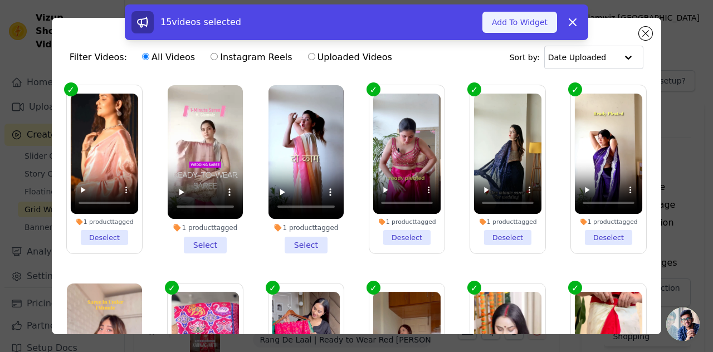
click at [514, 26] on button "Add To Widget" at bounding box center [520, 22] width 75 height 21
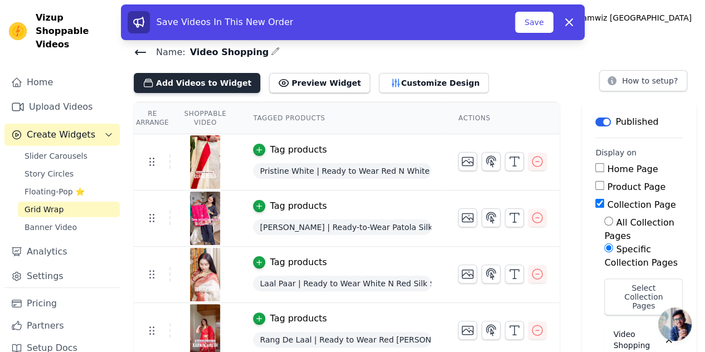
click at [211, 84] on button "Add Videos to Widget" at bounding box center [197, 83] width 126 height 20
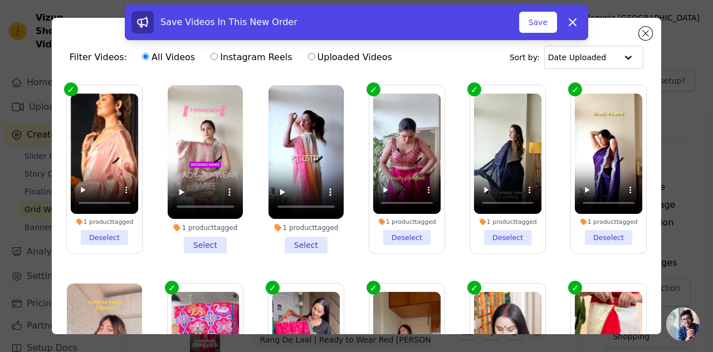
click at [192, 236] on li "1 product tagged Select" at bounding box center [205, 169] width 75 height 168
click at [0, 0] on input "1 product tagged Select" at bounding box center [0, 0] width 0 height 0
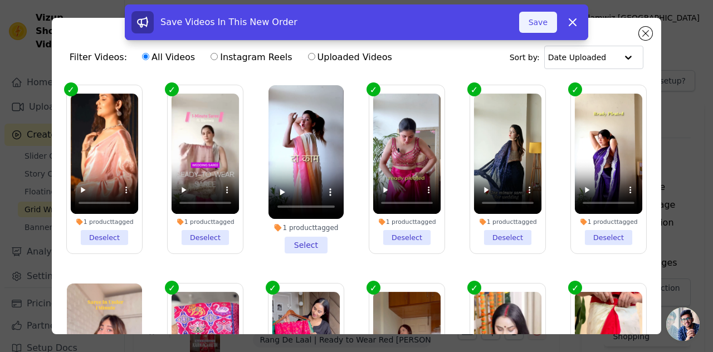
click at [550, 20] on button "Save" at bounding box center [538, 22] width 38 height 21
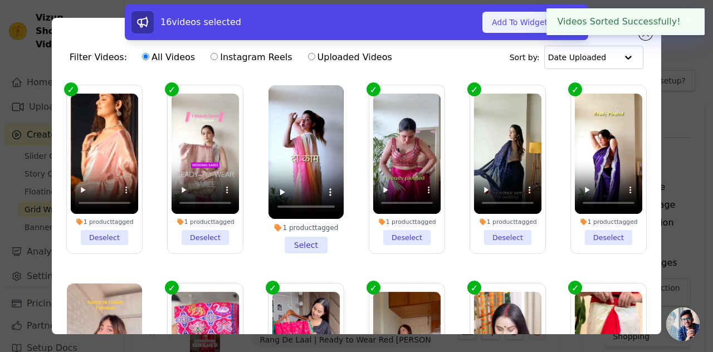
click at [522, 24] on button "Add To Widget" at bounding box center [520, 22] width 75 height 21
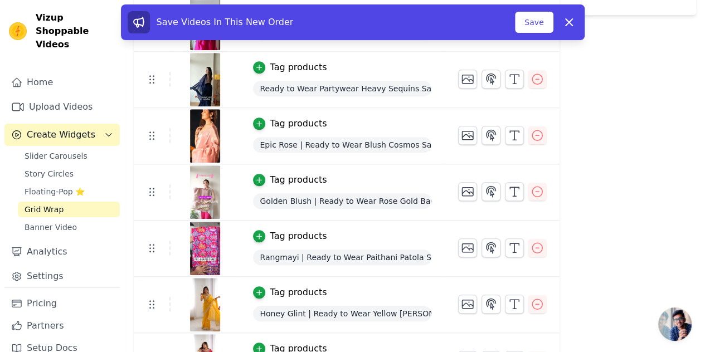
scroll to position [428, 0]
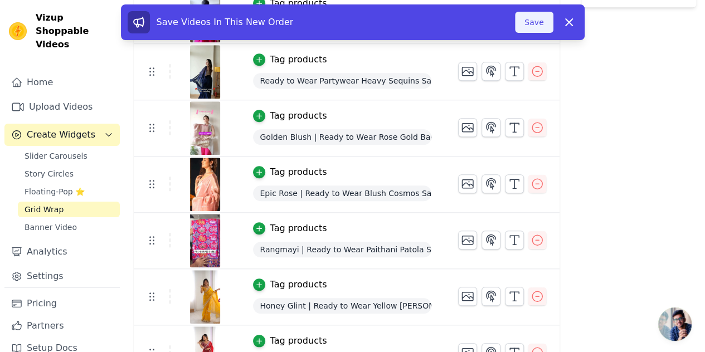
click at [535, 22] on button "Save" at bounding box center [534, 22] width 38 height 21
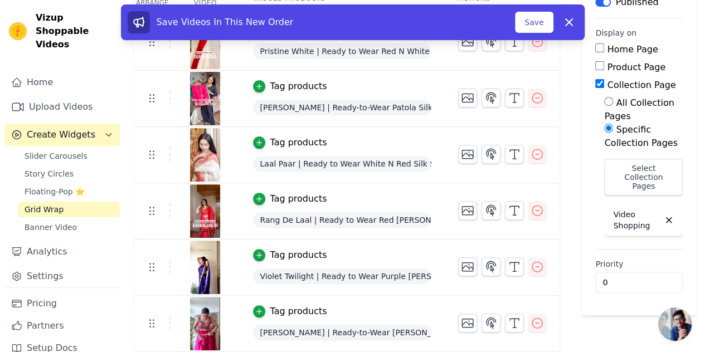
scroll to position [0, 0]
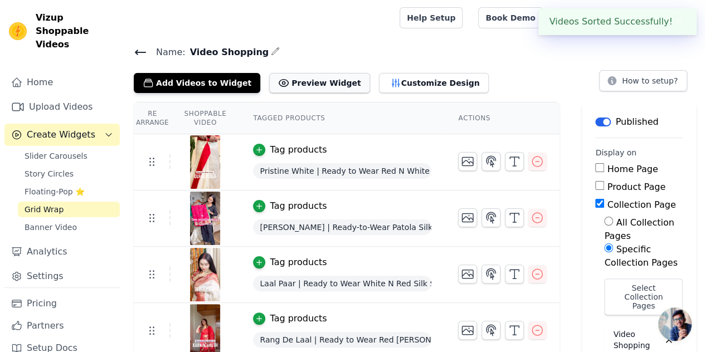
click at [292, 83] on button "Preview Widget" at bounding box center [319, 83] width 100 height 20
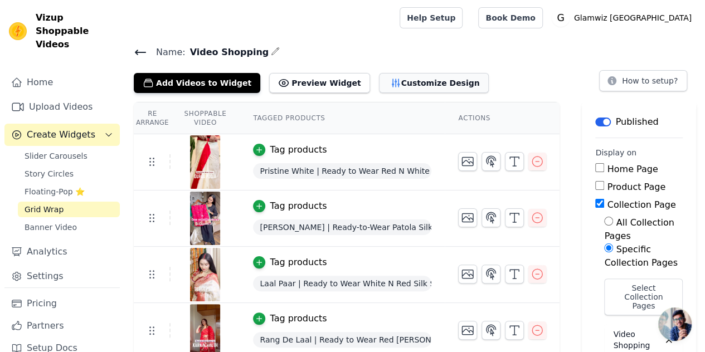
click at [384, 74] on button "Customize Design" at bounding box center [434, 83] width 110 height 20
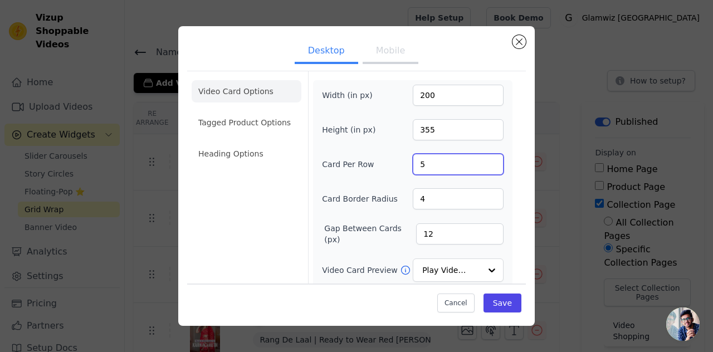
type input "5"
click at [491, 159] on input "5" at bounding box center [458, 164] width 91 height 21
click at [497, 266] on div at bounding box center [491, 271] width 22 height 22
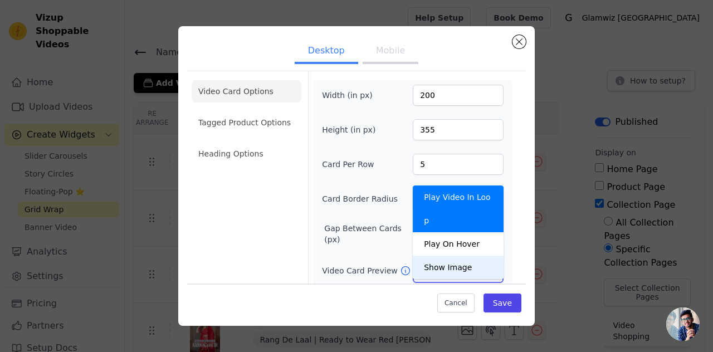
click at [443, 256] on div "Show Image" at bounding box center [458, 267] width 91 height 23
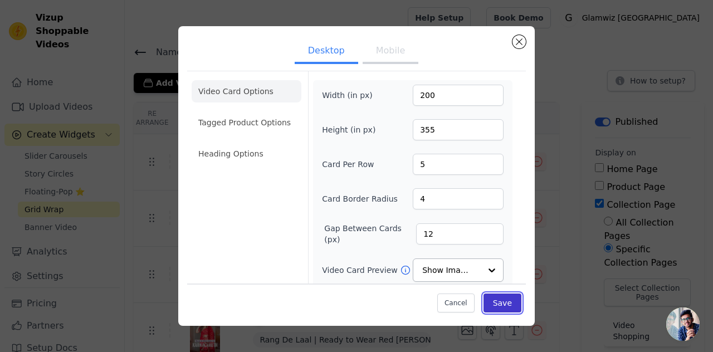
click at [497, 308] on button "Save" at bounding box center [503, 303] width 38 height 19
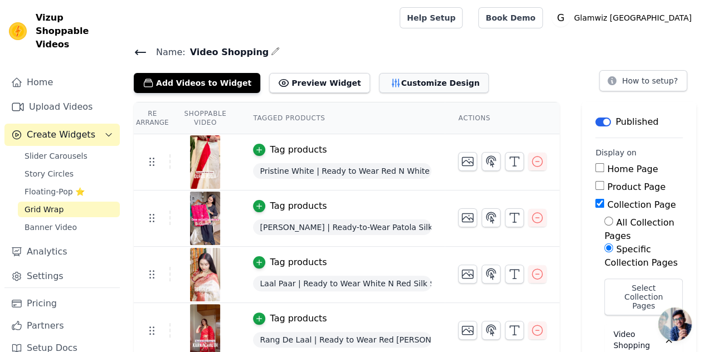
click at [394, 81] on button "Customize Design" at bounding box center [434, 83] width 110 height 20
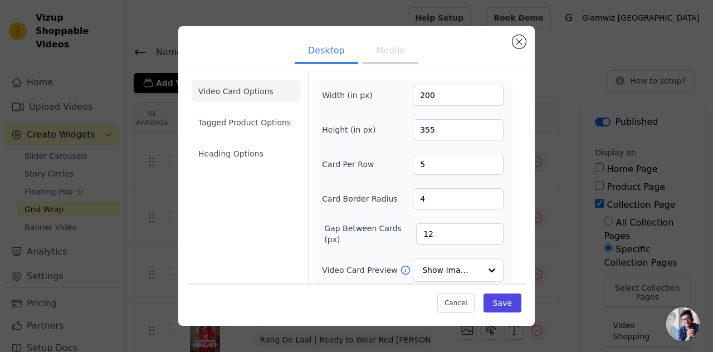
click at [412, 60] on button "Mobile" at bounding box center [391, 52] width 56 height 25
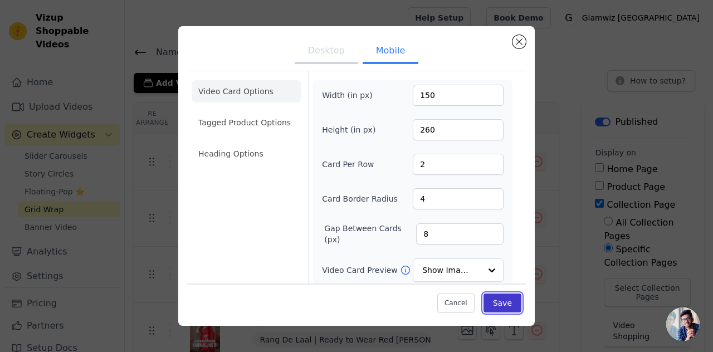
click at [501, 296] on button "Save" at bounding box center [503, 303] width 38 height 19
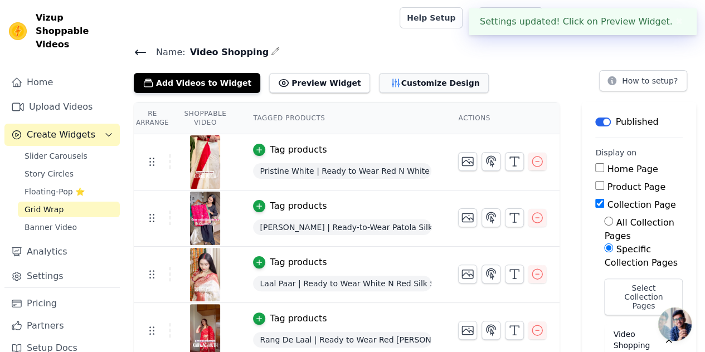
click at [392, 81] on icon "button" at bounding box center [395, 83] width 7 height 8
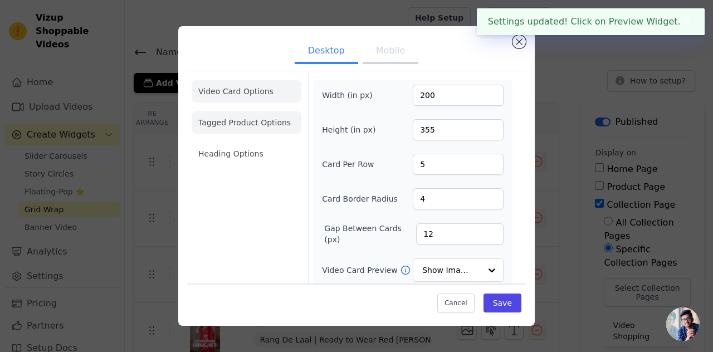
click at [243, 116] on li "Tagged Product Options" at bounding box center [247, 122] width 110 height 22
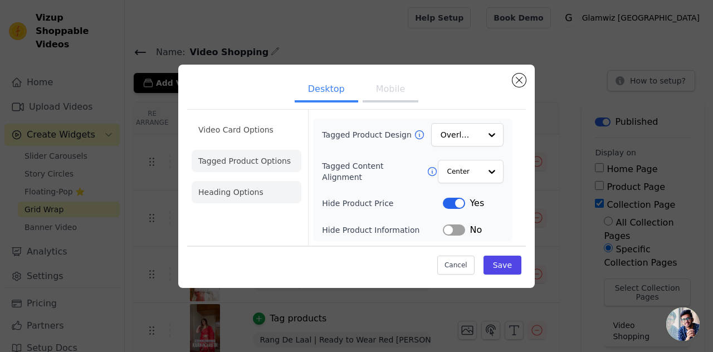
click at [274, 182] on li "Heading Options" at bounding box center [247, 192] width 110 height 22
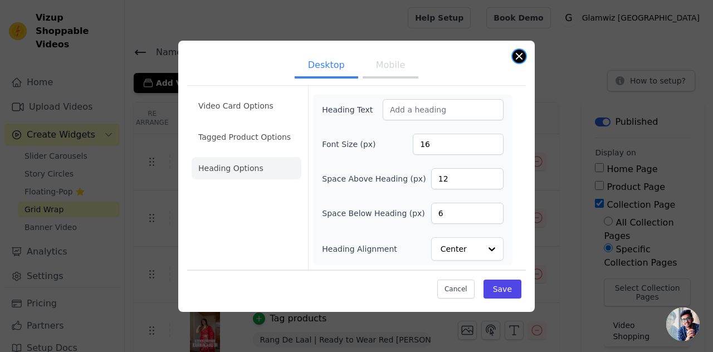
click at [519, 54] on button "Close modal" at bounding box center [519, 56] width 13 height 13
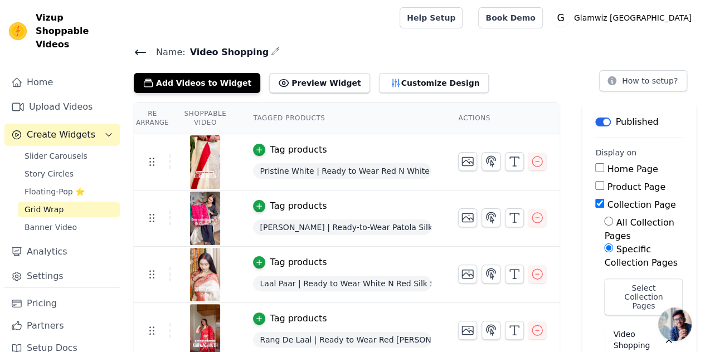
click at [213, 92] on button "Add Videos to Widget" at bounding box center [197, 83] width 126 height 20
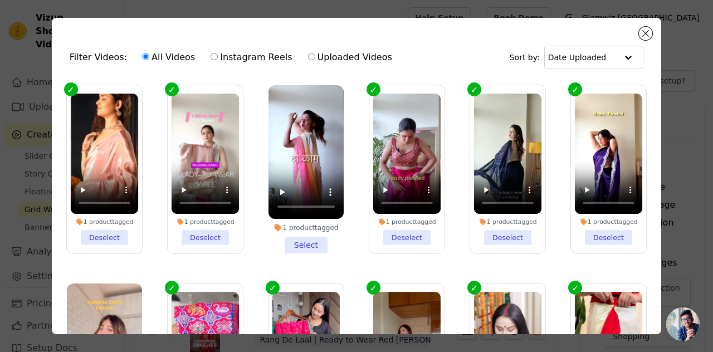
click at [326, 57] on label "Uploaded Videos" at bounding box center [350, 57] width 85 height 14
click at [315, 57] on input "Uploaded Videos" at bounding box center [311, 56] width 7 height 7
radio input "true"
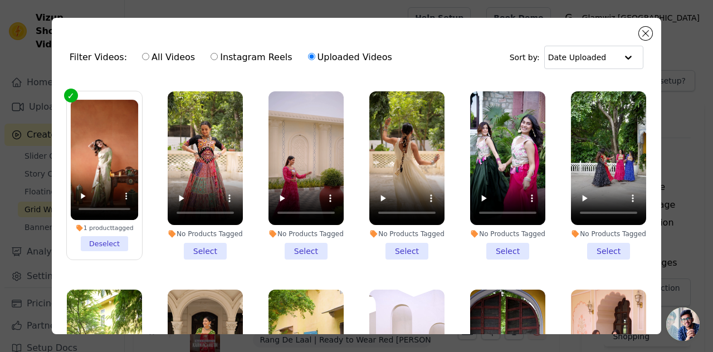
scroll to position [996, 0]
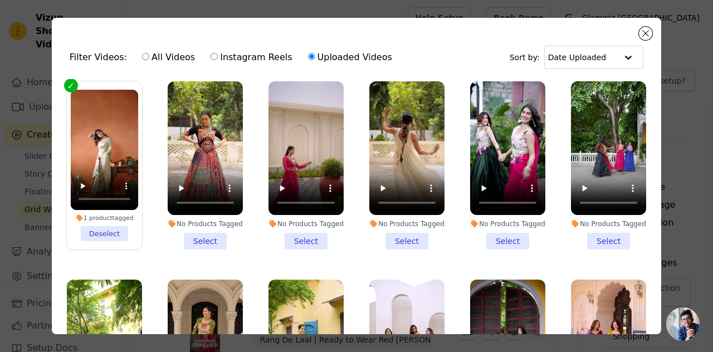
click at [399, 222] on li "No Products Tagged Select" at bounding box center [406, 165] width 75 height 168
click at [0, 0] on input "No Products Tagged Select" at bounding box center [0, 0] width 0 height 0
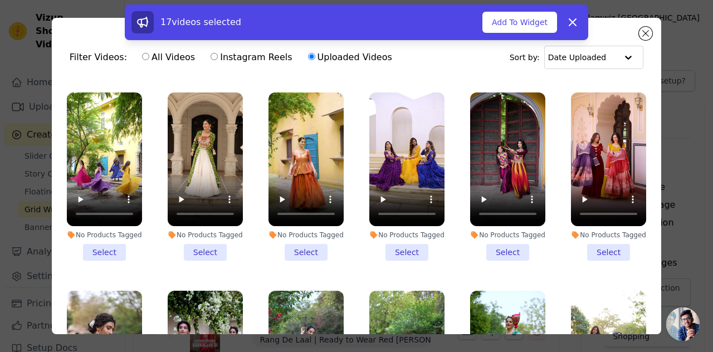
scroll to position [1193, 0]
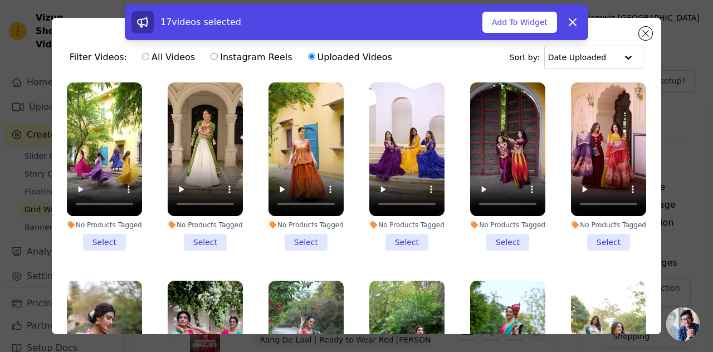
click at [290, 226] on div "No Products Tagged Select" at bounding box center [305, 166] width 87 height 181
click at [295, 217] on li "No Products Tagged Select" at bounding box center [306, 166] width 75 height 168
click at [0, 0] on input "No Products Tagged Select" at bounding box center [0, 0] width 0 height 0
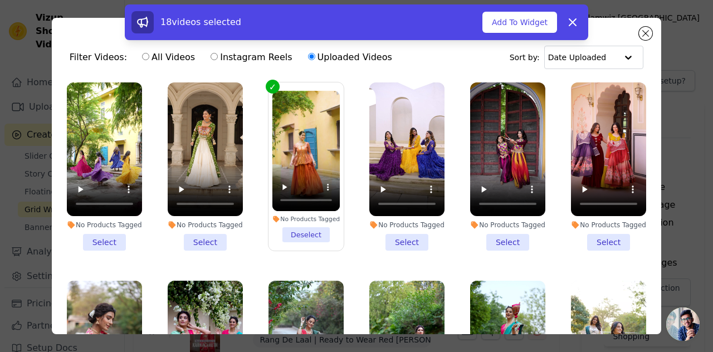
click at [192, 211] on li "No Products Tagged Select" at bounding box center [205, 166] width 75 height 168
click at [0, 0] on input "No Products Tagged Select" at bounding box center [0, 0] width 0 height 0
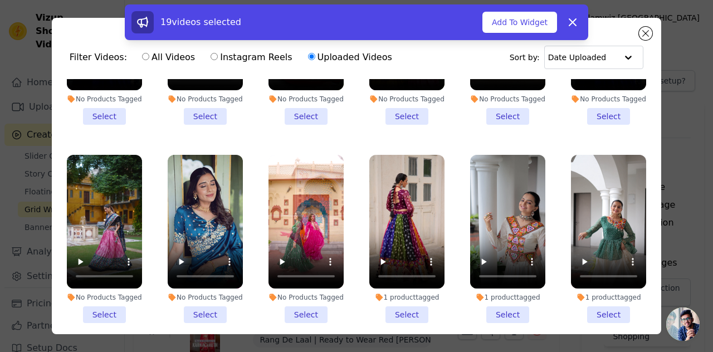
scroll to position [1919, 0]
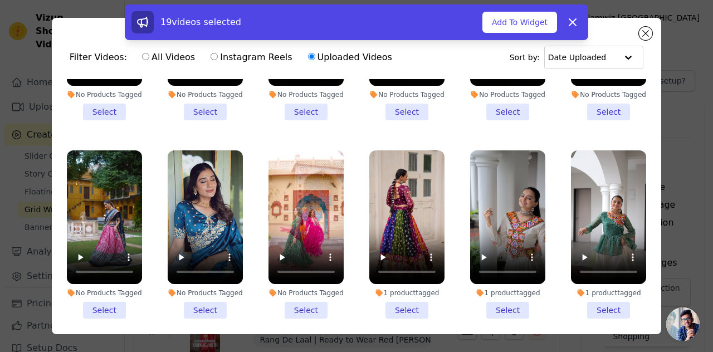
click at [418, 260] on li "1 product tagged Select" at bounding box center [406, 234] width 75 height 168
click at [0, 0] on input "1 product tagged Select" at bounding box center [0, 0] width 0 height 0
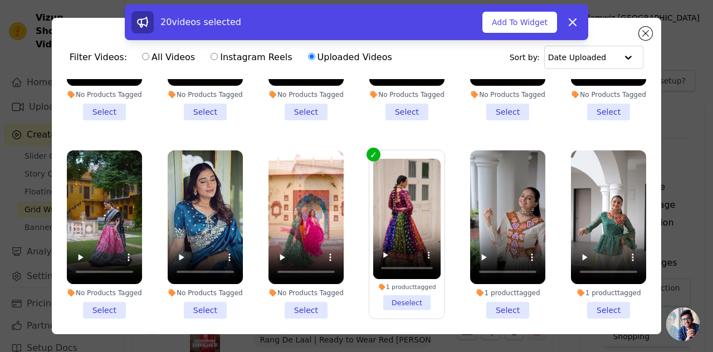
click at [490, 262] on li "1 product tagged Select" at bounding box center [507, 234] width 75 height 168
click at [0, 0] on input "1 product tagged Select" at bounding box center [0, 0] width 0 height 0
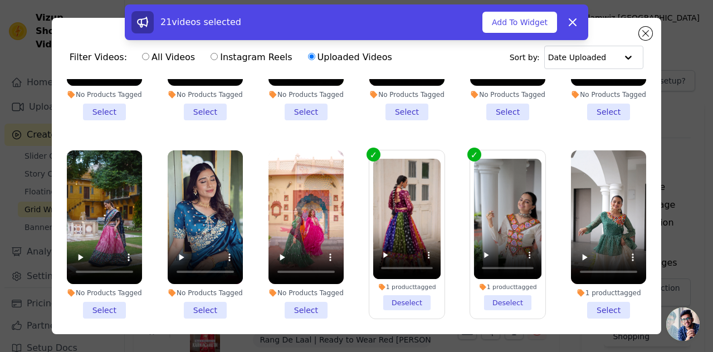
click at [303, 267] on li "No Products Tagged Select" at bounding box center [306, 234] width 75 height 168
click at [0, 0] on input "No Products Tagged Select" at bounding box center [0, 0] width 0 height 0
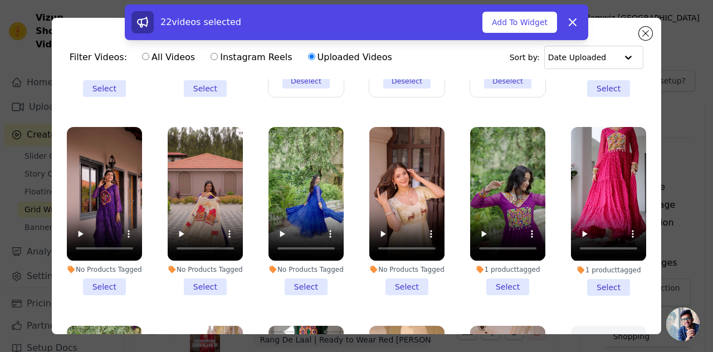
scroll to position [2209, 0]
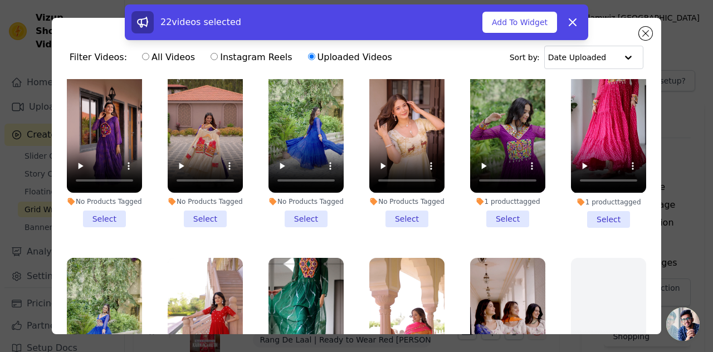
click at [481, 168] on li "1 product tagged Select" at bounding box center [507, 143] width 75 height 168
click at [0, 0] on input "1 product tagged Select" at bounding box center [0, 0] width 0 height 0
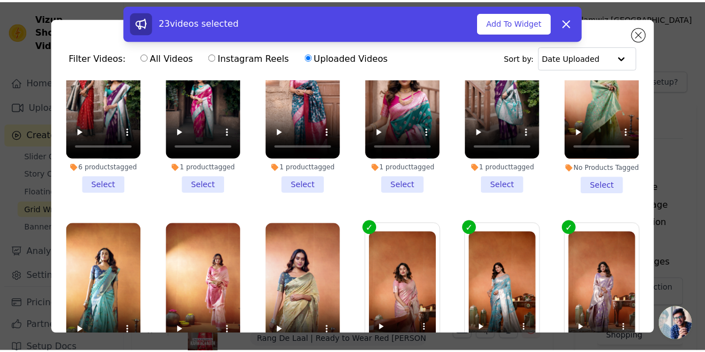
scroll to position [0, 0]
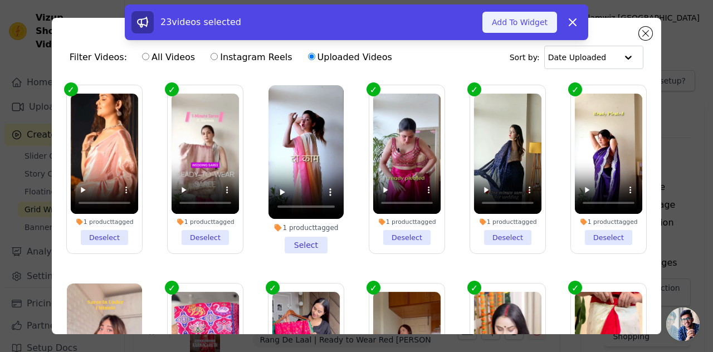
click at [521, 18] on button "Add To Widget" at bounding box center [520, 22] width 75 height 21
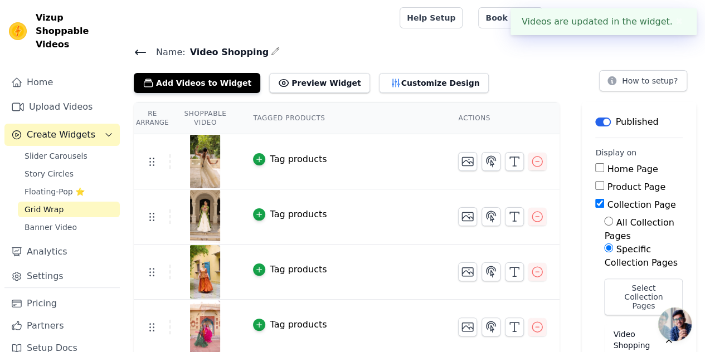
scroll to position [121, 0]
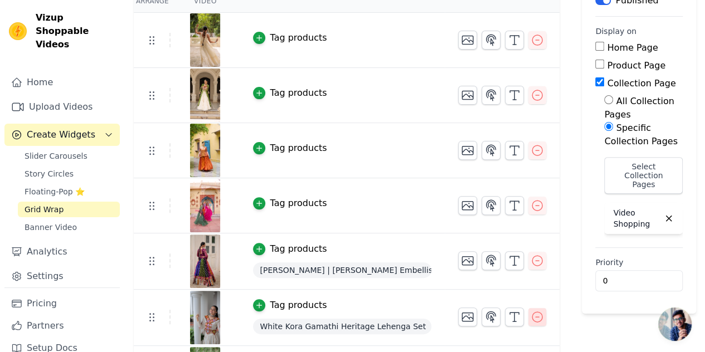
click at [533, 315] on icon "button" at bounding box center [537, 317] width 10 height 10
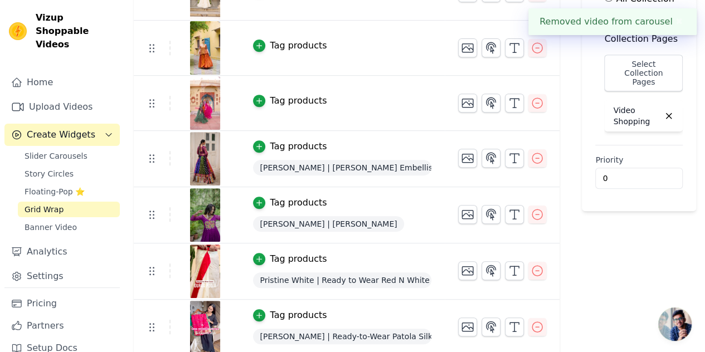
scroll to position [236, 0]
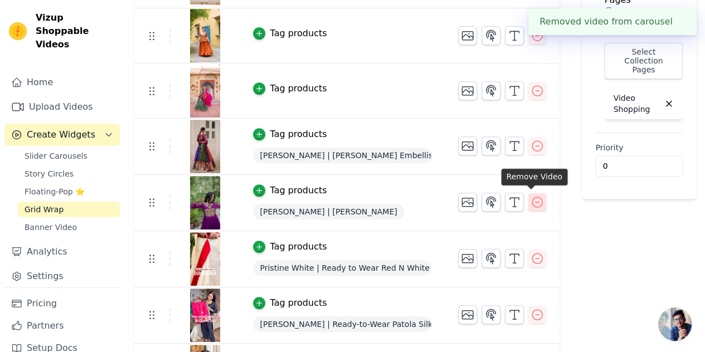
click at [538, 202] on button "button" at bounding box center [537, 202] width 18 height 18
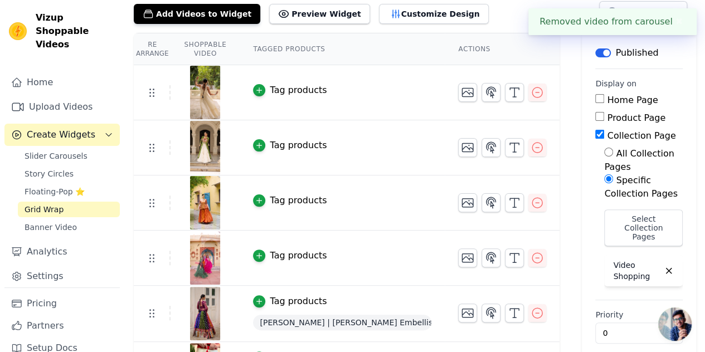
scroll to position [67, 0]
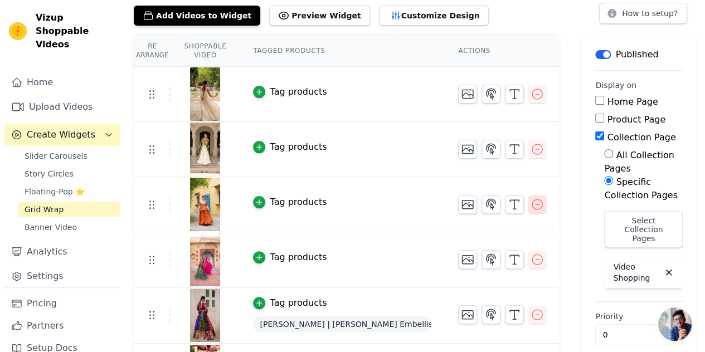
click at [532, 207] on icon "button" at bounding box center [536, 204] width 13 height 13
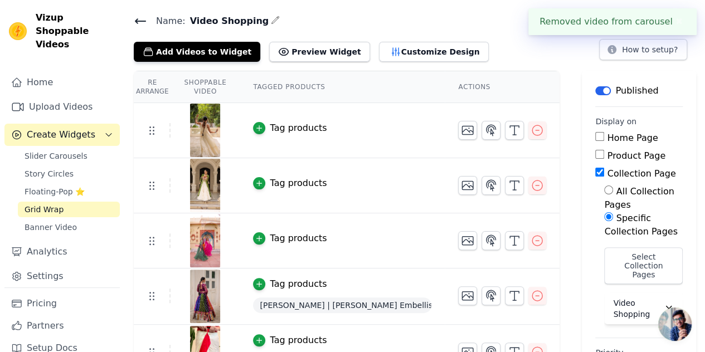
scroll to position [107, 0]
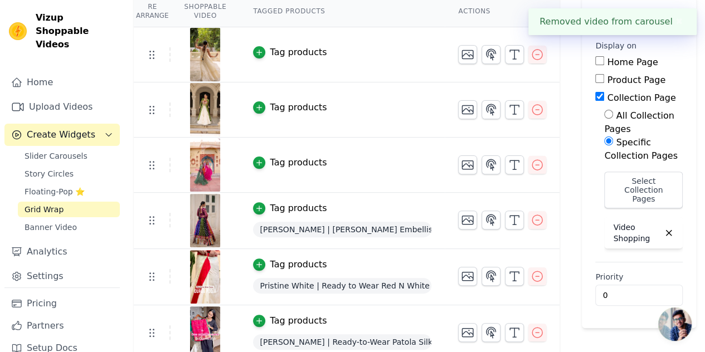
click at [290, 53] on div "Tag products" at bounding box center [298, 52] width 57 height 13
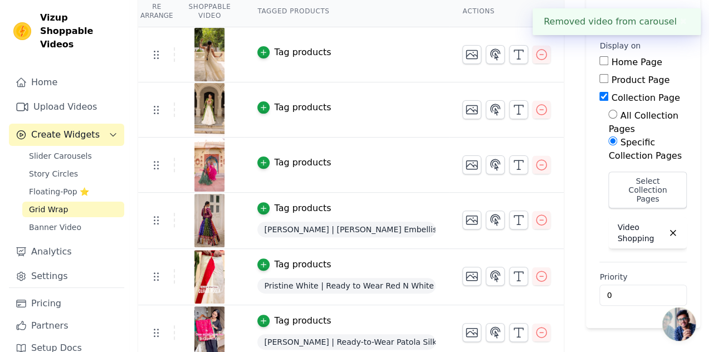
scroll to position [0, 0]
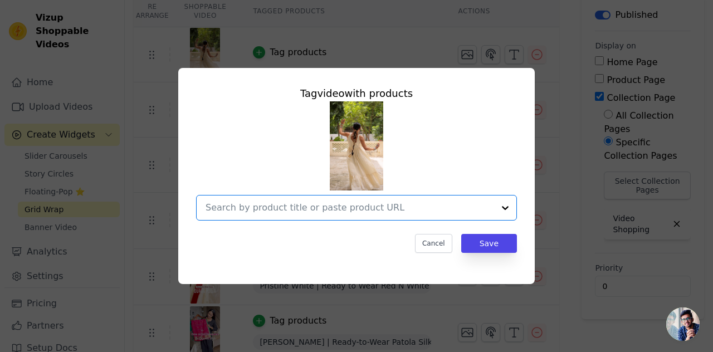
click at [295, 204] on input "text" at bounding box center [350, 207] width 289 height 13
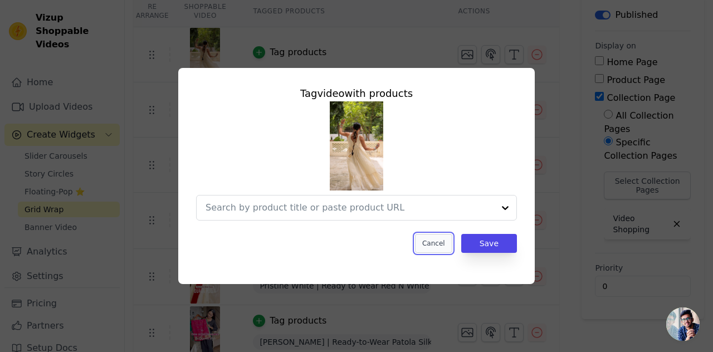
click at [425, 249] on button "Cancel" at bounding box center [433, 243] width 37 height 19
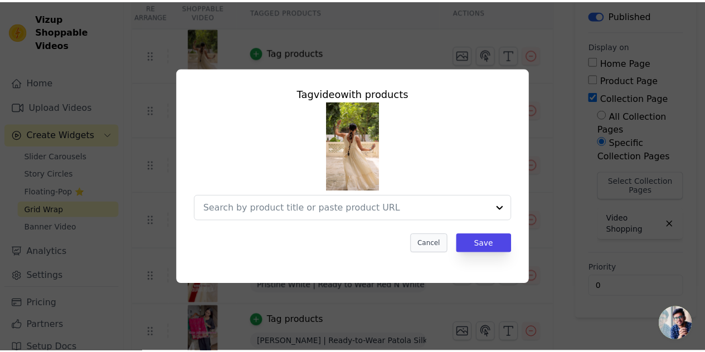
scroll to position [107, 0]
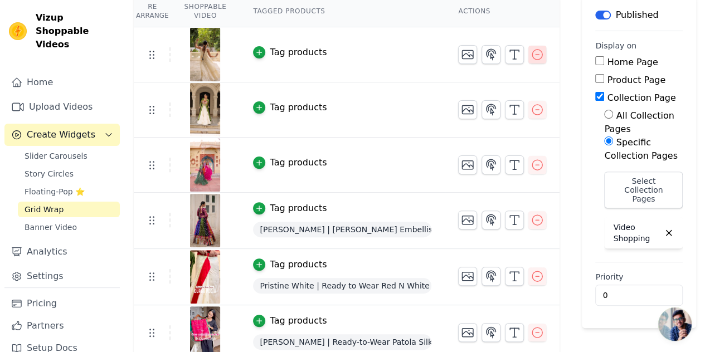
click at [534, 51] on icon "button" at bounding box center [536, 54] width 13 height 13
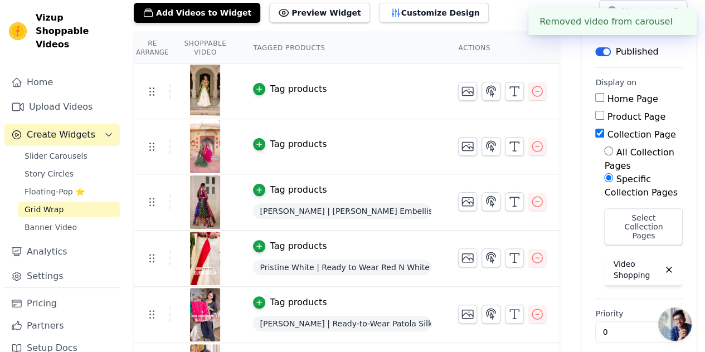
scroll to position [43, 0]
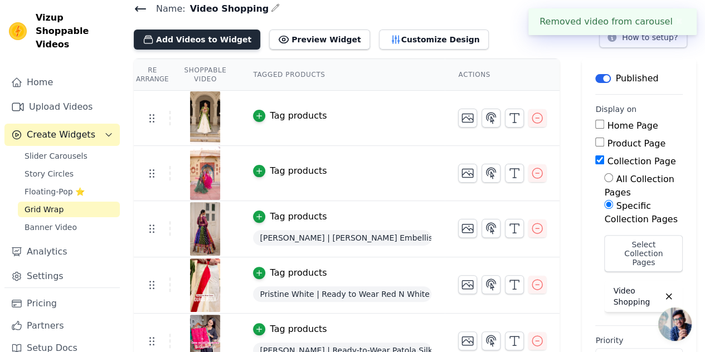
click at [198, 40] on button "Add Videos to Widget" at bounding box center [197, 40] width 126 height 20
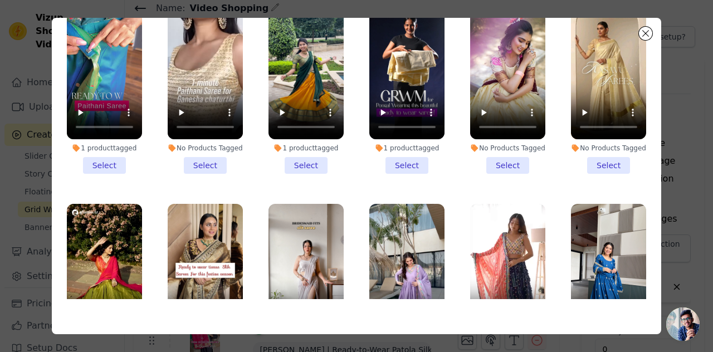
scroll to position [3590, 0]
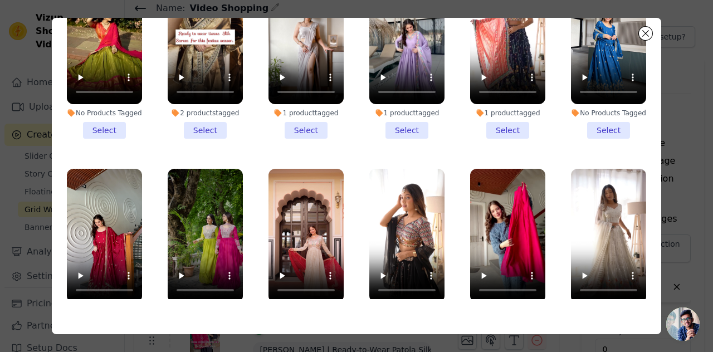
click at [298, 243] on li "3 products tagged Select" at bounding box center [306, 253] width 75 height 168
click at [0, 0] on input "3 products tagged Select" at bounding box center [0, 0] width 0 height 0
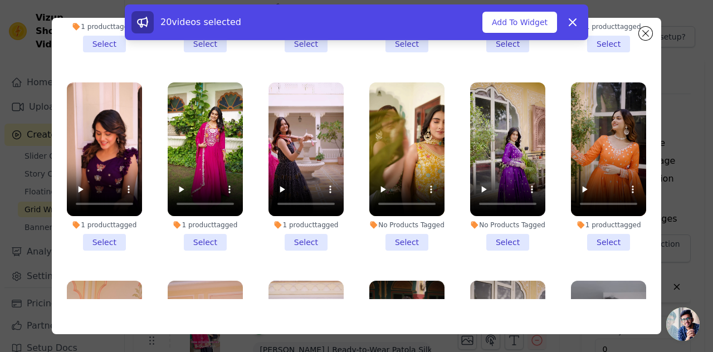
scroll to position [6029, 0]
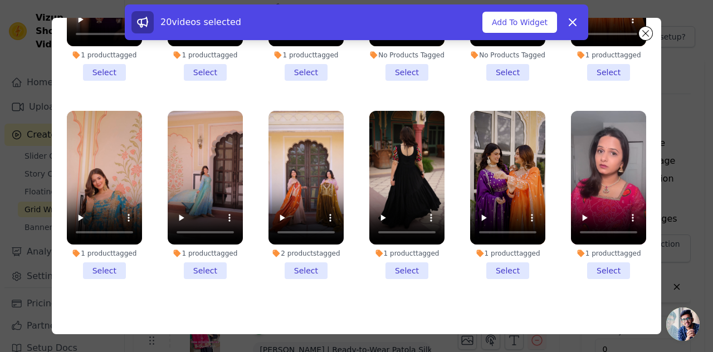
click at [292, 126] on li "2 products tagged Select" at bounding box center [306, 195] width 75 height 168
click at [0, 0] on input "2 products tagged Select" at bounding box center [0, 0] width 0 height 0
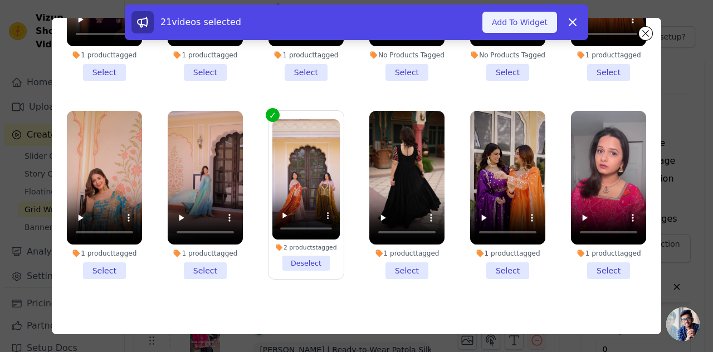
click at [533, 25] on button "Add To Widget" at bounding box center [520, 22] width 75 height 21
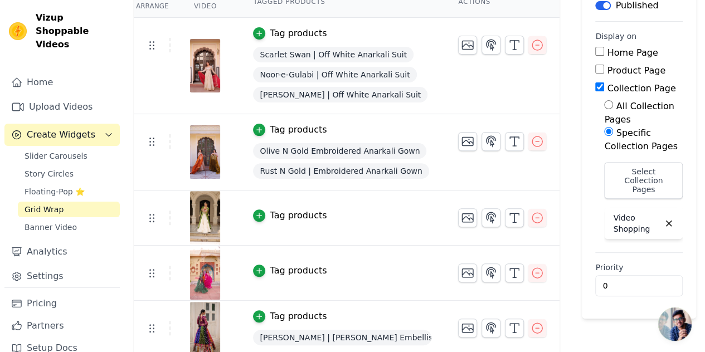
scroll to position [0, 0]
